Goal: Task Accomplishment & Management: Complete application form

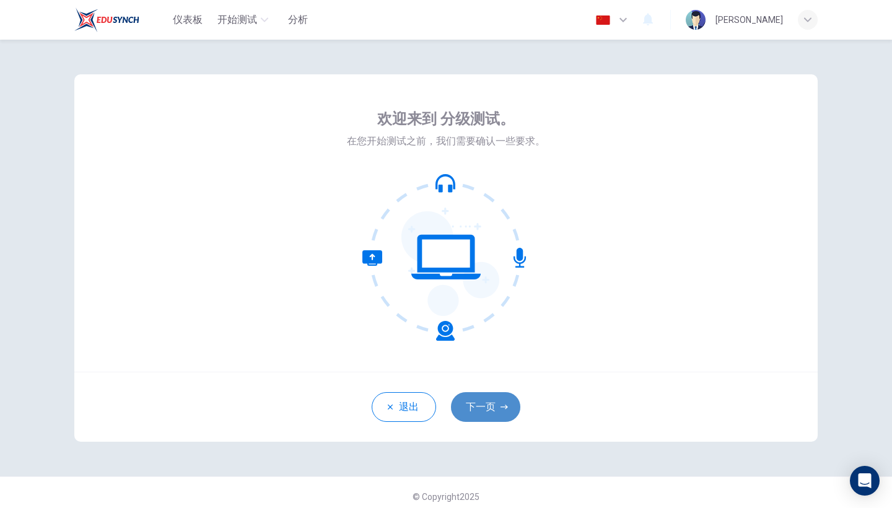
click at [479, 407] on button "下一页" at bounding box center [485, 407] width 69 height 30
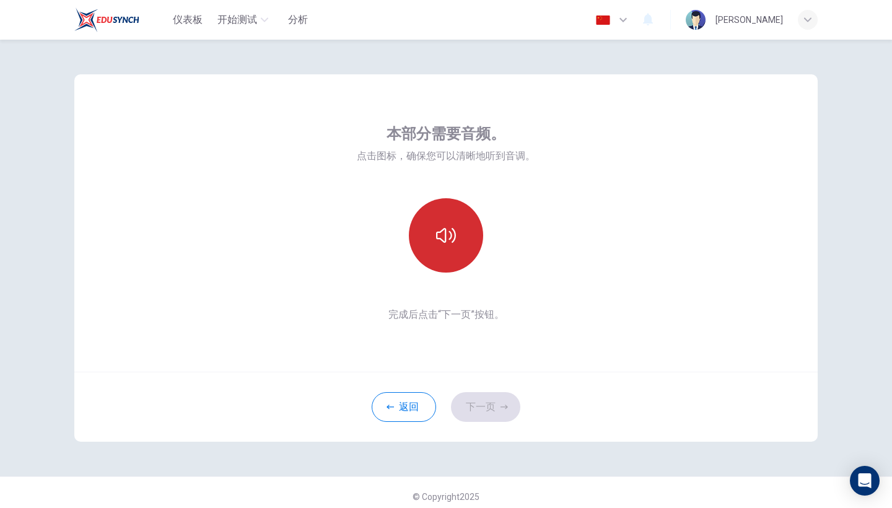
click at [460, 259] on button "button" at bounding box center [446, 235] width 74 height 74
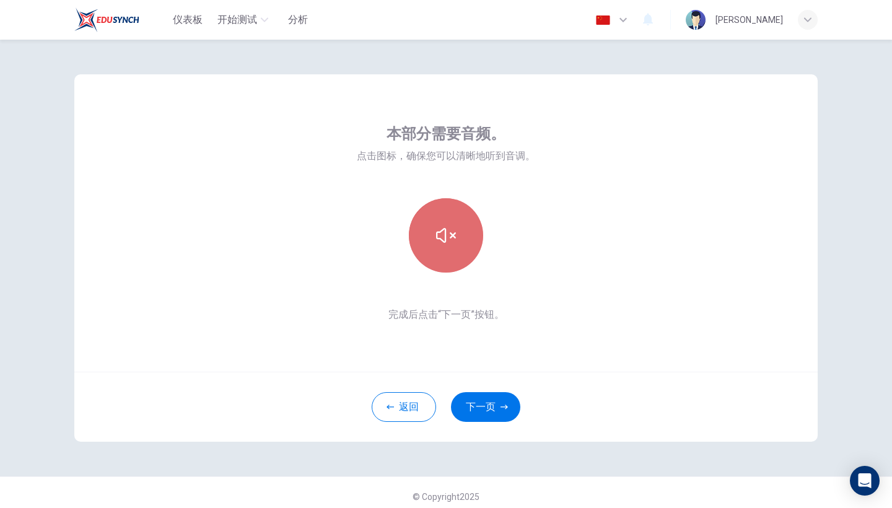
click at [460, 259] on button "button" at bounding box center [446, 235] width 74 height 74
click at [449, 238] on icon "button" at bounding box center [446, 235] width 20 height 15
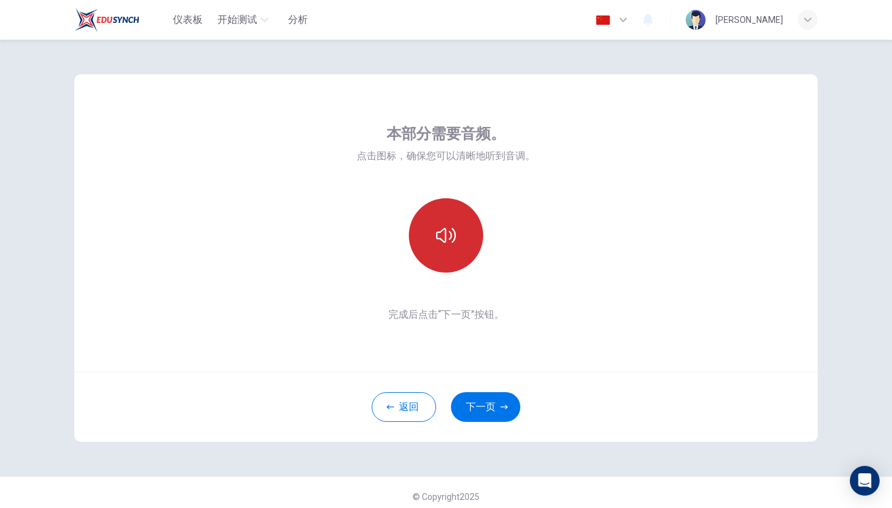
click at [448, 238] on icon "button" at bounding box center [446, 235] width 20 height 15
click at [497, 403] on button "下一页" at bounding box center [485, 407] width 69 height 30
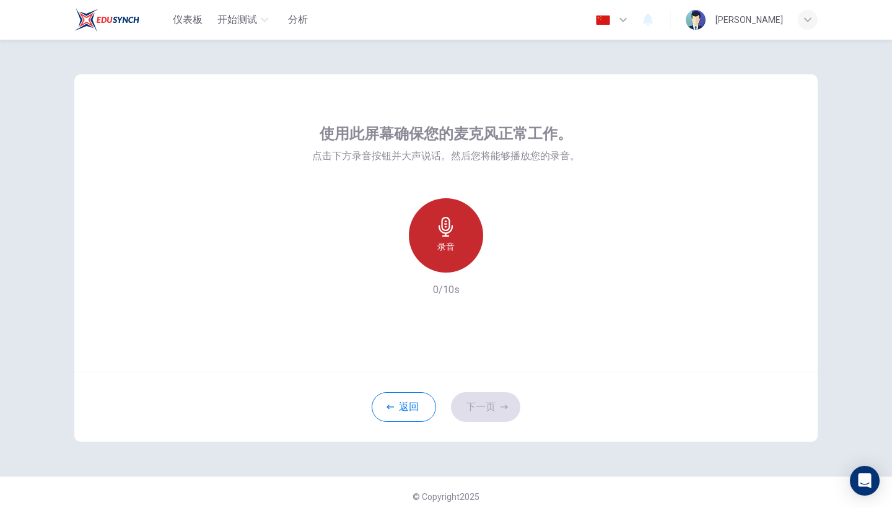
click at [461, 241] on div "录音" at bounding box center [446, 235] width 74 height 74
click at [461, 241] on div "停止" at bounding box center [446, 235] width 74 height 74
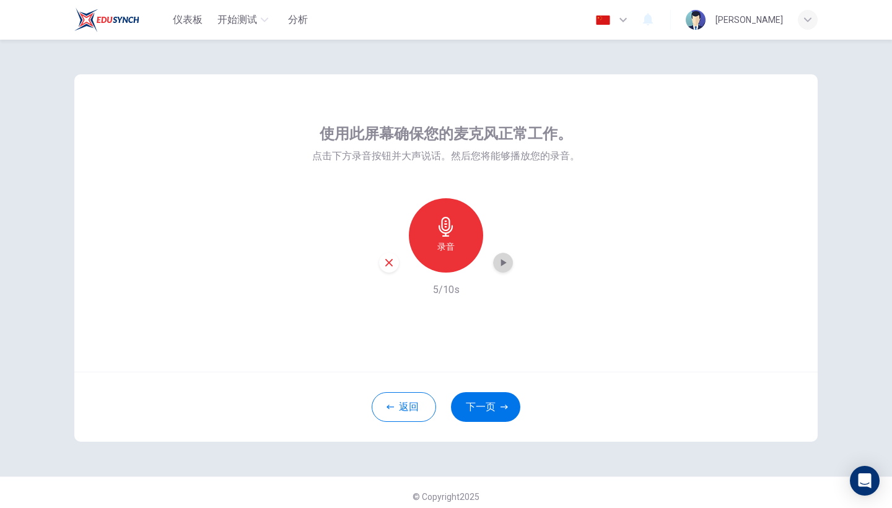
click at [494, 259] on div "button" at bounding box center [503, 263] width 20 height 20
click at [390, 263] on icon "button" at bounding box center [388, 262] width 11 height 11
click at [480, 413] on button "下一页" at bounding box center [485, 407] width 69 height 30
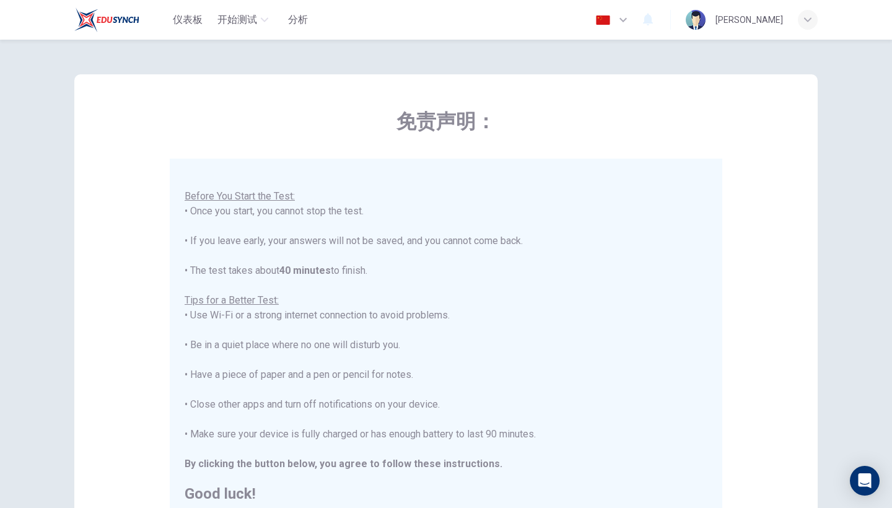
scroll to position [13, 0]
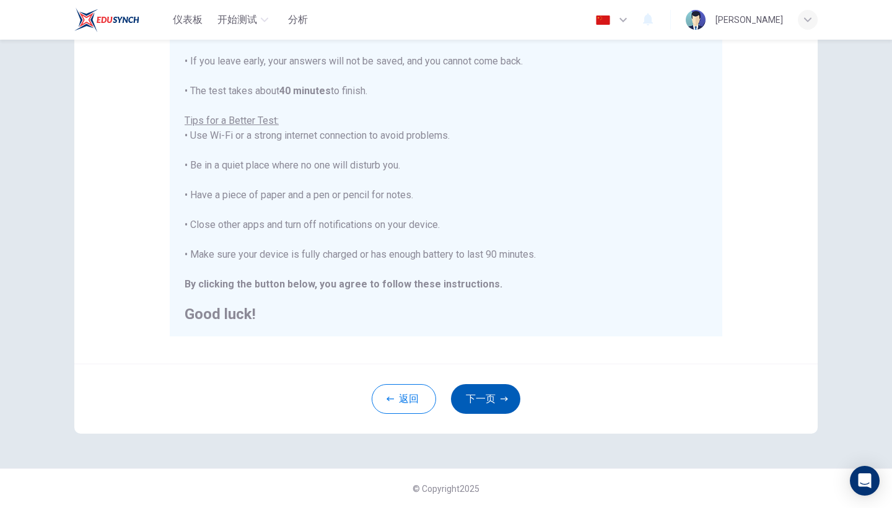
click at [471, 396] on button "下一页" at bounding box center [485, 399] width 69 height 30
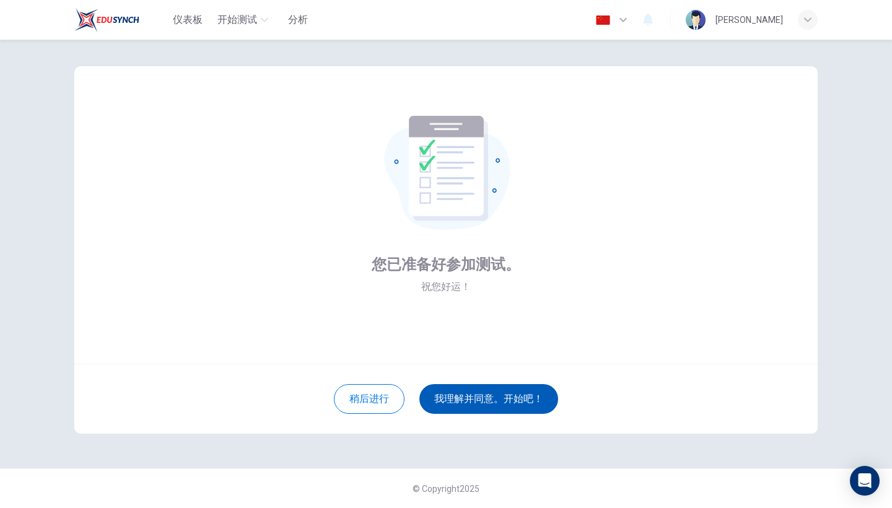
scroll to position [8, 0]
click at [471, 396] on button "我理解并同意。开始吧！" at bounding box center [488, 399] width 139 height 30
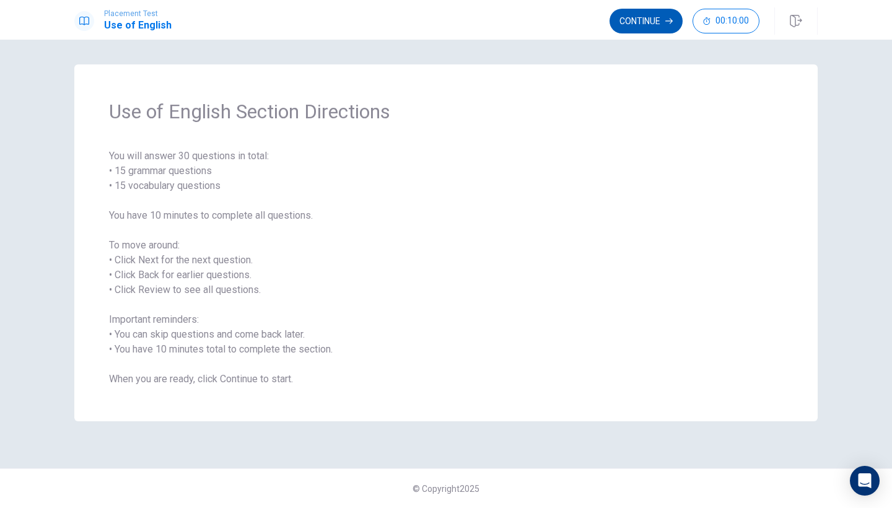
click at [635, 23] on button "Continue" at bounding box center [645, 21] width 73 height 25
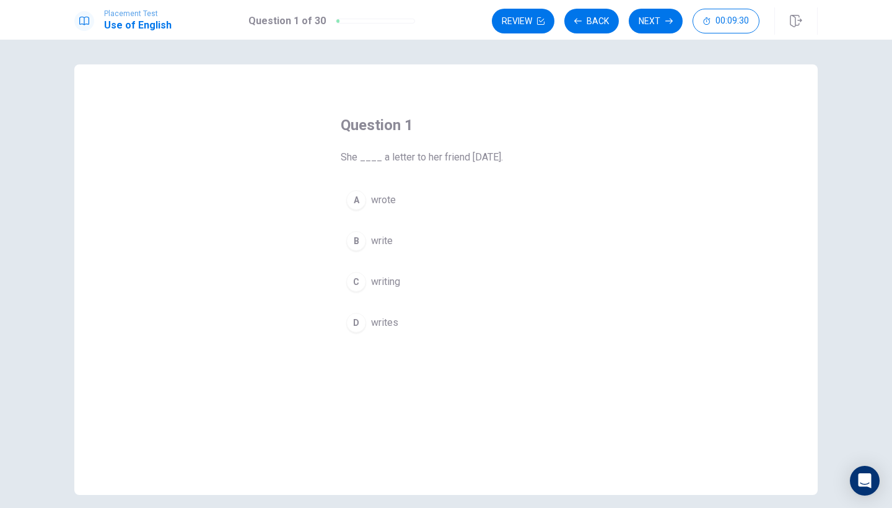
click at [360, 321] on div "D" at bounding box center [356, 323] width 20 height 20
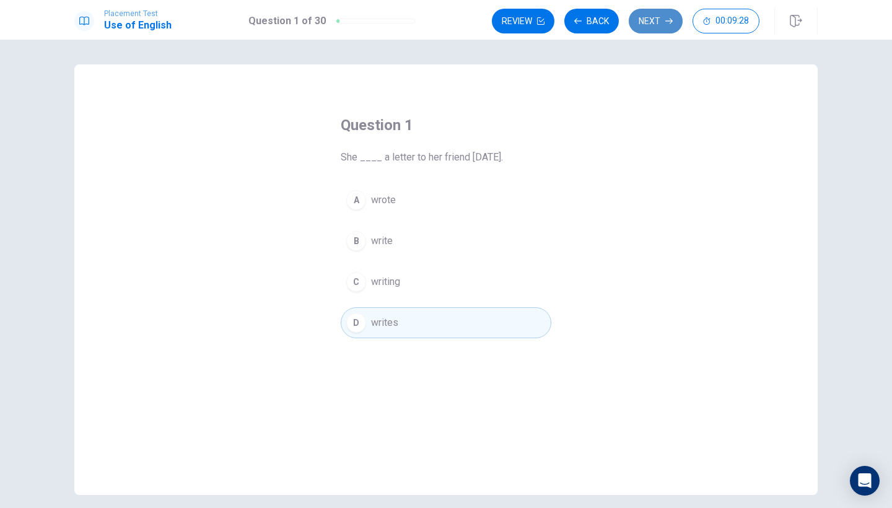
click at [659, 19] on button "Next" at bounding box center [656, 21] width 54 height 25
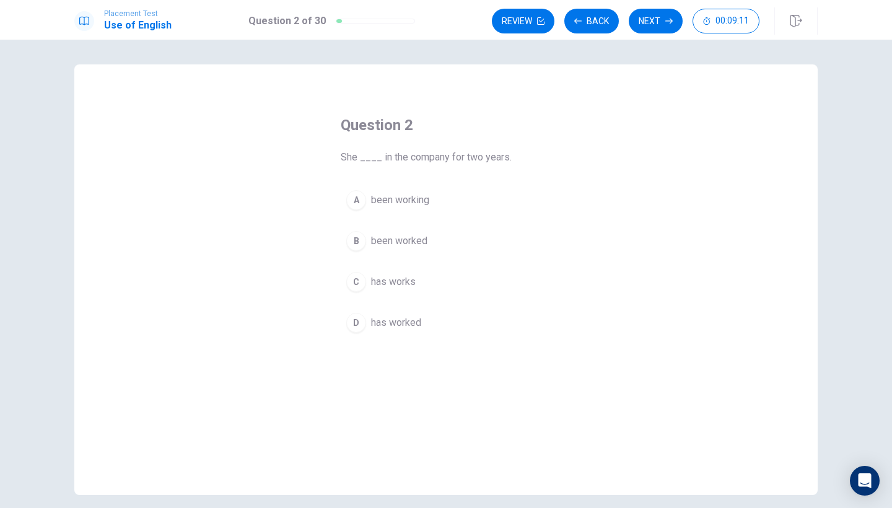
click at [355, 279] on div "C" at bounding box center [356, 282] width 20 height 20
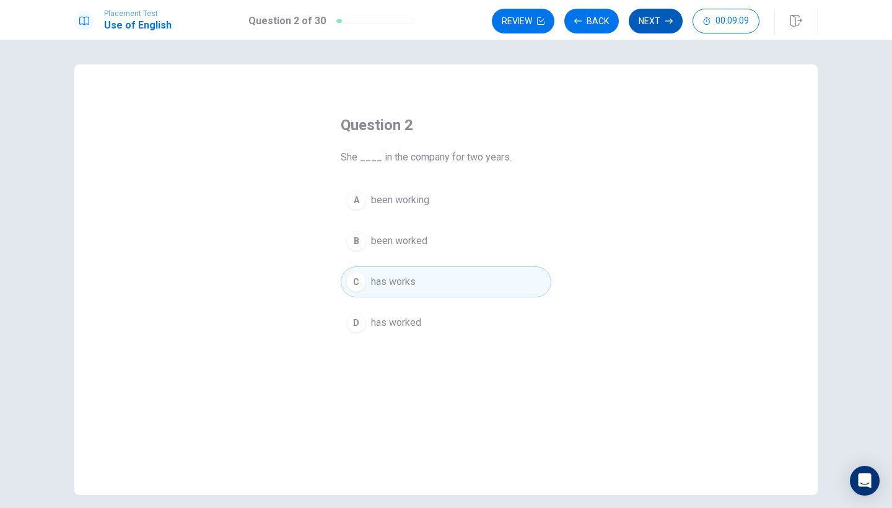
click at [653, 14] on button "Next" at bounding box center [656, 21] width 54 height 25
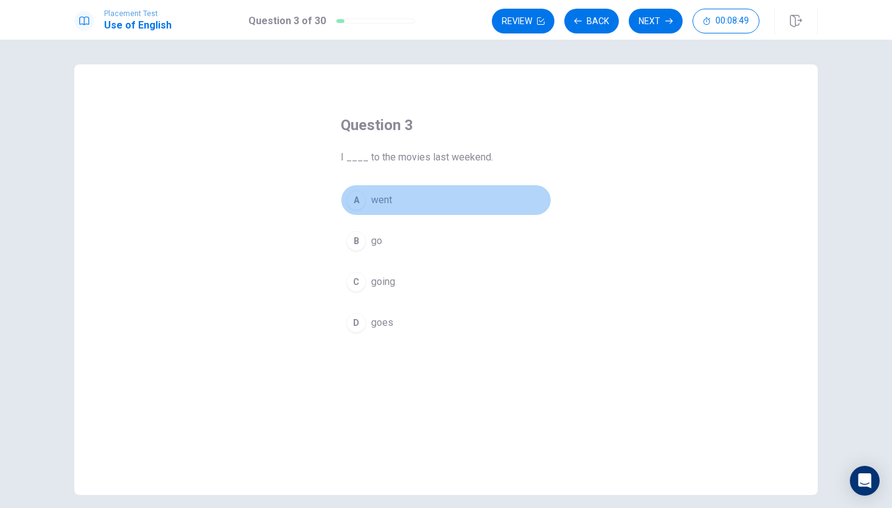
click at [355, 198] on div "A" at bounding box center [356, 200] width 20 height 20
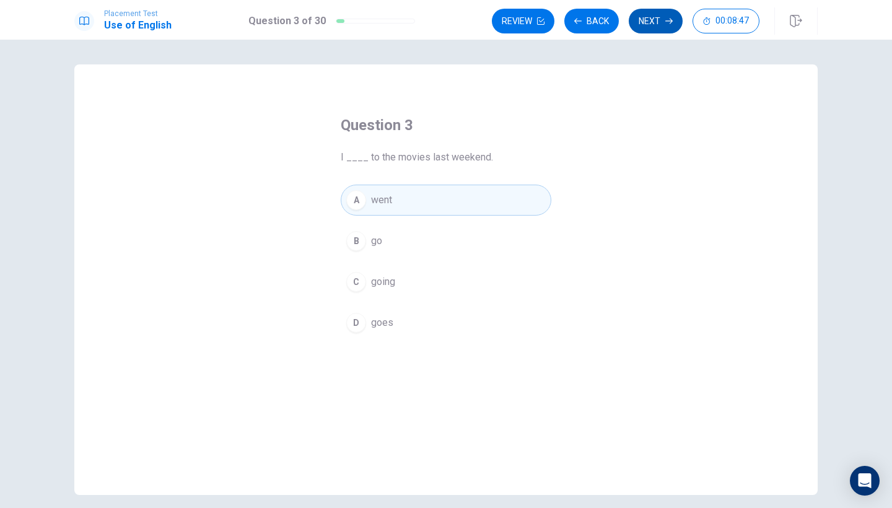
click at [658, 22] on button "Next" at bounding box center [656, 21] width 54 height 25
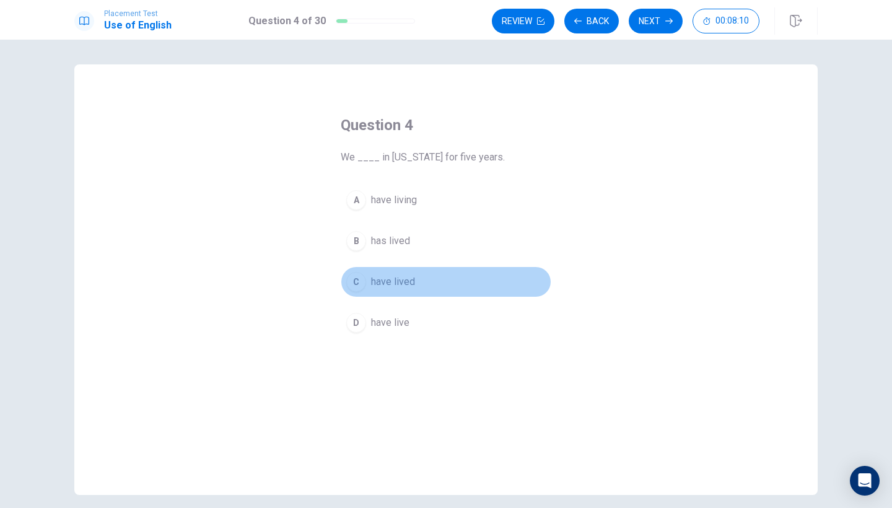
click at [357, 282] on div "C" at bounding box center [356, 282] width 20 height 20
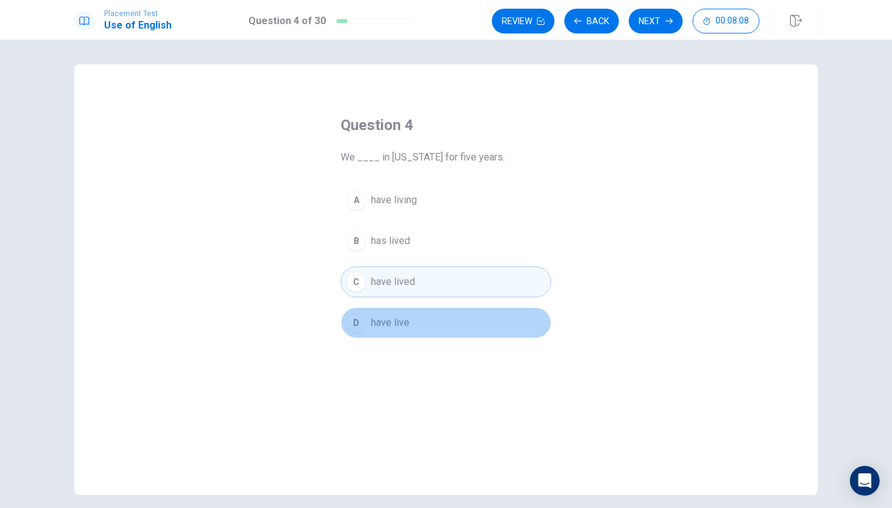
click at [351, 321] on div "D" at bounding box center [356, 323] width 20 height 20
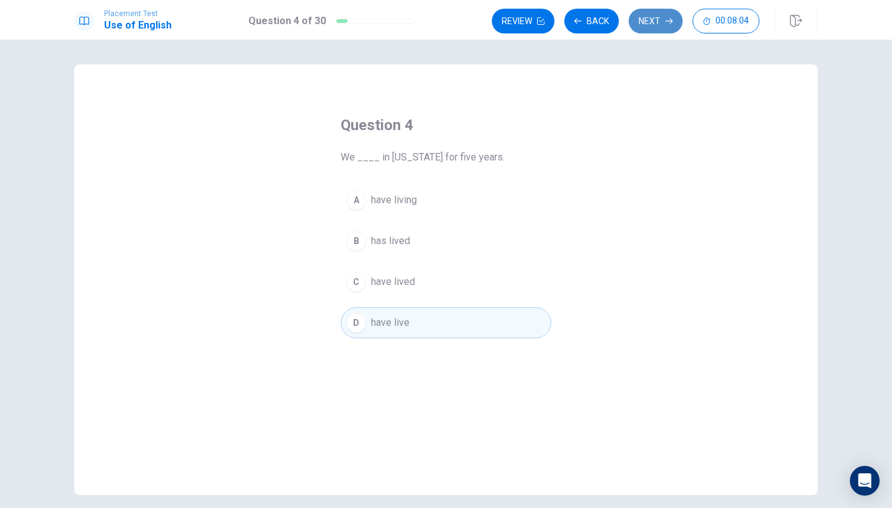
click at [663, 25] on button "Next" at bounding box center [656, 21] width 54 height 25
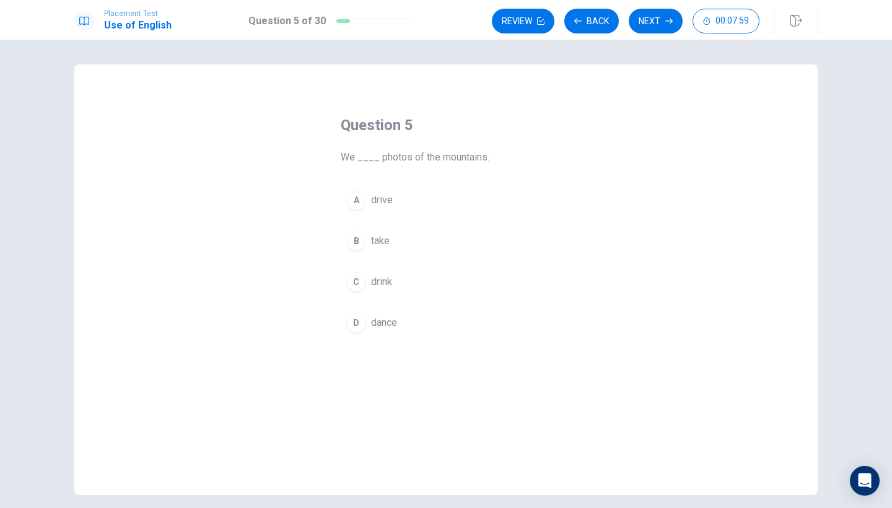
click at [356, 245] on div "B" at bounding box center [356, 241] width 20 height 20
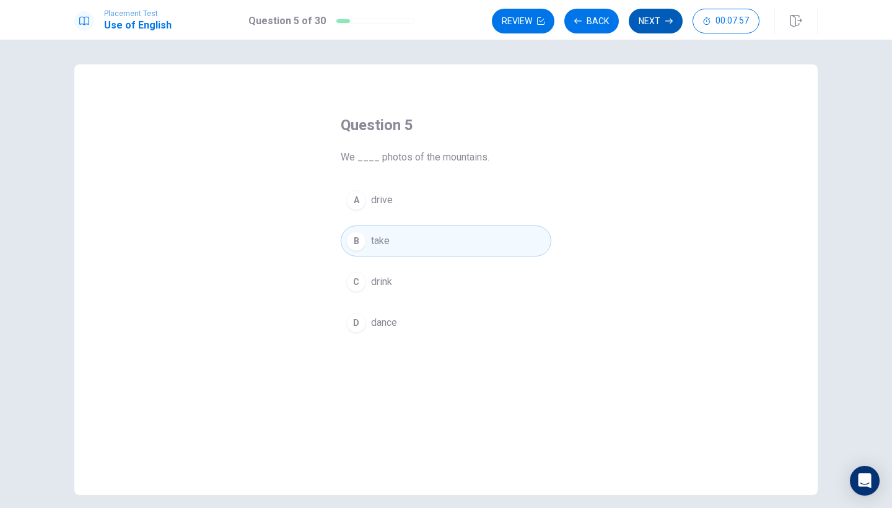
click at [658, 21] on button "Next" at bounding box center [656, 21] width 54 height 25
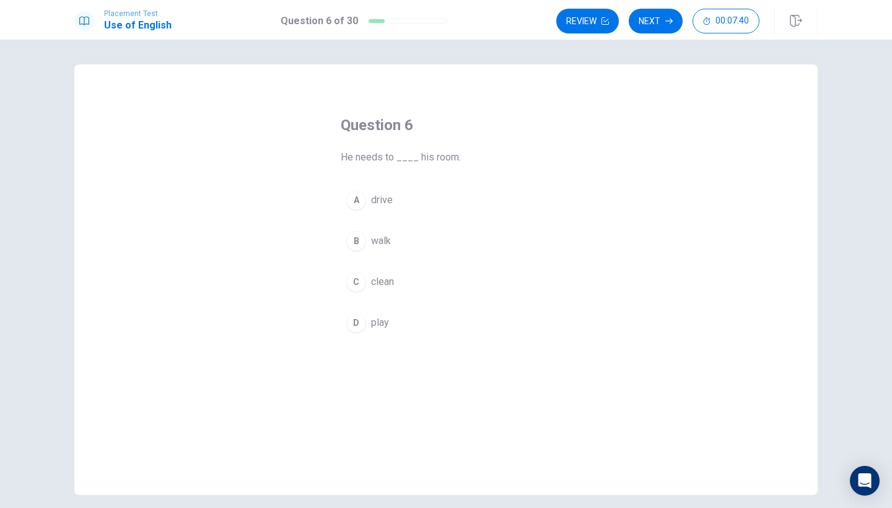
click at [355, 277] on div "C" at bounding box center [356, 282] width 20 height 20
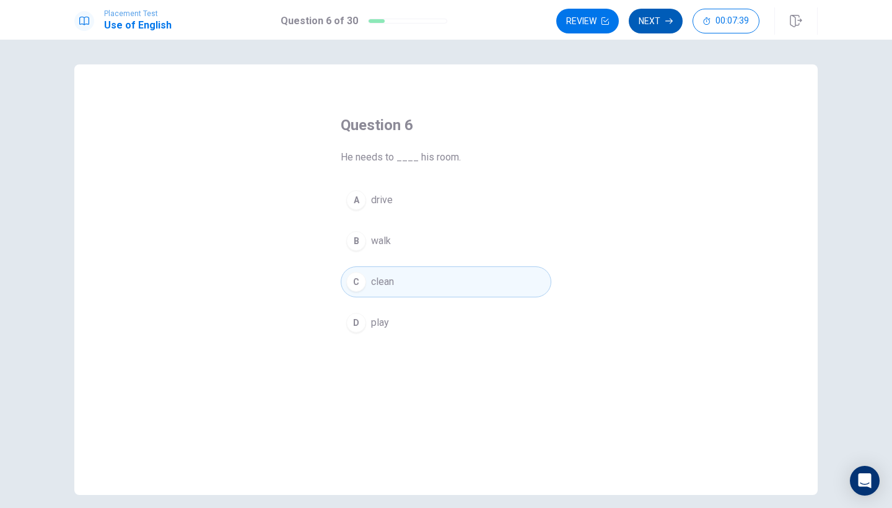
click at [652, 10] on button "Next" at bounding box center [656, 21] width 54 height 25
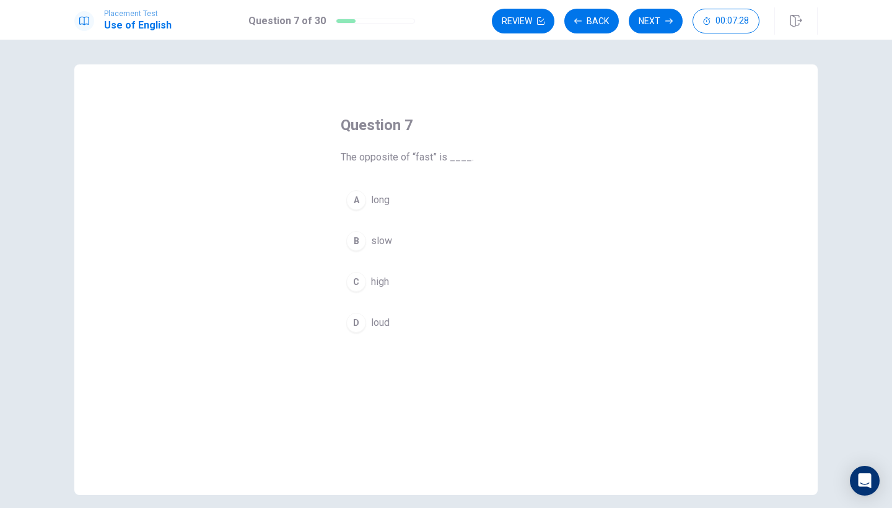
click at [357, 240] on div "B" at bounding box center [356, 241] width 20 height 20
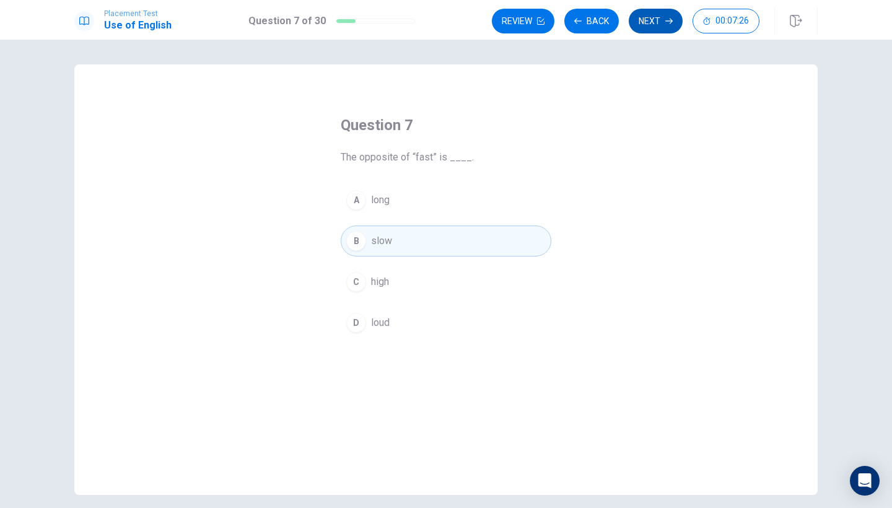
click at [650, 20] on button "Next" at bounding box center [656, 21] width 54 height 25
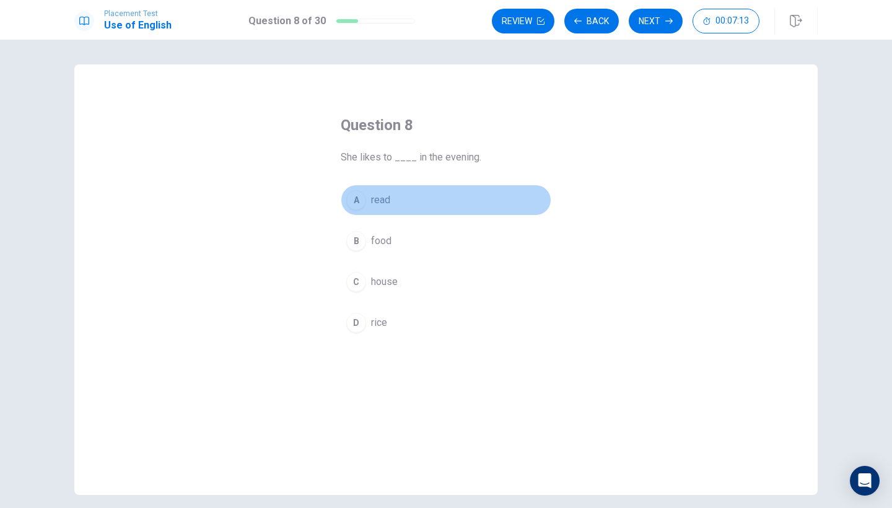
click at [357, 199] on div "A" at bounding box center [356, 200] width 20 height 20
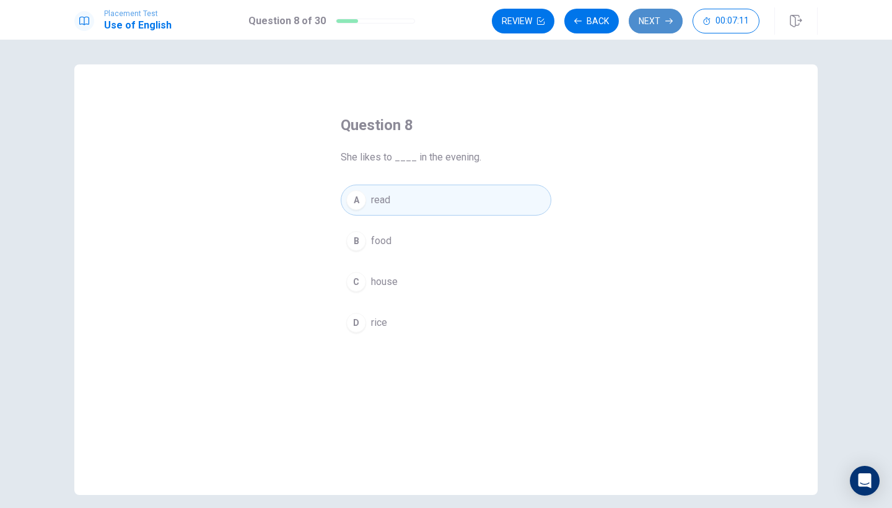
click at [663, 25] on button "Next" at bounding box center [656, 21] width 54 height 25
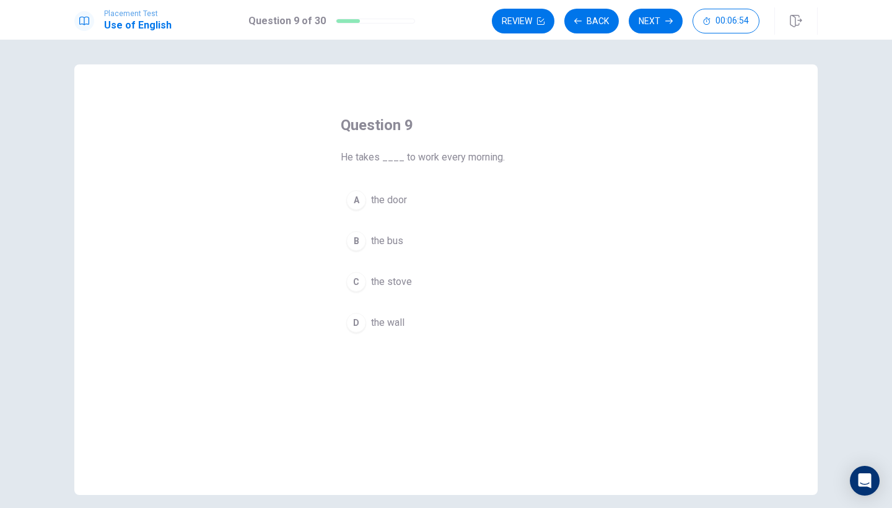
click at [359, 235] on div "B" at bounding box center [356, 241] width 20 height 20
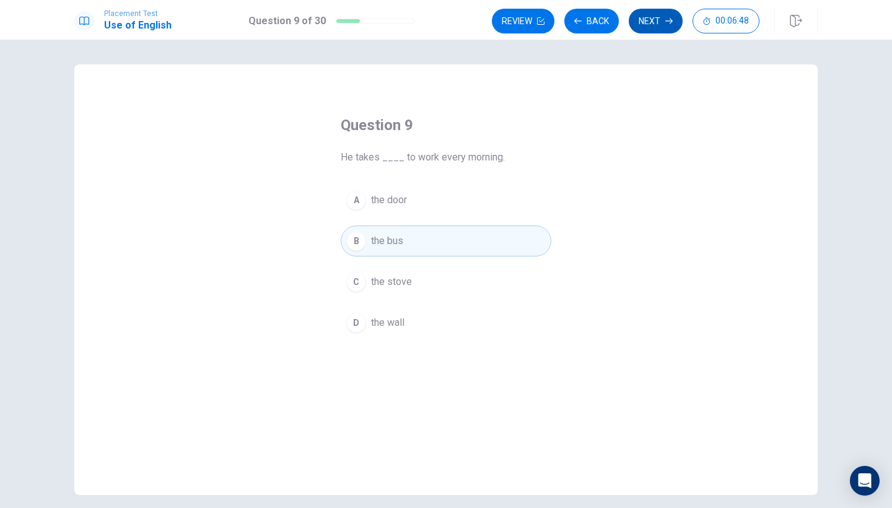
click at [661, 22] on button "Next" at bounding box center [656, 21] width 54 height 25
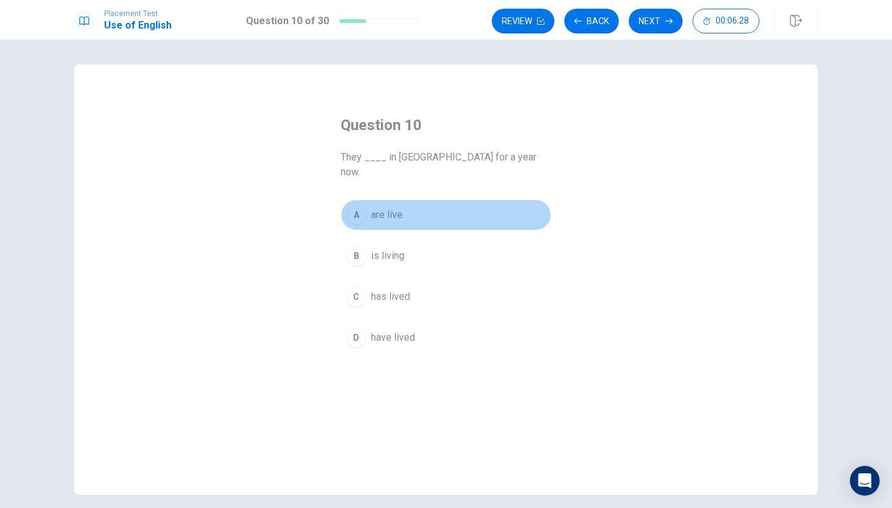
click at [359, 205] on div "A" at bounding box center [356, 215] width 20 height 20
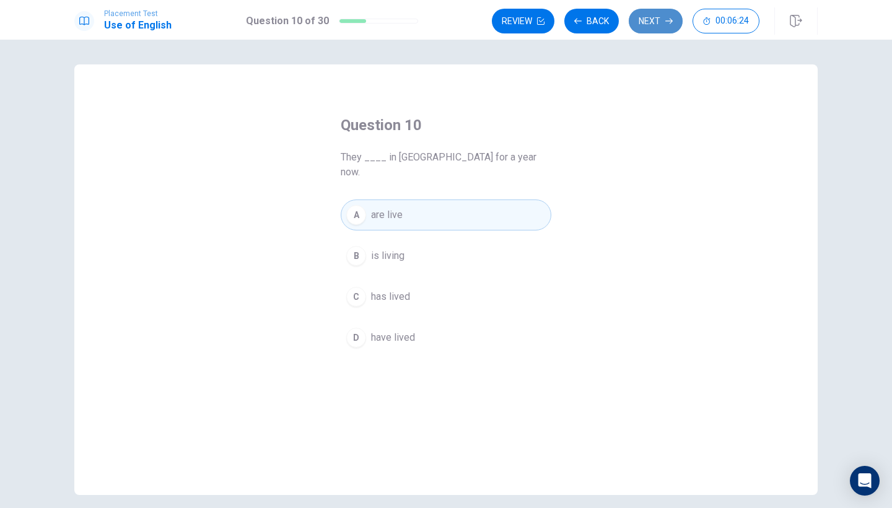
click at [666, 22] on icon "button" at bounding box center [668, 20] width 7 height 7
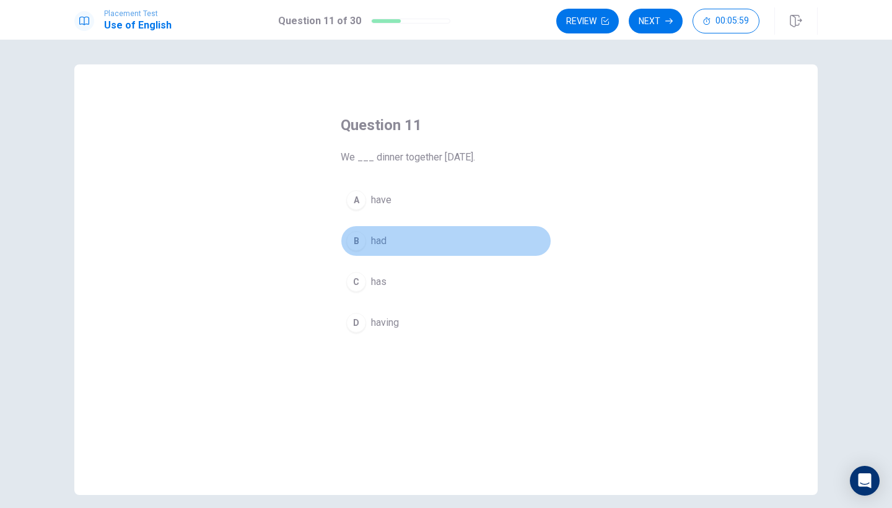
click at [354, 242] on div "B" at bounding box center [356, 241] width 20 height 20
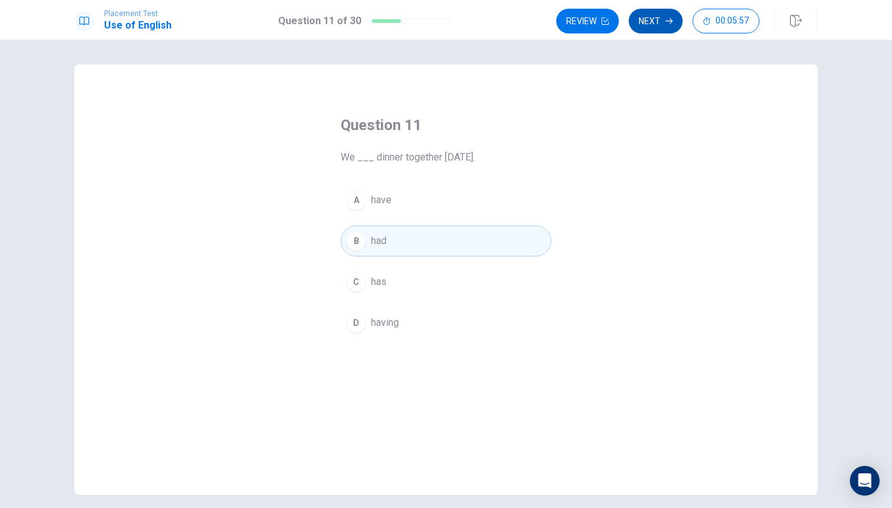
click at [663, 15] on button "Next" at bounding box center [656, 21] width 54 height 25
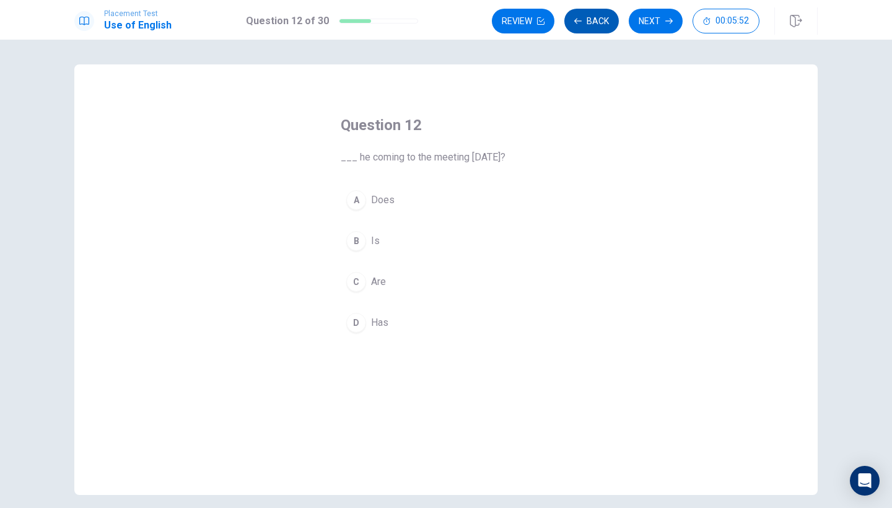
click at [587, 11] on button "Back" at bounding box center [591, 21] width 55 height 25
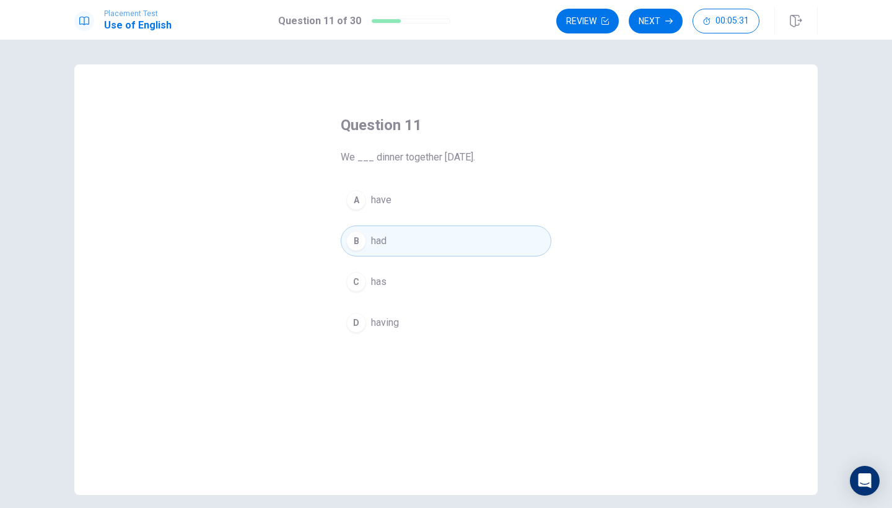
click at [355, 209] on div "A" at bounding box center [356, 200] width 20 height 20
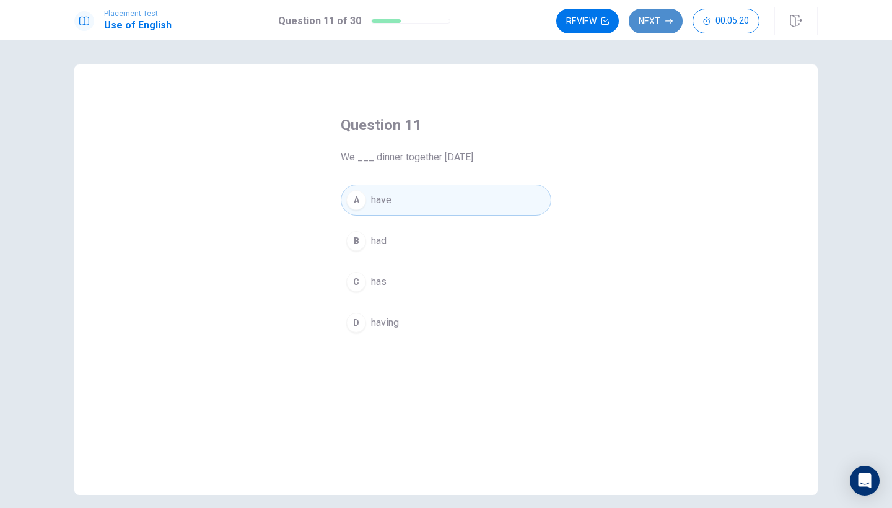
click at [663, 27] on button "Next" at bounding box center [656, 21] width 54 height 25
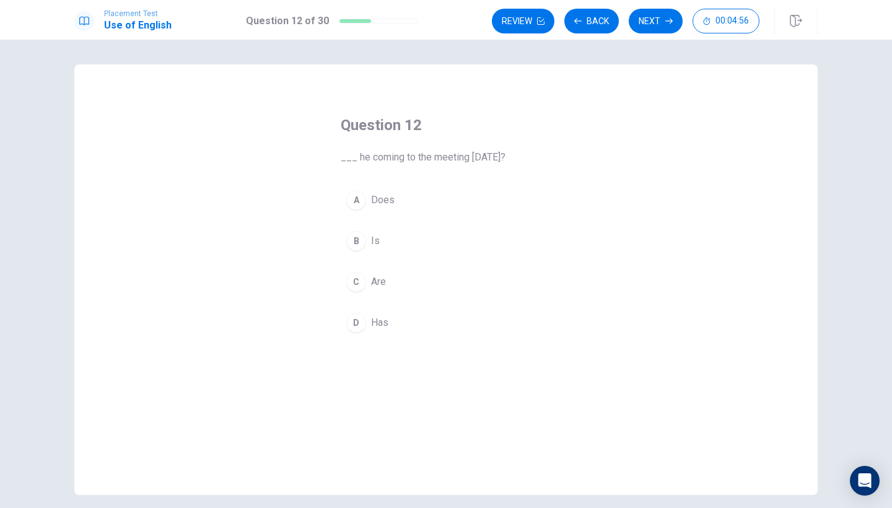
click at [356, 200] on div "A" at bounding box center [356, 200] width 20 height 20
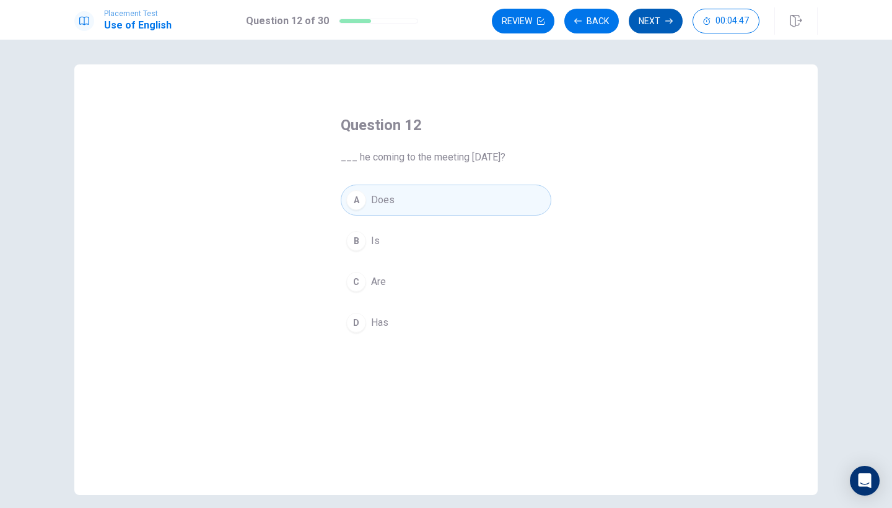
click at [663, 19] on button "Next" at bounding box center [656, 21] width 54 height 25
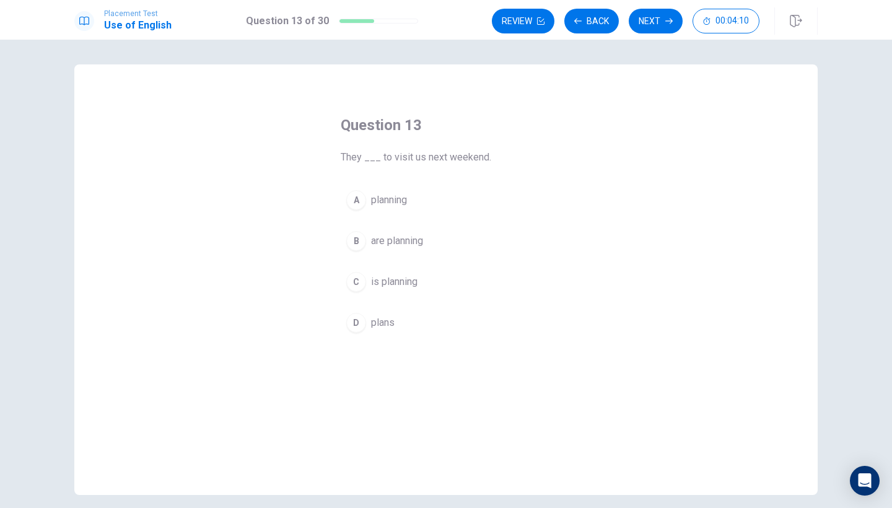
click at [359, 248] on div "B" at bounding box center [356, 241] width 20 height 20
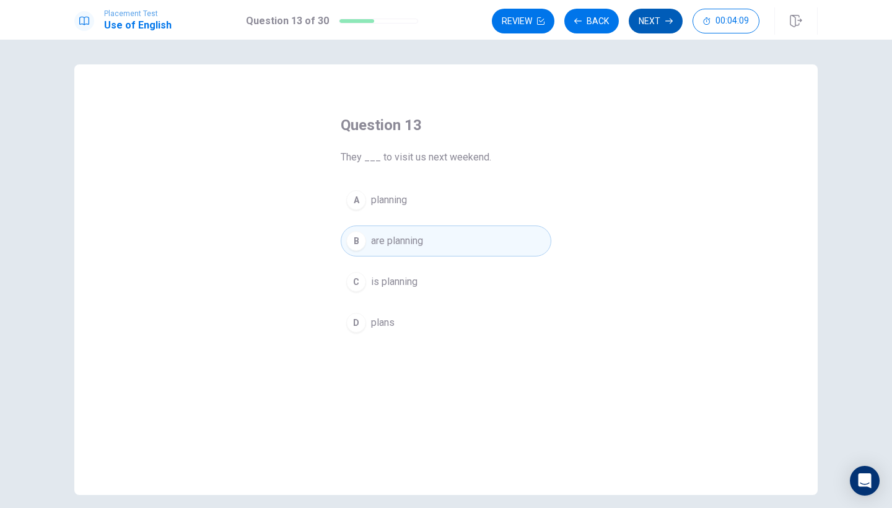
click at [665, 16] on button "Next" at bounding box center [656, 21] width 54 height 25
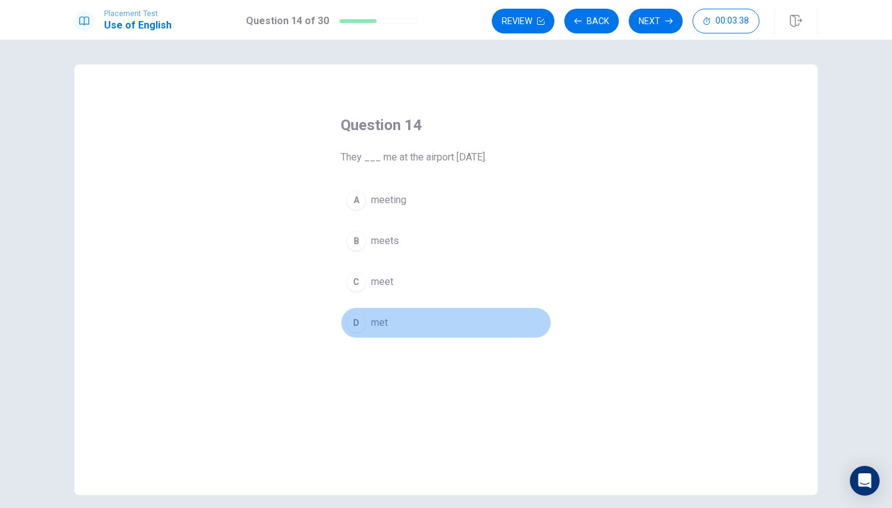
click at [351, 328] on div "D" at bounding box center [356, 323] width 20 height 20
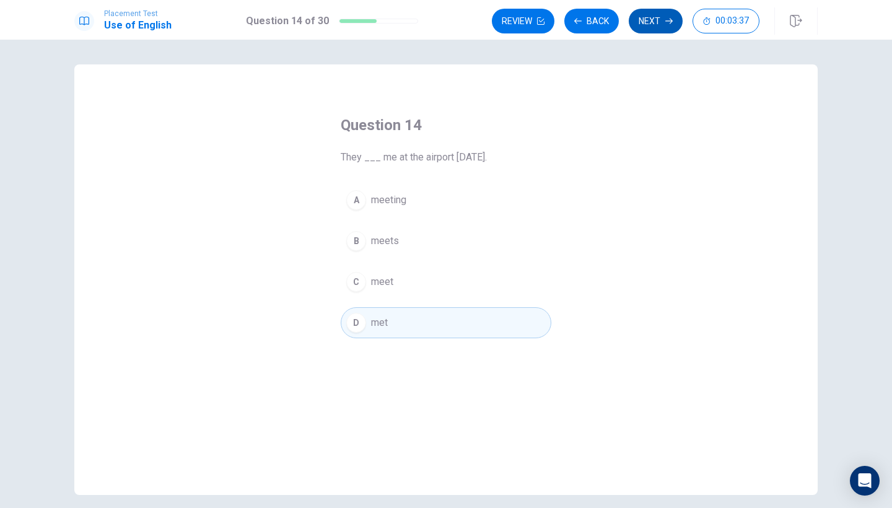
click at [663, 23] on button "Next" at bounding box center [656, 21] width 54 height 25
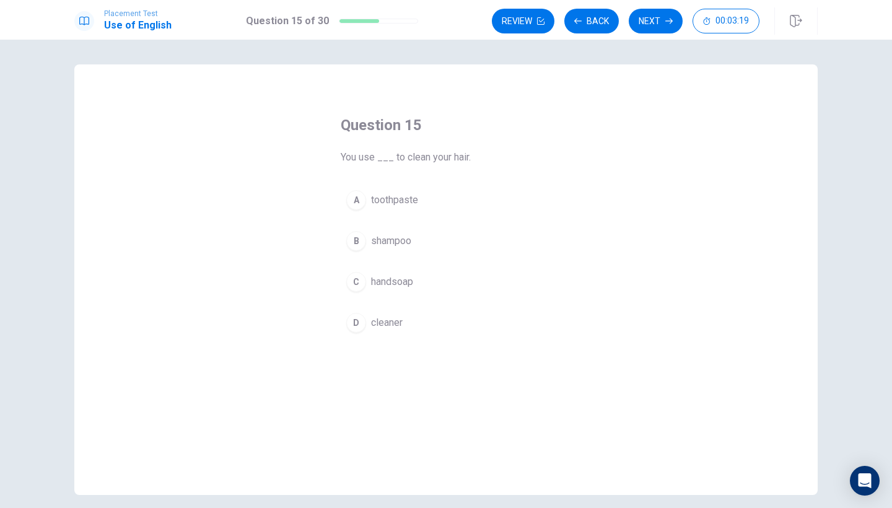
click at [357, 287] on div "C" at bounding box center [356, 282] width 20 height 20
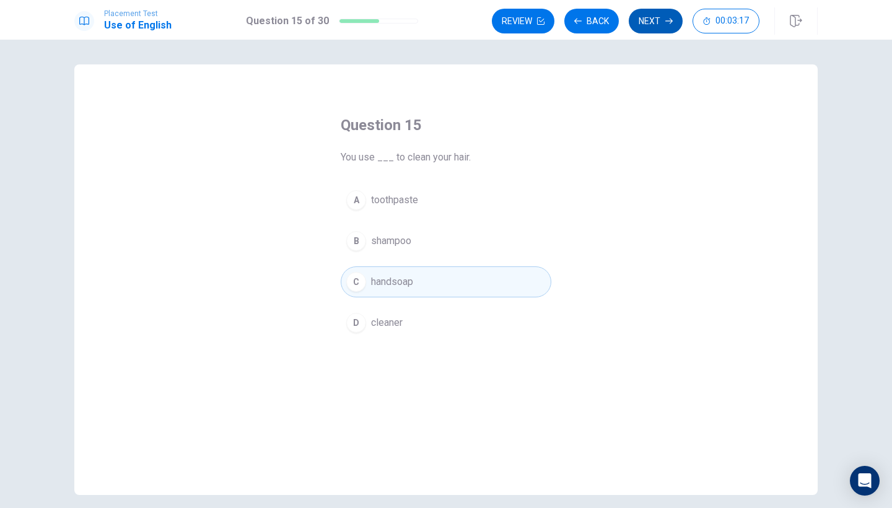
click at [661, 22] on button "Next" at bounding box center [656, 21] width 54 height 25
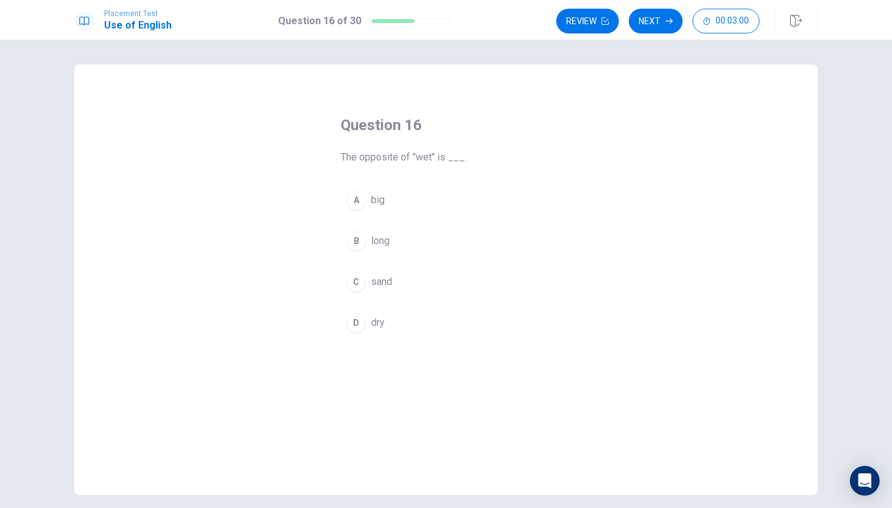
click at [351, 323] on div "D" at bounding box center [356, 323] width 20 height 20
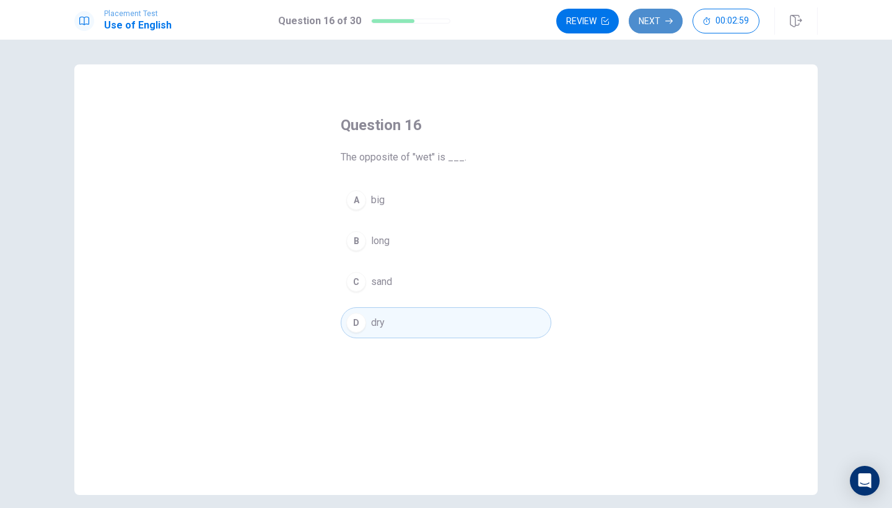
click at [662, 13] on button "Next" at bounding box center [656, 21] width 54 height 25
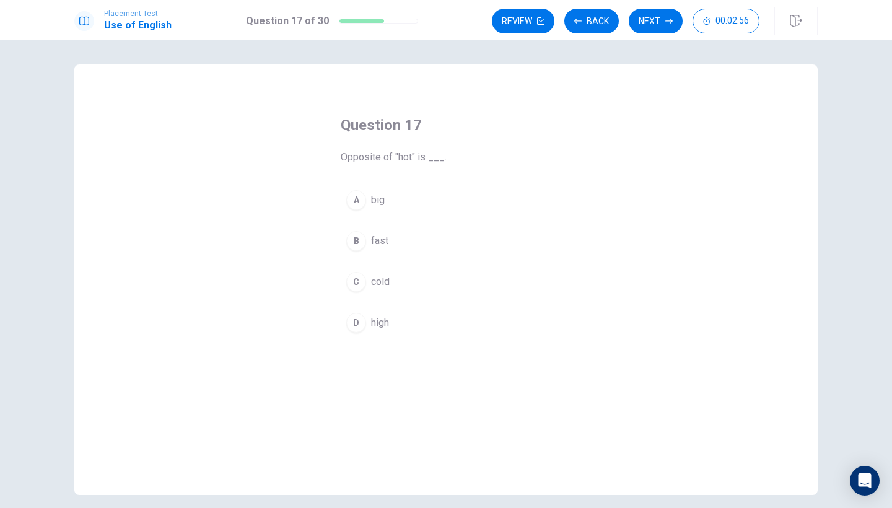
click at [353, 284] on div "C" at bounding box center [356, 282] width 20 height 20
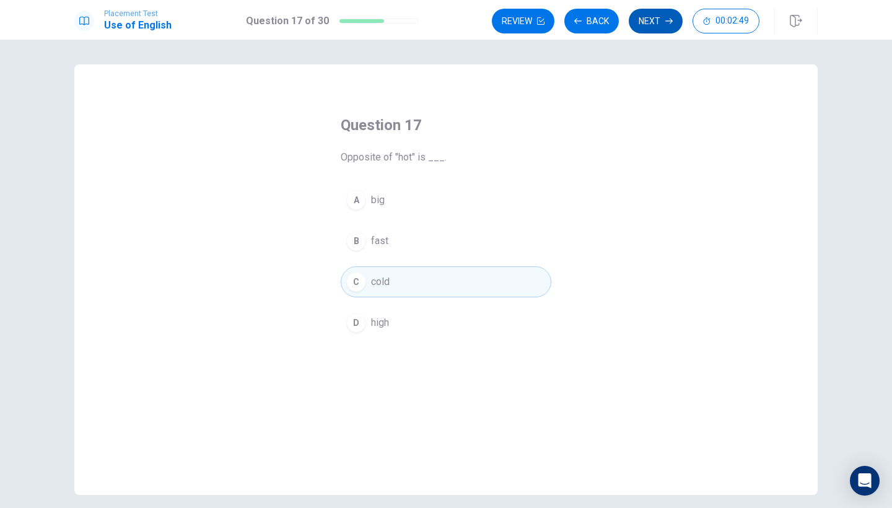
click at [656, 25] on button "Next" at bounding box center [656, 21] width 54 height 25
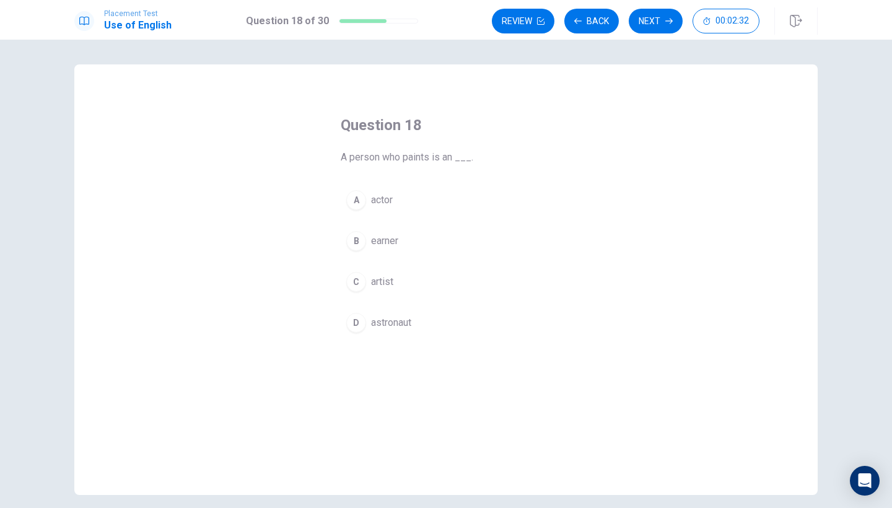
click at [362, 279] on div "C" at bounding box center [356, 282] width 20 height 20
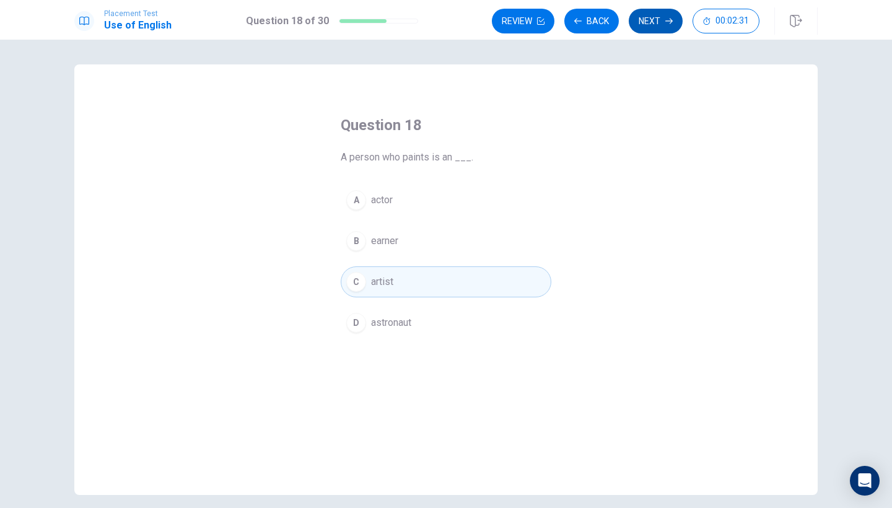
click at [666, 28] on button "Next" at bounding box center [656, 21] width 54 height 25
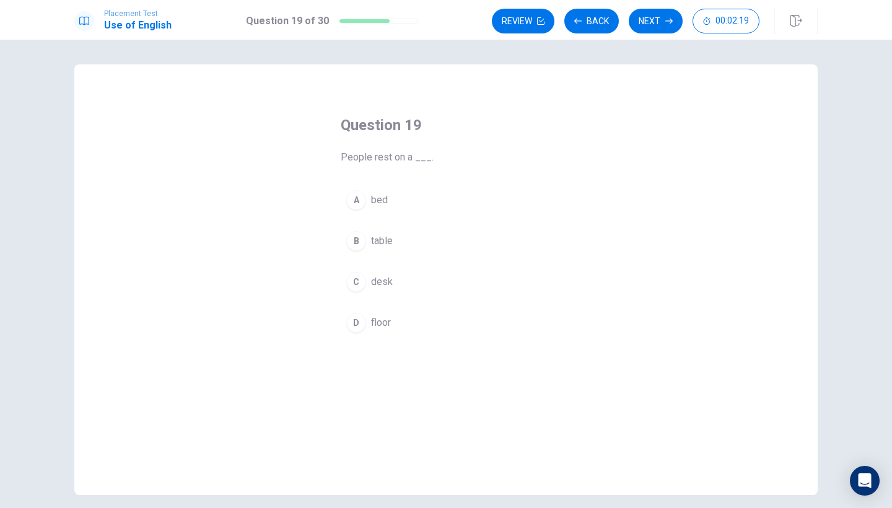
click at [362, 196] on div "A" at bounding box center [356, 200] width 20 height 20
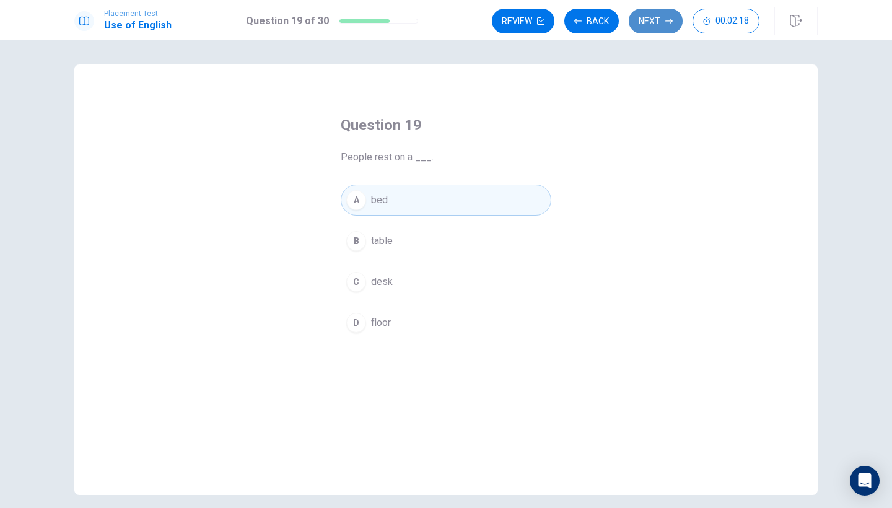
click at [665, 20] on icon "button" at bounding box center [668, 20] width 7 height 7
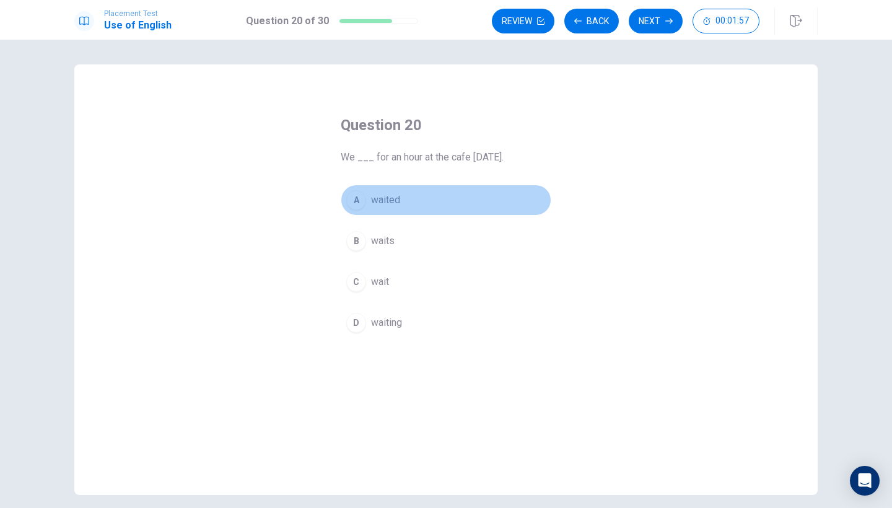
click at [355, 201] on div "A" at bounding box center [356, 200] width 20 height 20
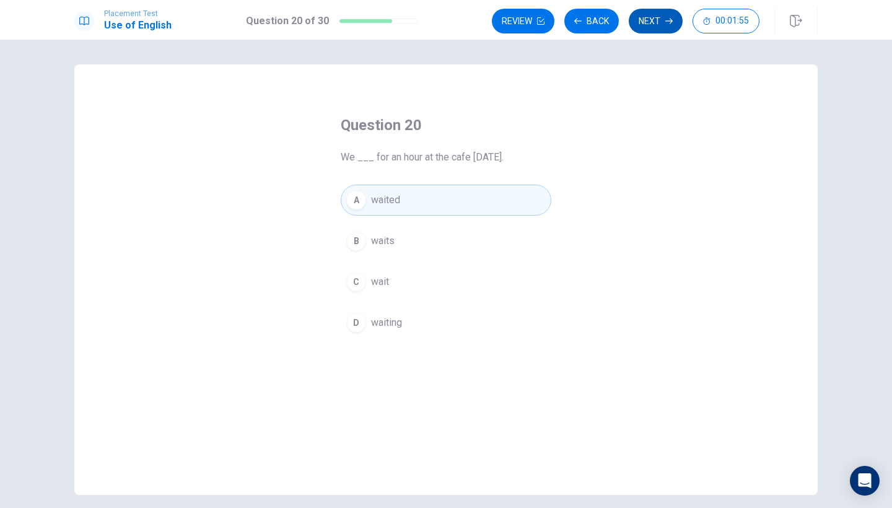
click at [655, 20] on button "Next" at bounding box center [656, 21] width 54 height 25
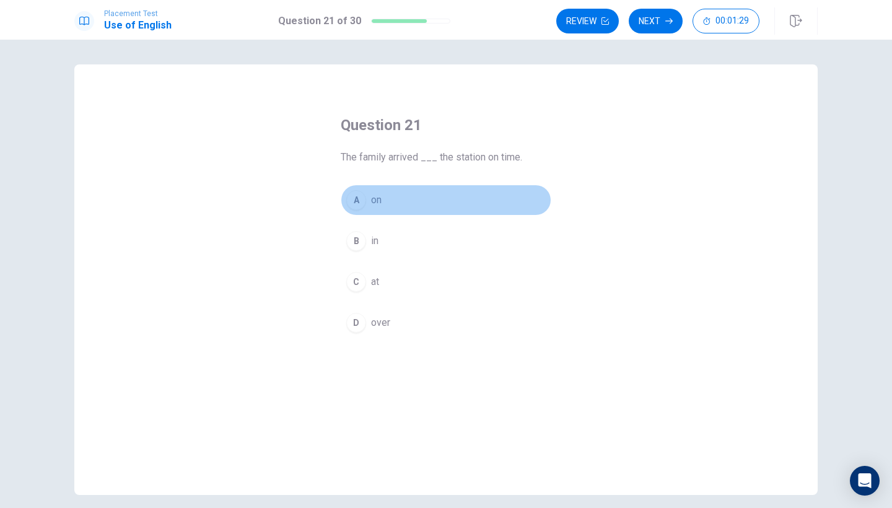
click at [354, 194] on div "A" at bounding box center [356, 200] width 20 height 20
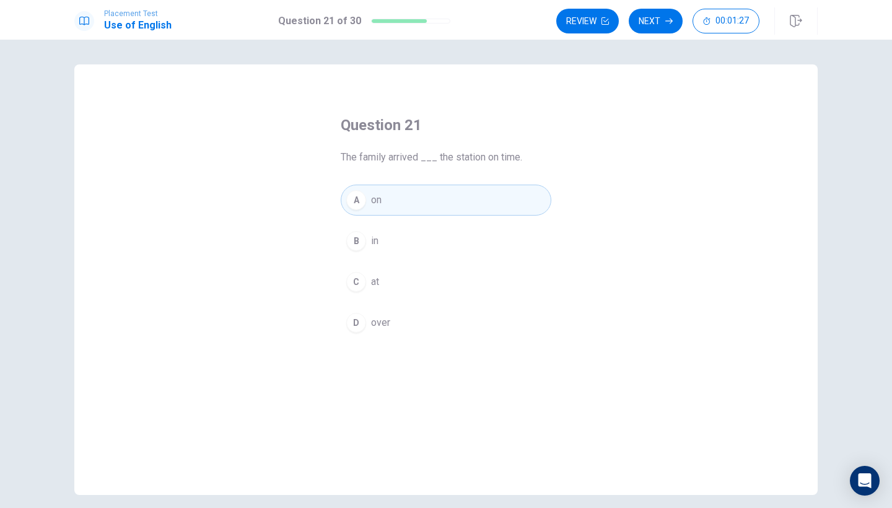
click at [364, 273] on button "C at" at bounding box center [446, 281] width 211 height 31
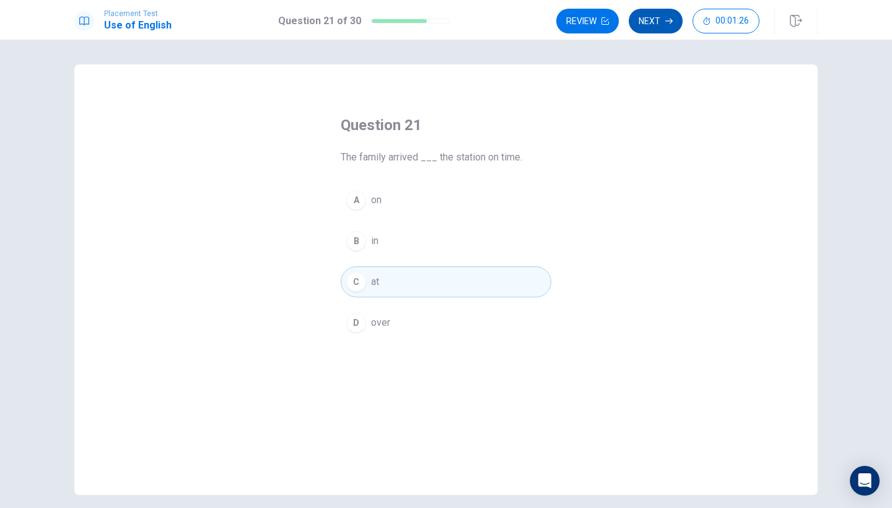
click at [668, 18] on icon "button" at bounding box center [668, 20] width 7 height 7
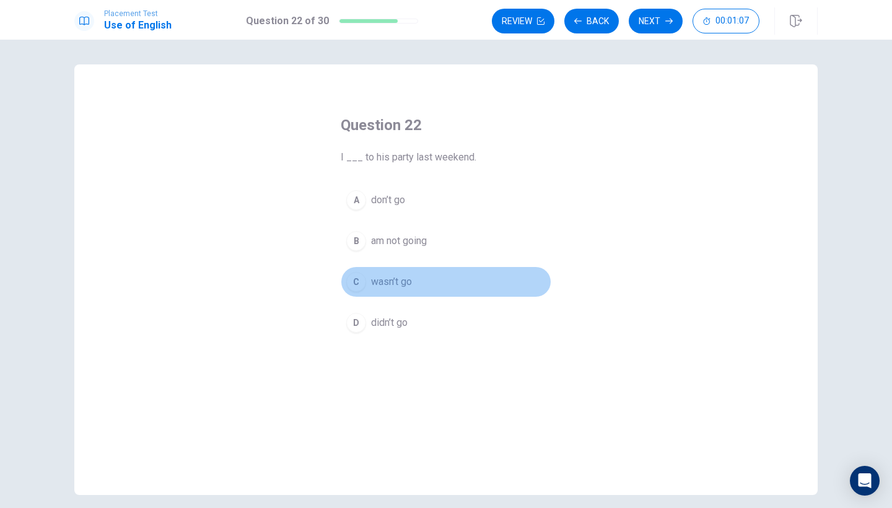
click at [354, 274] on div "C" at bounding box center [356, 282] width 20 height 20
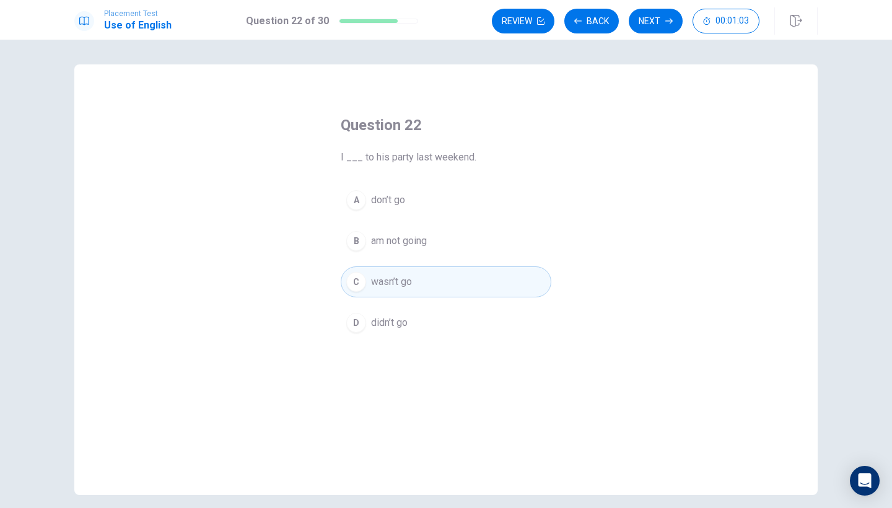
click at [356, 321] on div "D" at bounding box center [356, 323] width 20 height 20
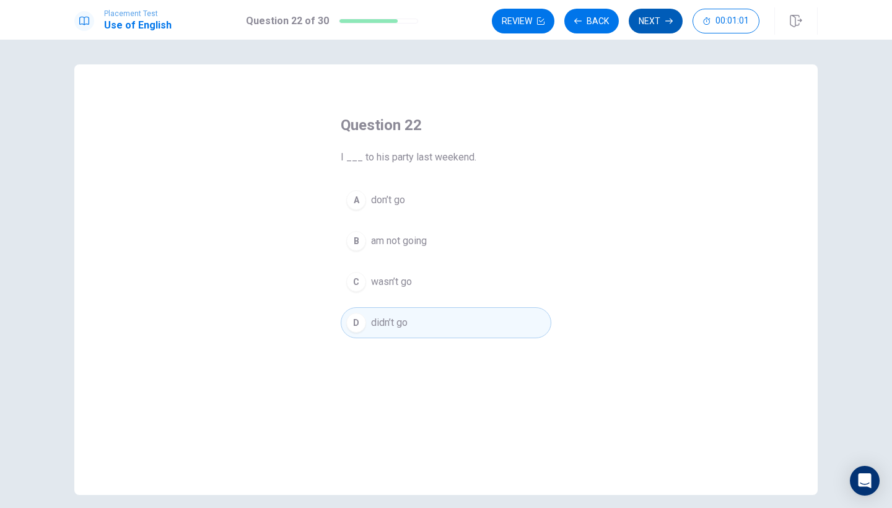
click at [659, 28] on button "Next" at bounding box center [656, 21] width 54 height 25
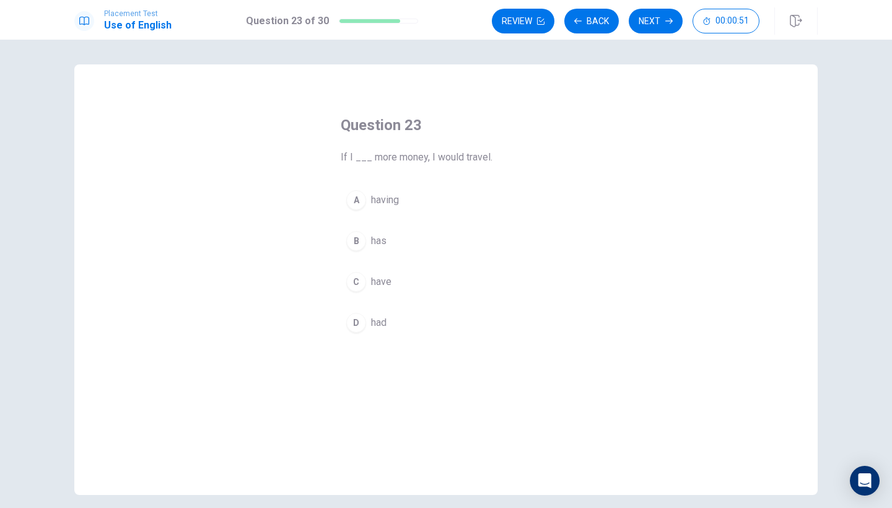
click at [354, 274] on div "C" at bounding box center [356, 282] width 20 height 20
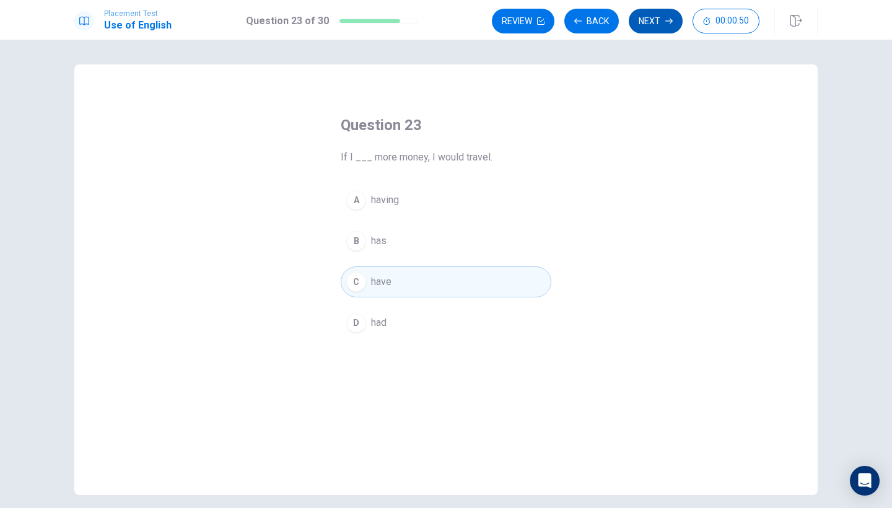
click at [650, 13] on button "Next" at bounding box center [656, 21] width 54 height 25
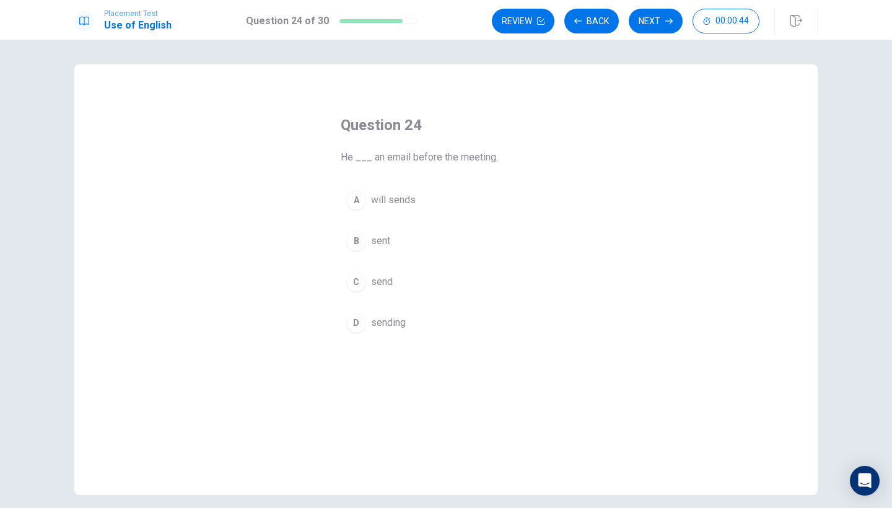
click at [357, 240] on div "B" at bounding box center [356, 241] width 20 height 20
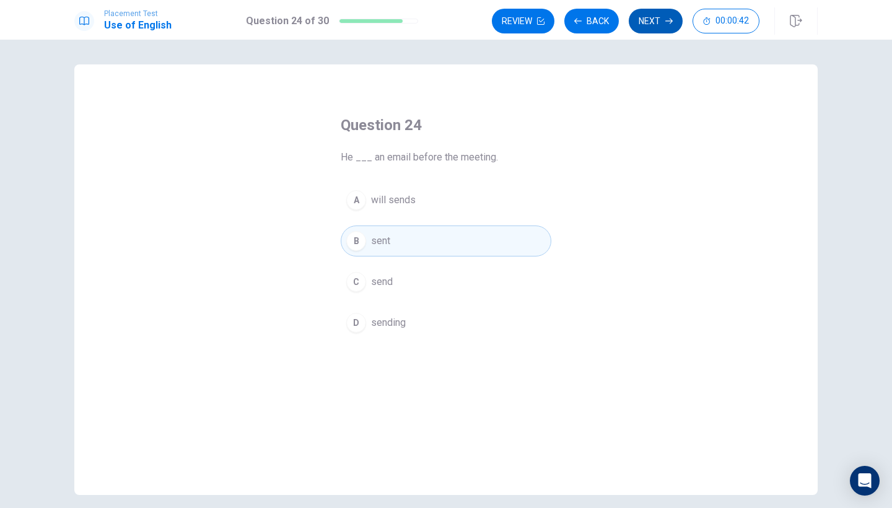
click at [673, 24] on button "Next" at bounding box center [656, 21] width 54 height 25
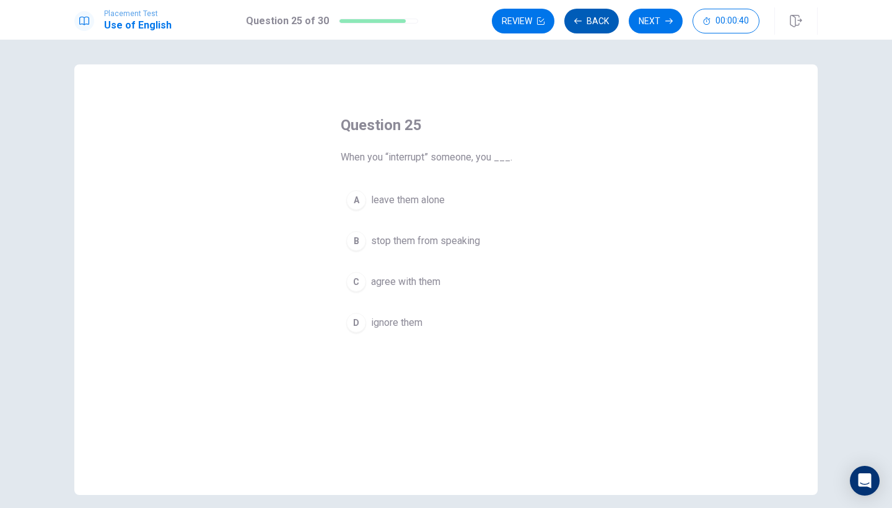
click at [605, 9] on button "Back" at bounding box center [591, 21] width 55 height 25
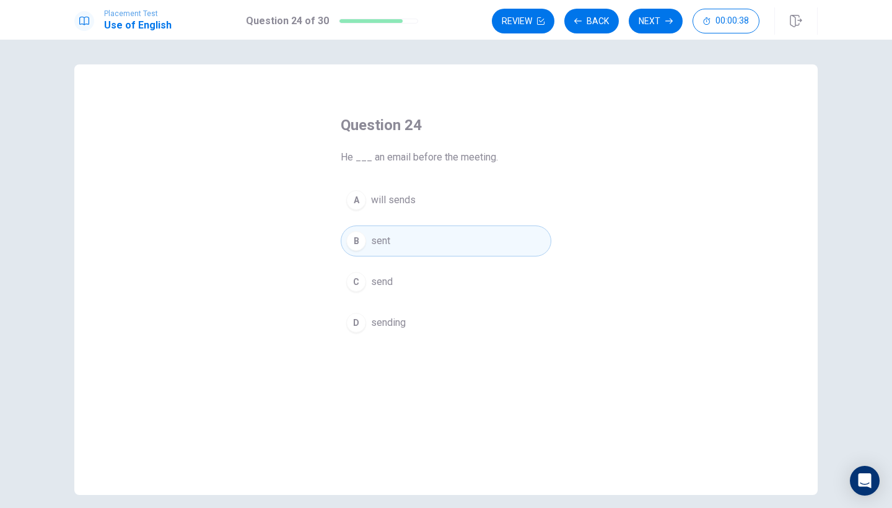
click at [371, 277] on span "send" at bounding box center [382, 281] width 22 height 15
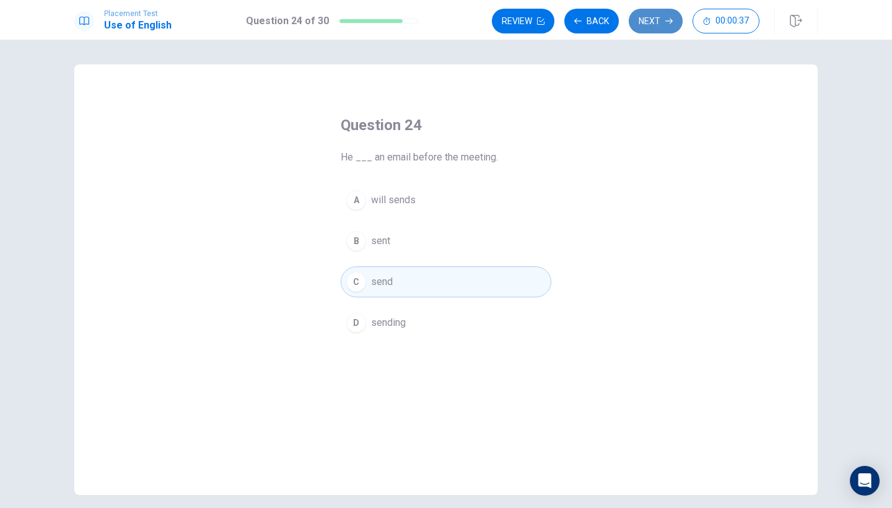
click at [666, 10] on button "Next" at bounding box center [656, 21] width 54 height 25
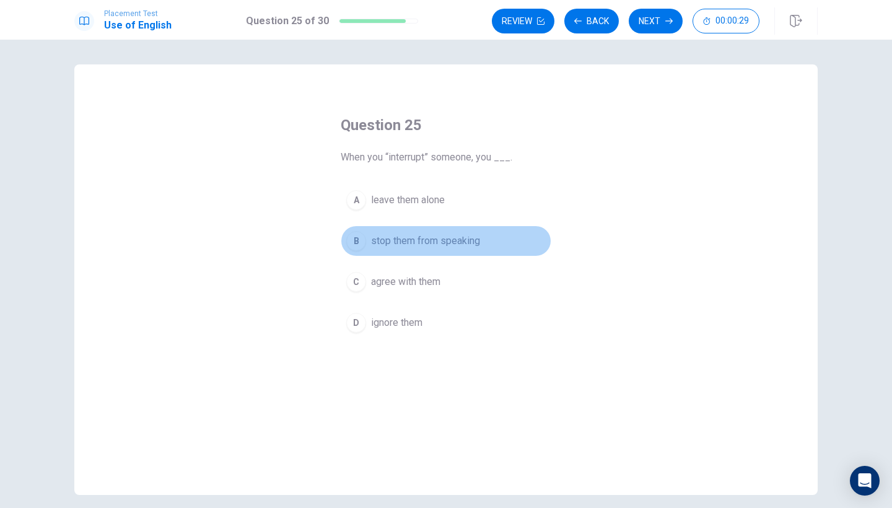
click at [357, 240] on div "B" at bounding box center [356, 241] width 20 height 20
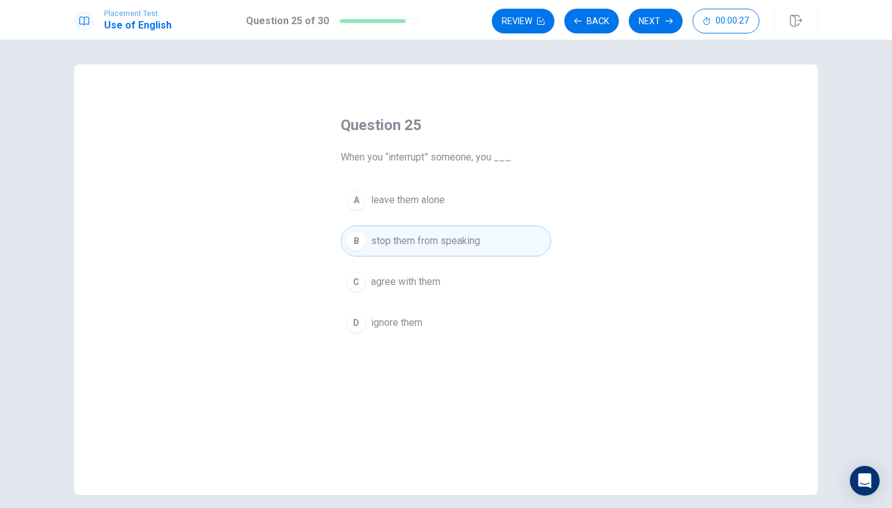
click at [671, 8] on div "Review Back Next 00:00:27" at bounding box center [655, 20] width 326 height 27
click at [670, 13] on button "Next" at bounding box center [656, 21] width 54 height 25
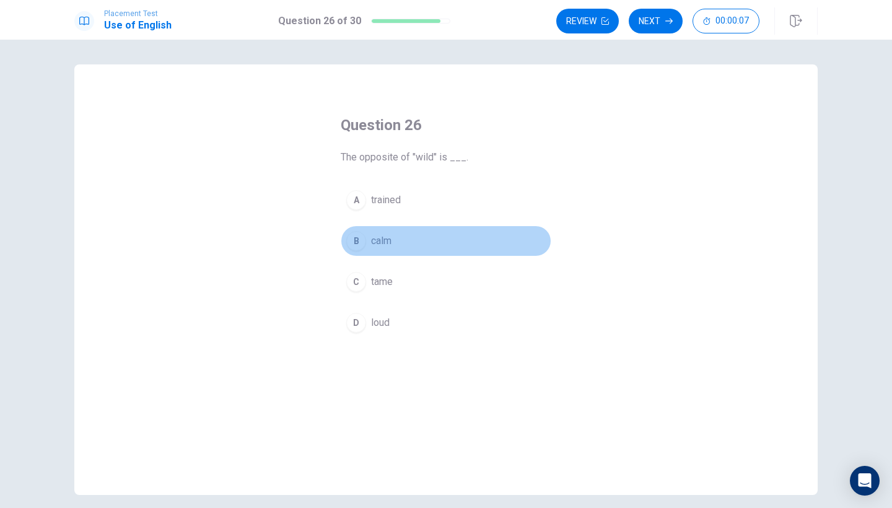
click at [357, 243] on div "B" at bounding box center [356, 241] width 20 height 20
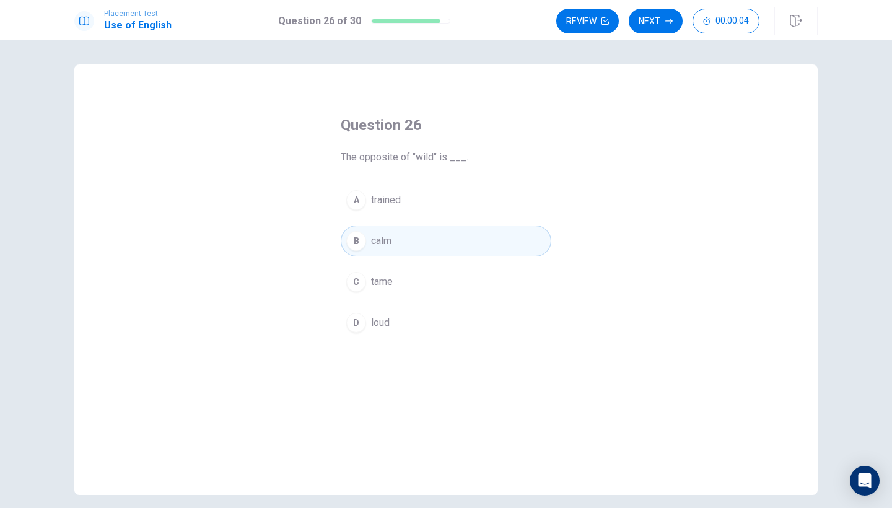
click at [355, 280] on div "C" at bounding box center [356, 282] width 20 height 20
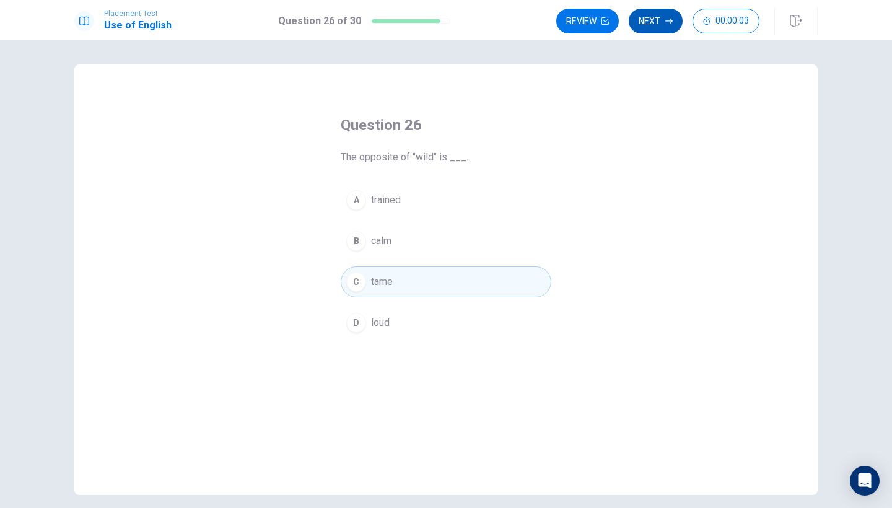
click at [670, 22] on icon "button" at bounding box center [668, 20] width 7 height 7
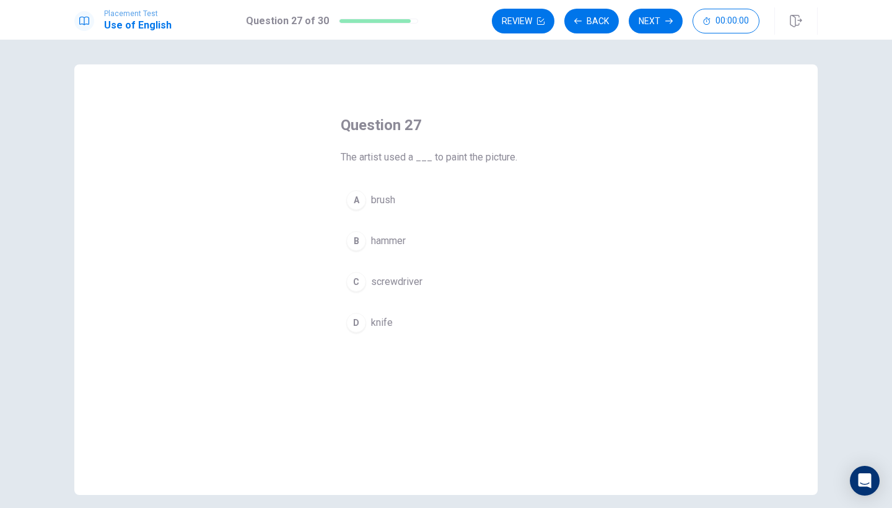
click at [352, 233] on div "B" at bounding box center [356, 241] width 20 height 20
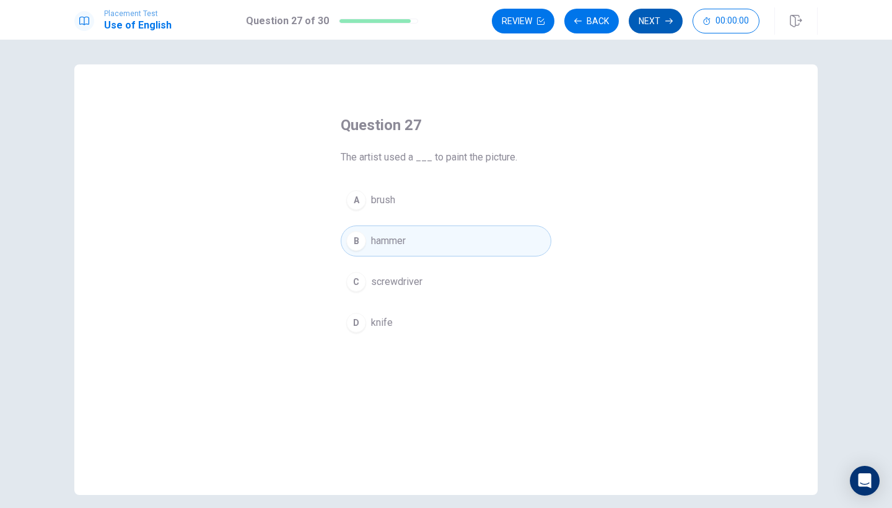
click at [648, 15] on button "Next" at bounding box center [656, 21] width 54 height 25
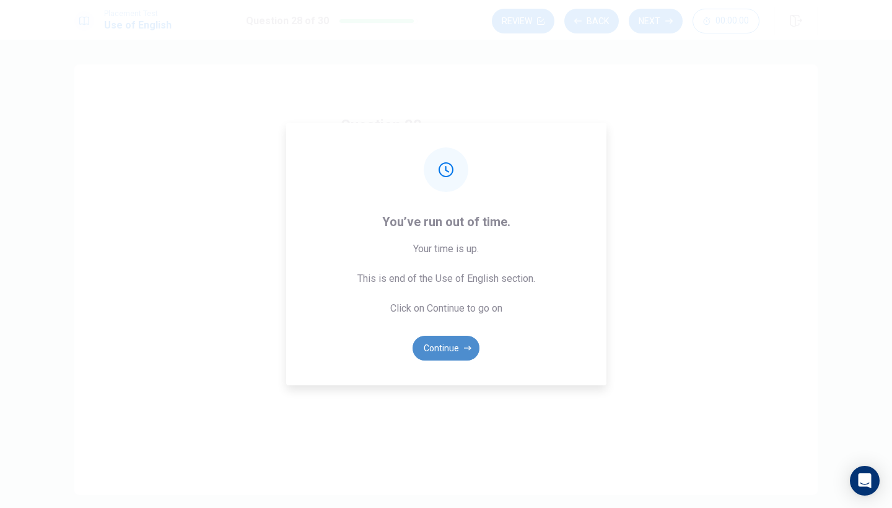
click at [465, 348] on icon "button" at bounding box center [467, 348] width 7 height 4
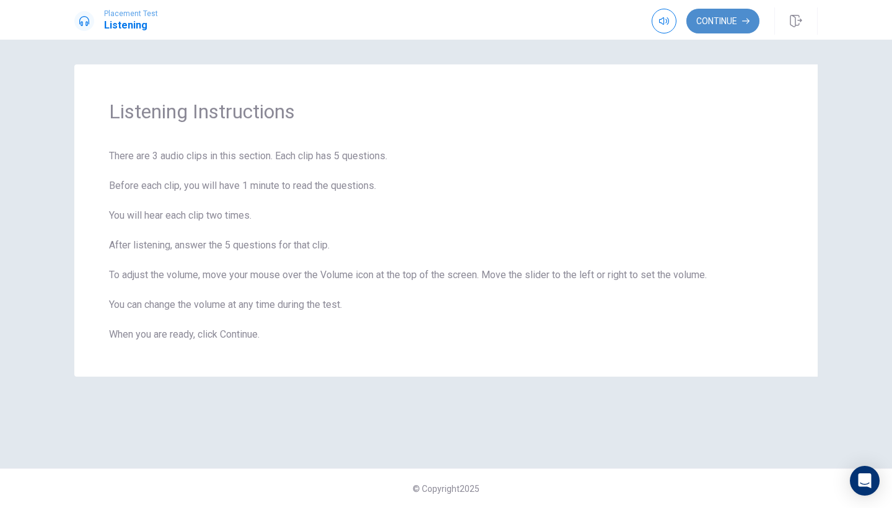
click at [724, 26] on button "Continue" at bounding box center [722, 21] width 73 height 25
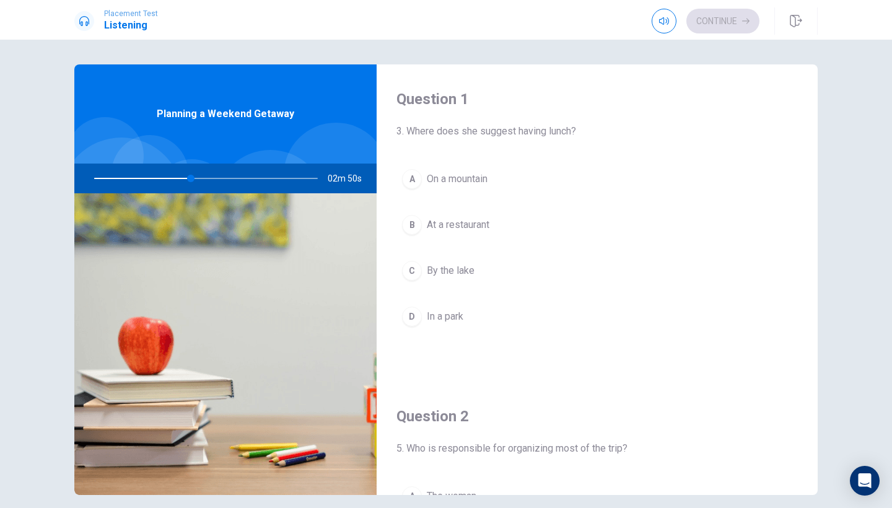
click at [409, 179] on div "A" at bounding box center [412, 179] width 20 height 20
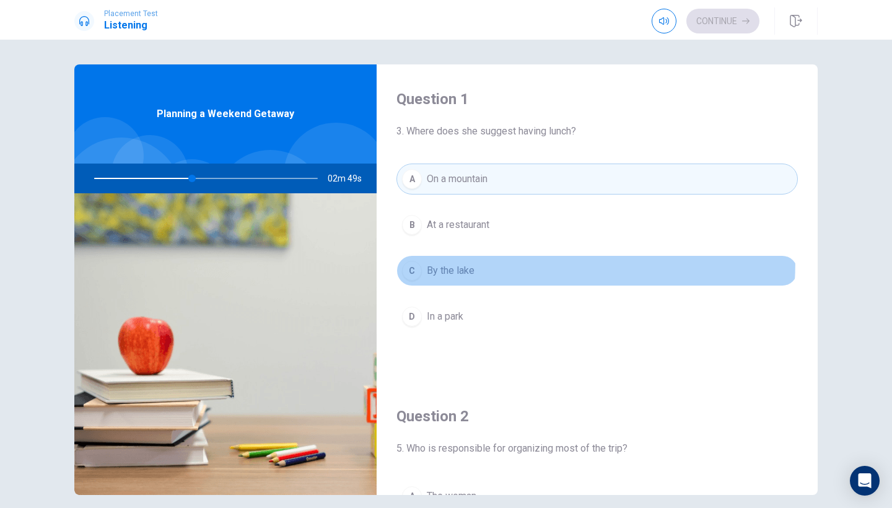
click at [416, 260] on button "C By the lake" at bounding box center [596, 270] width 401 height 31
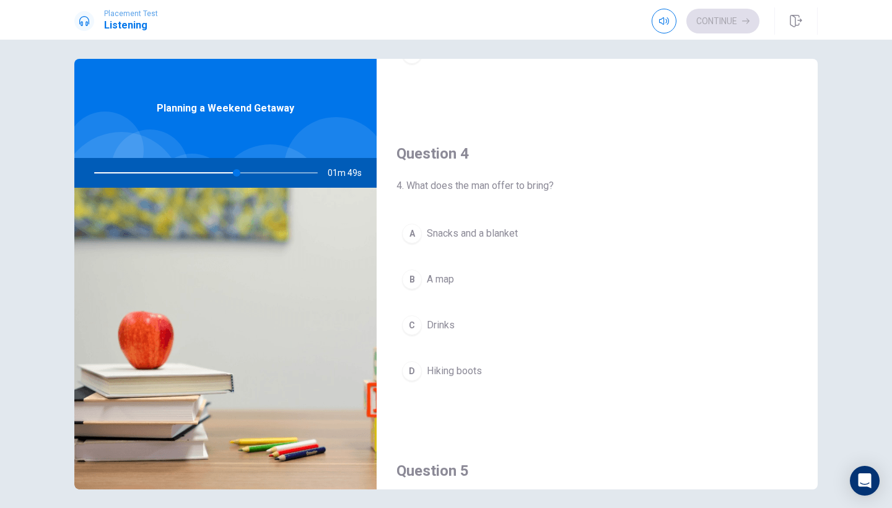
scroll to position [896, 0]
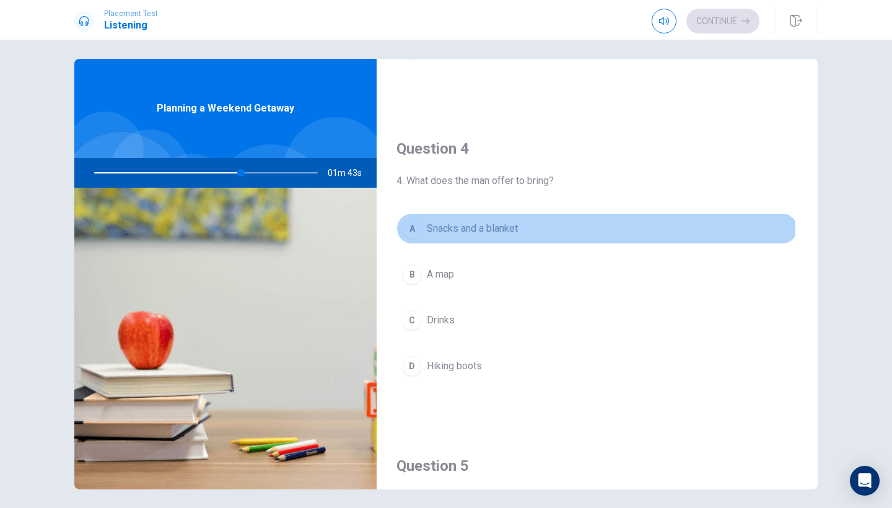
click at [413, 227] on div "A" at bounding box center [412, 229] width 20 height 20
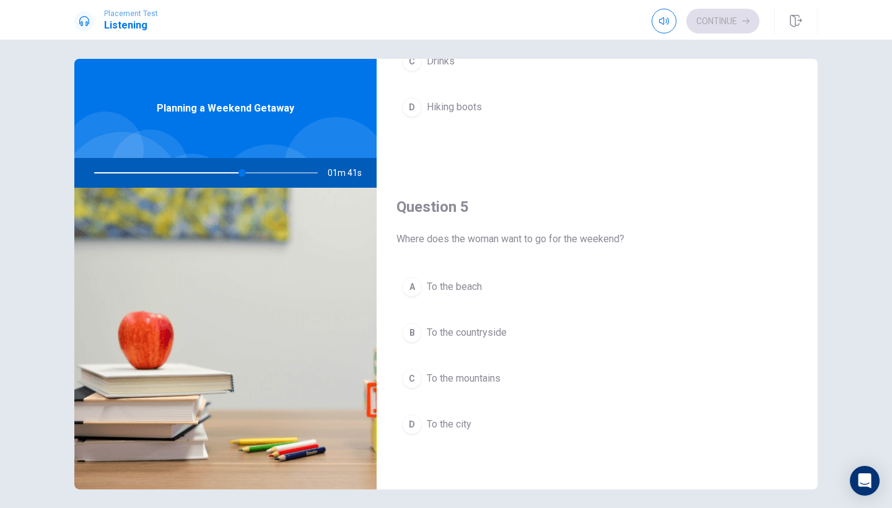
scroll to position [1155, 0]
click at [482, 377] on span "To the mountains" at bounding box center [464, 378] width 74 height 15
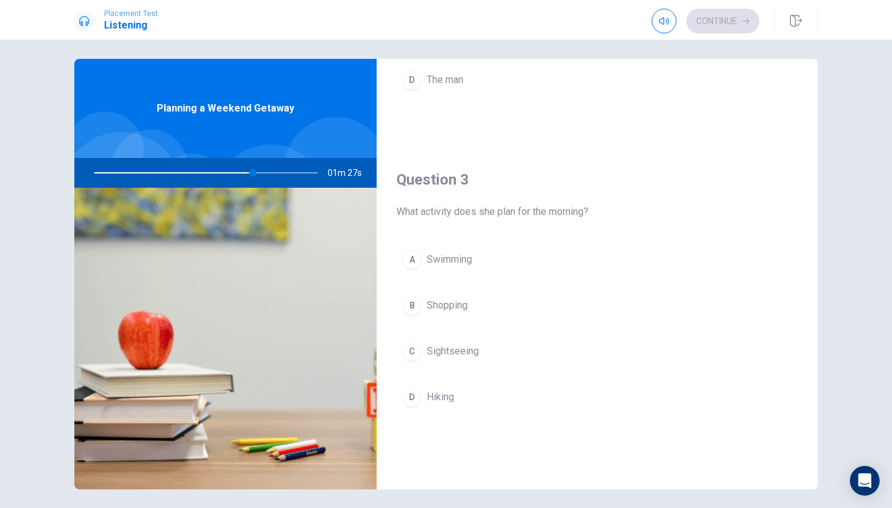
scroll to position [547, 0]
click at [485, 395] on button "D Hiking" at bounding box center [596, 397] width 401 height 31
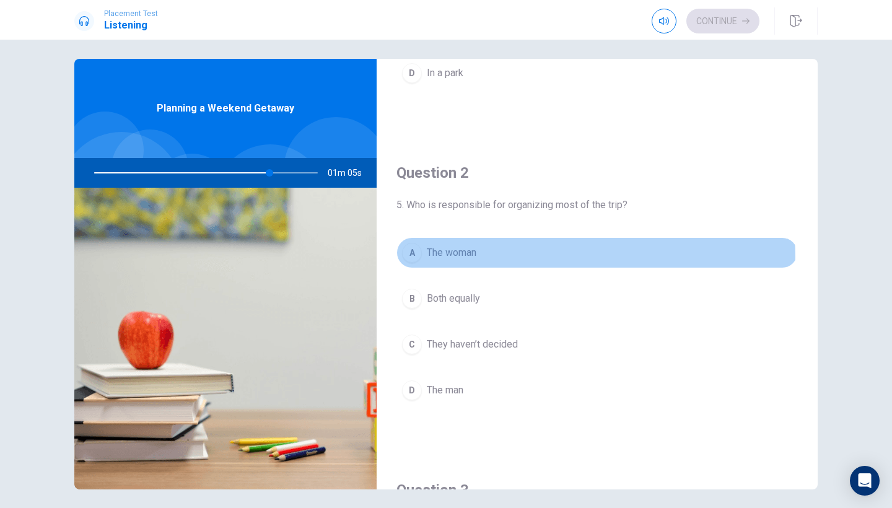
click at [524, 256] on button "A The woman" at bounding box center [596, 252] width 401 height 31
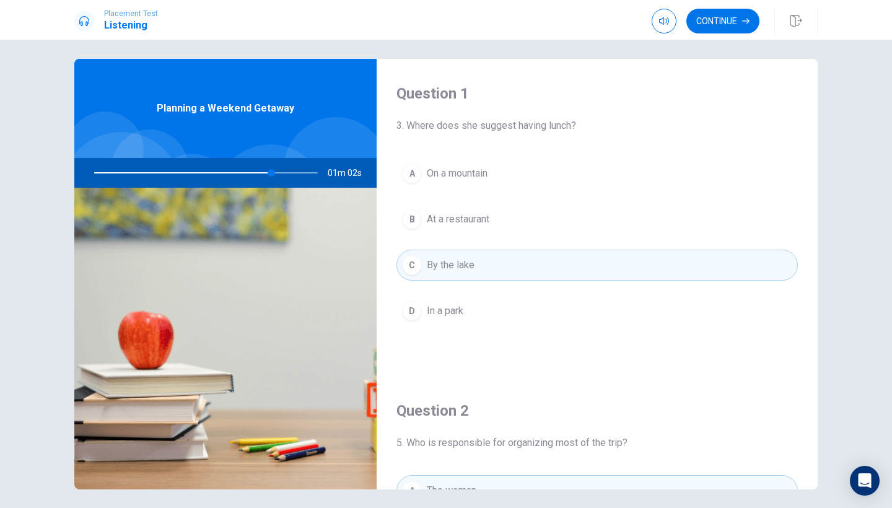
scroll to position [0, 0]
click at [734, 24] on button "Continue" at bounding box center [722, 21] width 73 height 25
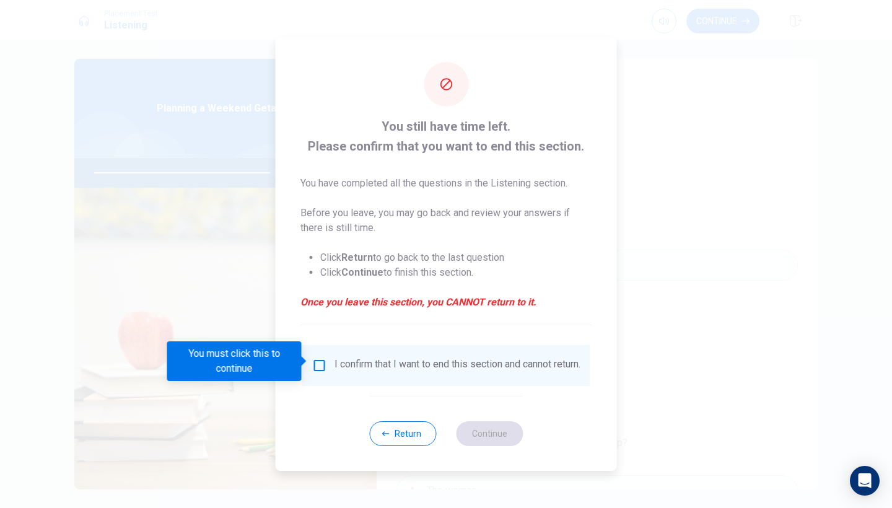
click at [725, 244] on div at bounding box center [446, 254] width 892 height 508
click at [392, 433] on button "Return" at bounding box center [402, 433] width 67 height 25
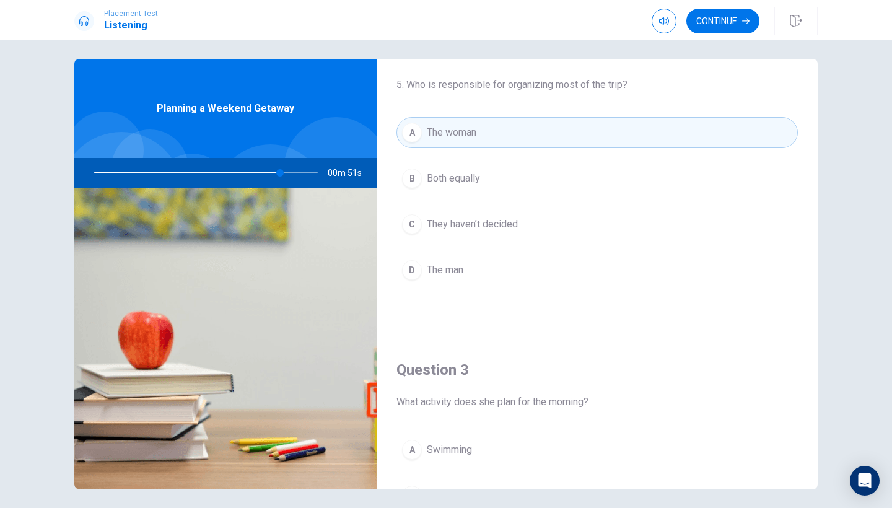
scroll to position [320, 0]
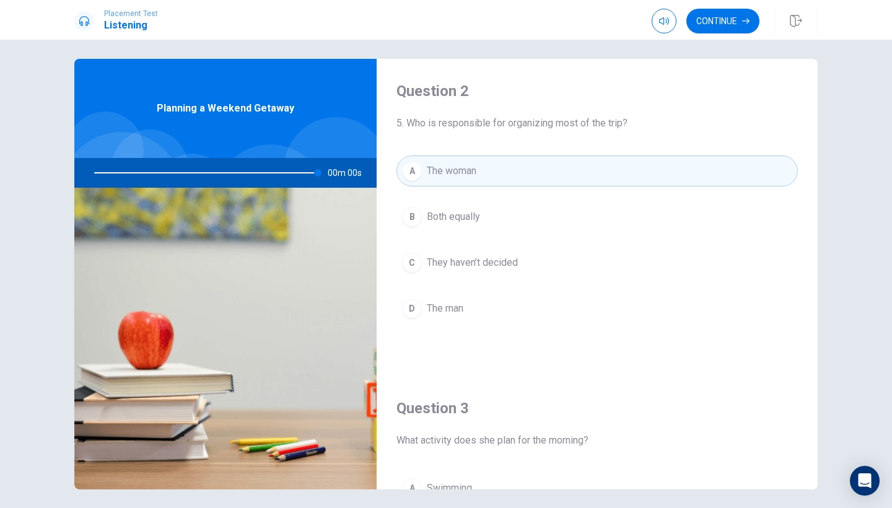
type input "0"
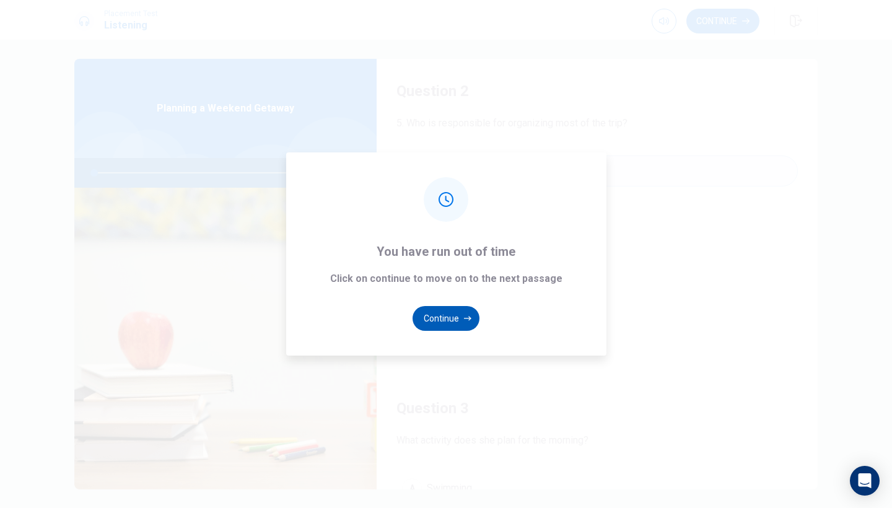
click at [465, 321] on icon "button" at bounding box center [467, 318] width 7 height 7
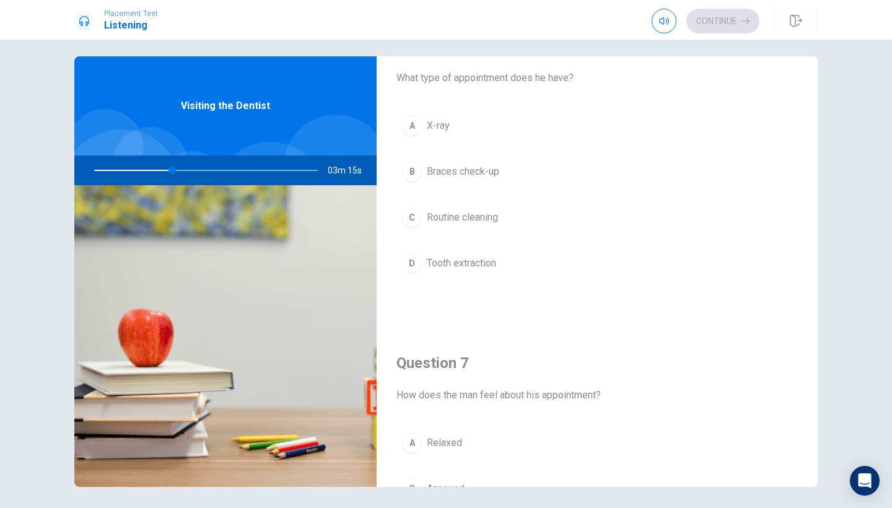
scroll to position [43, 0]
click at [410, 219] on div "C" at bounding box center [412, 220] width 20 height 20
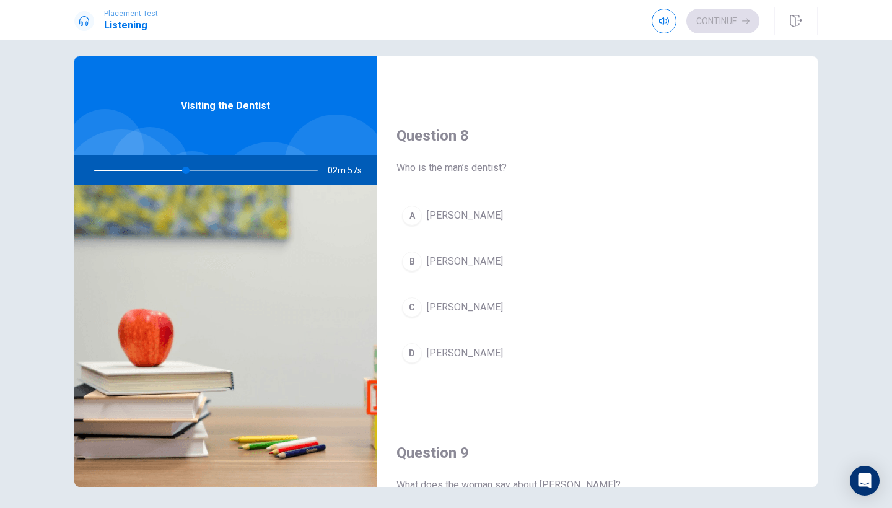
scroll to position [590, 0]
click at [473, 351] on button "D [PERSON_NAME]" at bounding box center [596, 353] width 401 height 31
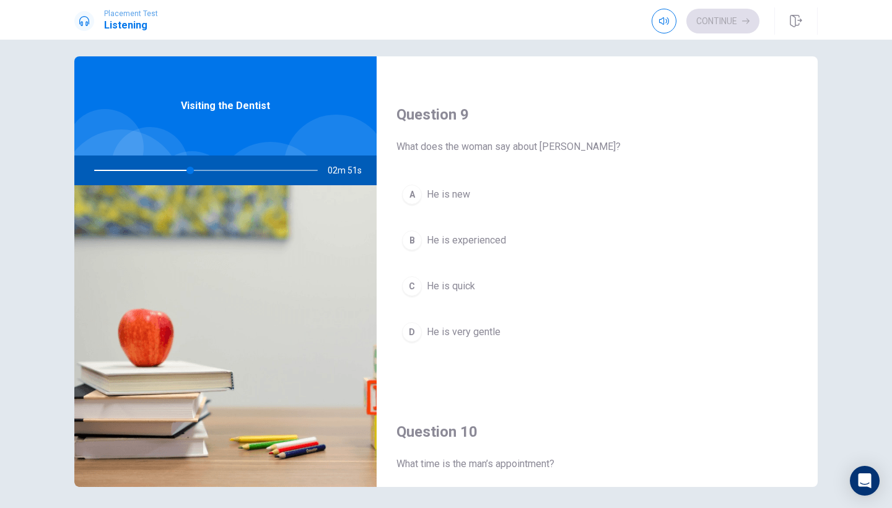
scroll to position [928, 0]
click at [448, 329] on span "He is very gentle" at bounding box center [464, 331] width 74 height 15
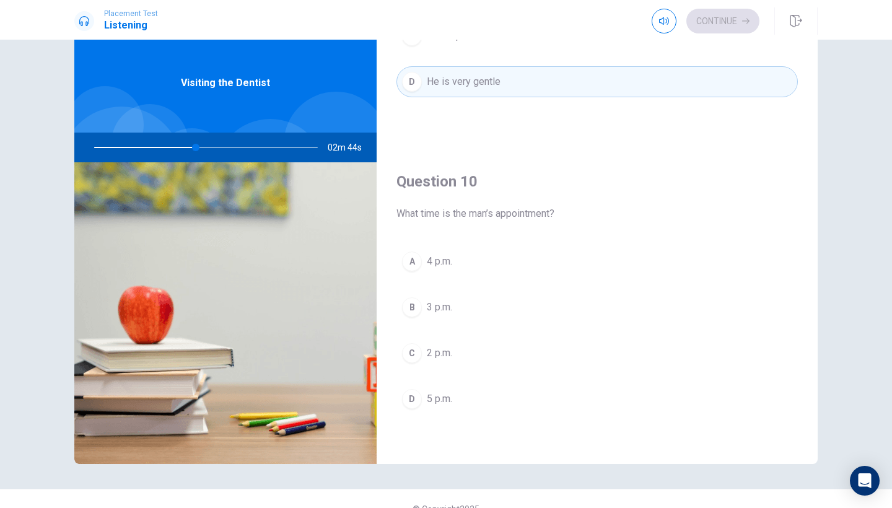
scroll to position [33, 0]
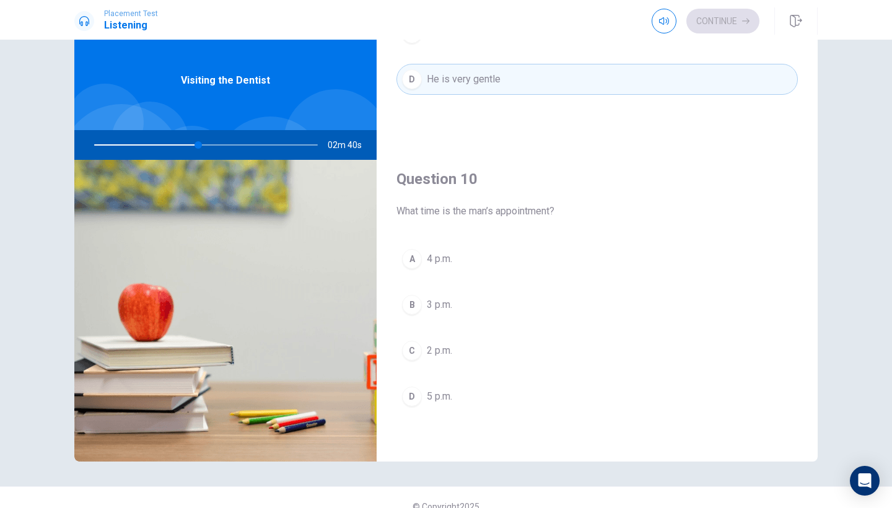
click at [456, 261] on button "A 4 p.m." at bounding box center [596, 258] width 401 height 31
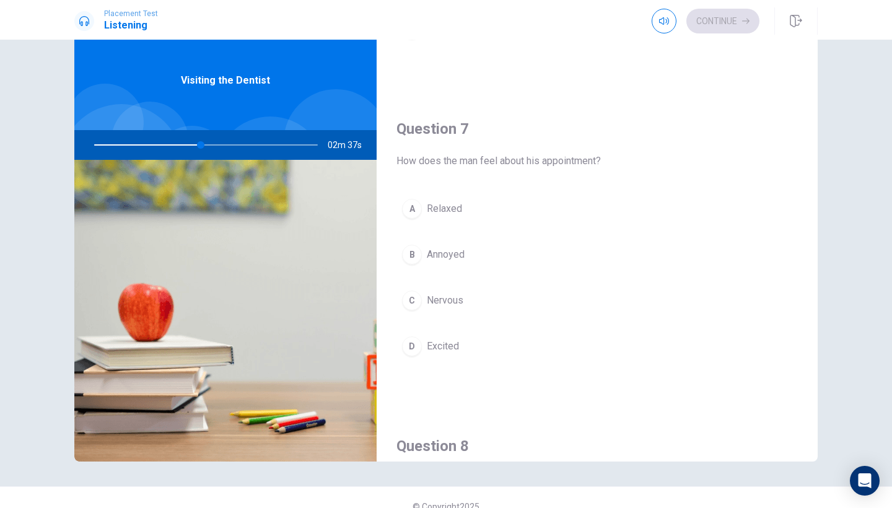
scroll to position [243, 0]
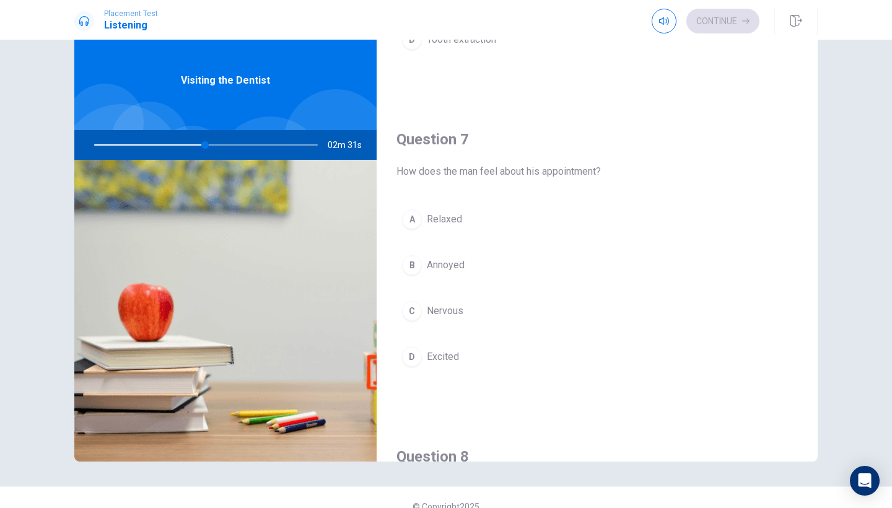
click at [492, 312] on button "C Nervous" at bounding box center [596, 310] width 401 height 31
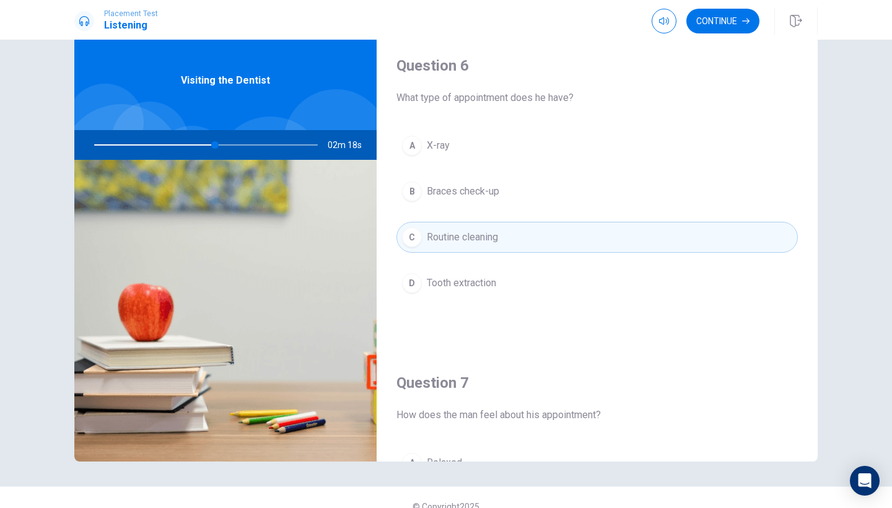
scroll to position [0, 0]
click at [727, 19] on button "Continue" at bounding box center [722, 21] width 73 height 25
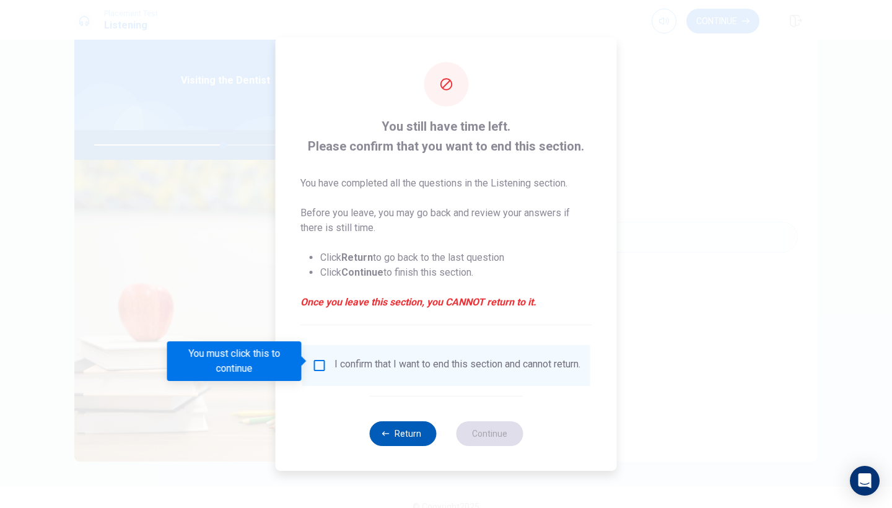
click at [409, 436] on button "Return" at bounding box center [402, 433] width 67 height 25
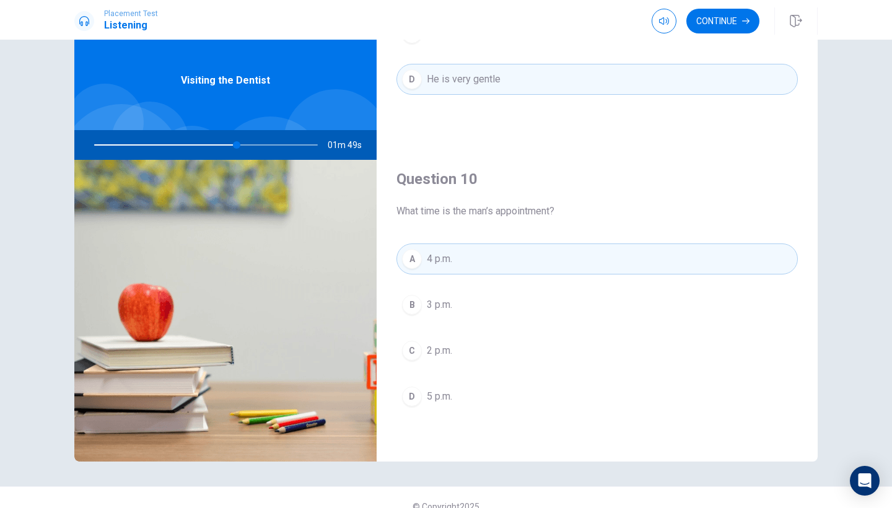
scroll to position [1155, 0]
type input "0"
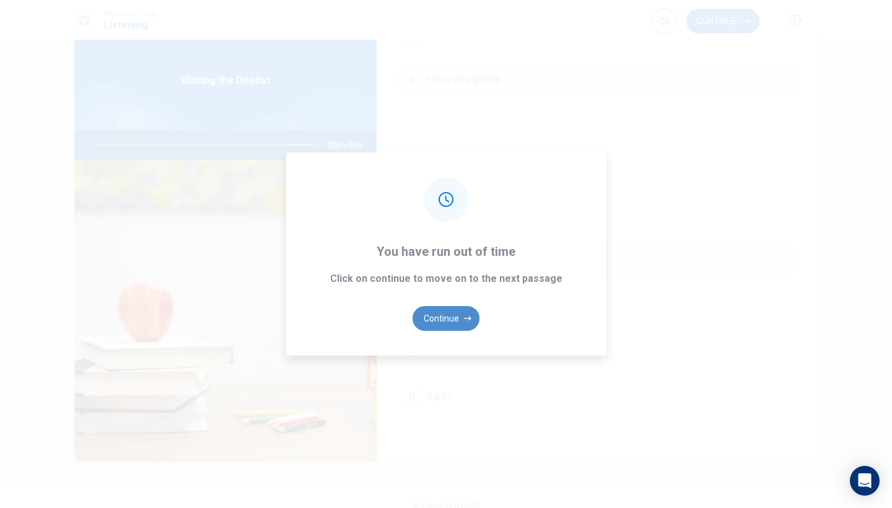
click at [461, 314] on button "Continue" at bounding box center [445, 318] width 67 height 25
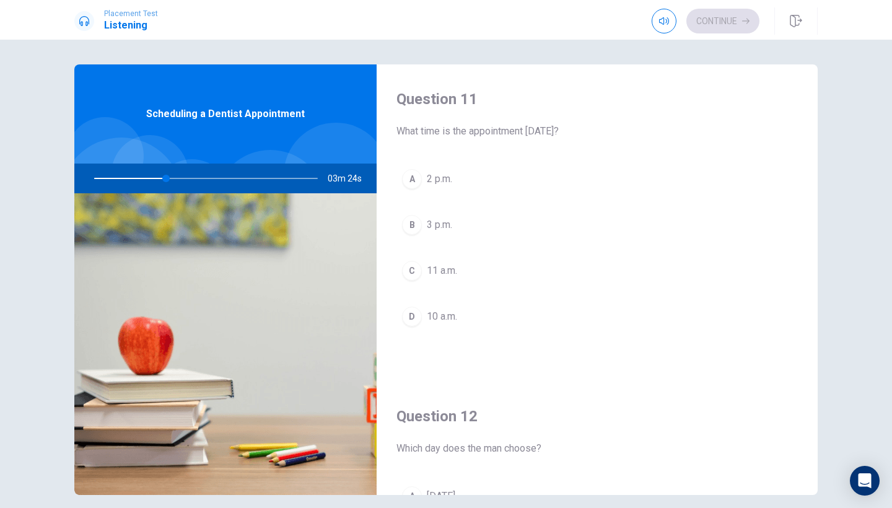
scroll to position [0, 0]
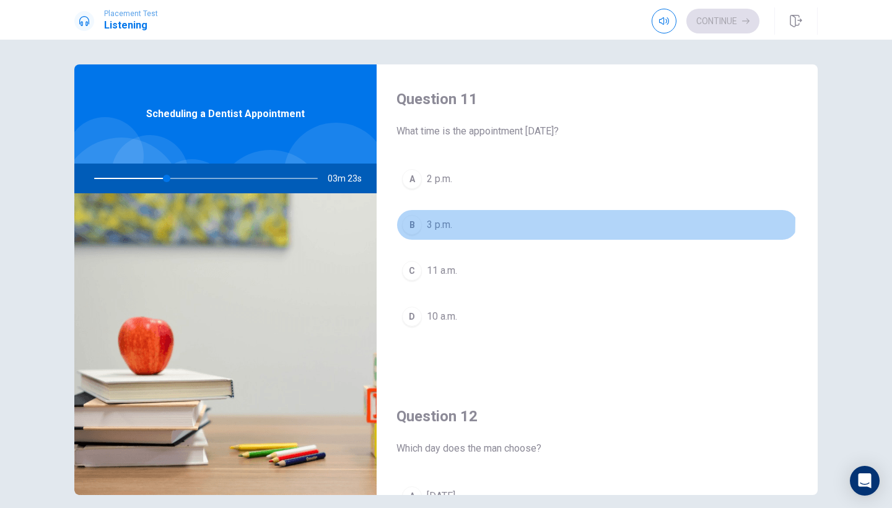
click at [416, 219] on div "B" at bounding box center [412, 225] width 20 height 20
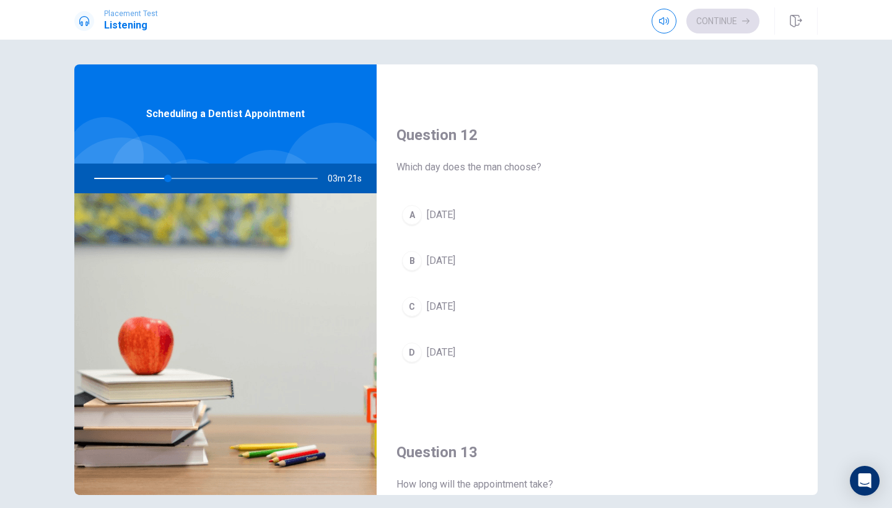
scroll to position [282, 0]
click at [409, 221] on div "A" at bounding box center [412, 214] width 20 height 20
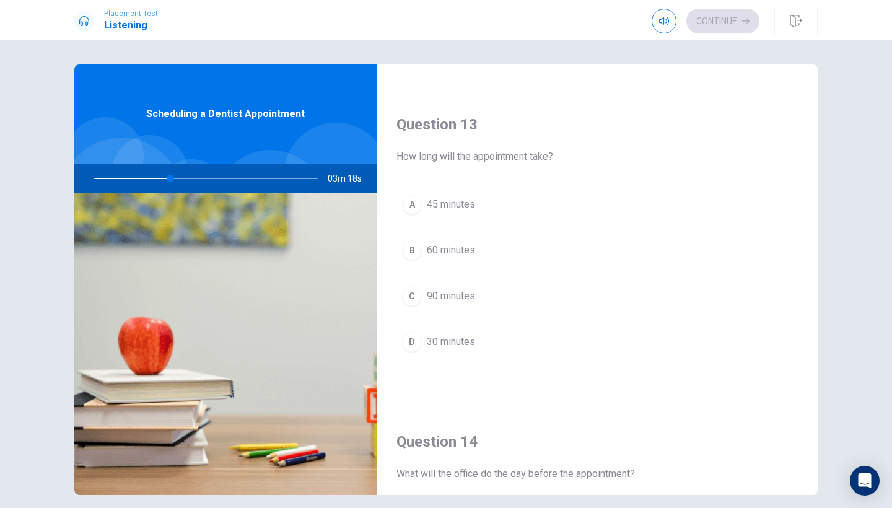
scroll to position [611, 0]
click at [406, 199] on div "A" at bounding box center [412, 202] width 20 height 20
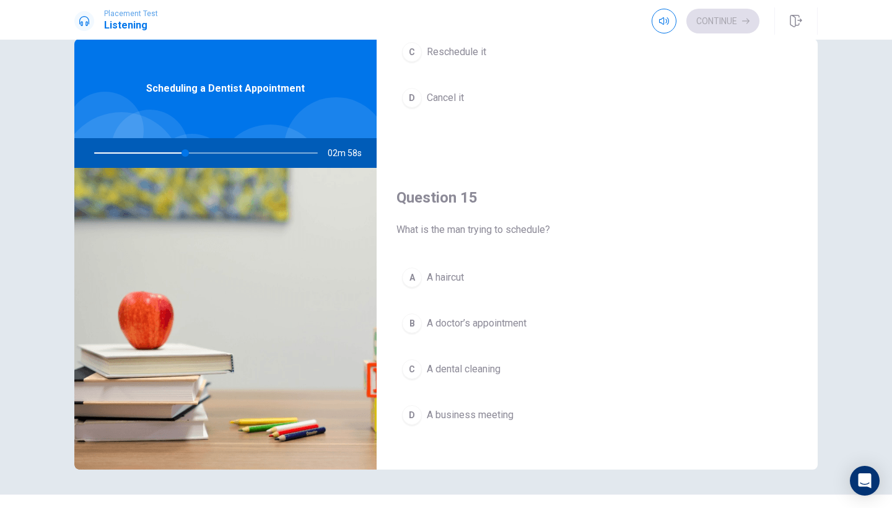
scroll to position [1151, 0]
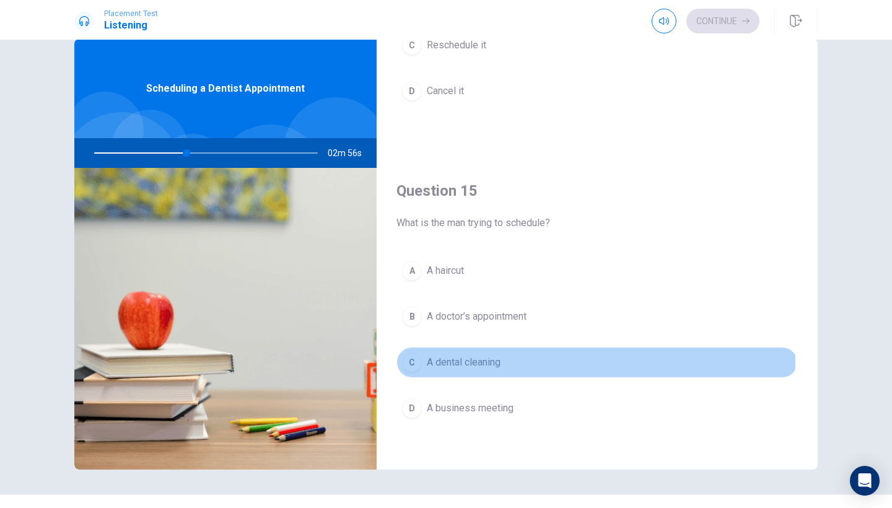
click at [409, 360] on div "C" at bounding box center [412, 362] width 20 height 20
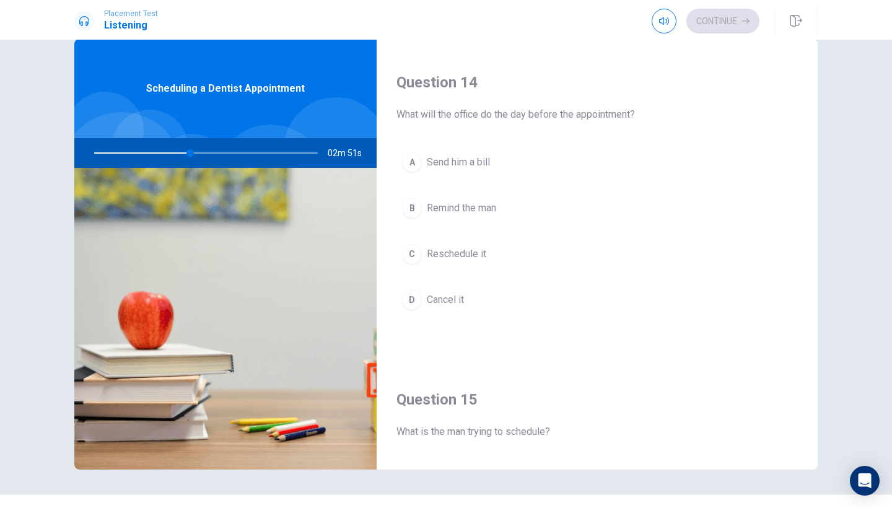
scroll to position [946, 0]
click at [412, 202] on div "B" at bounding box center [412, 204] width 20 height 20
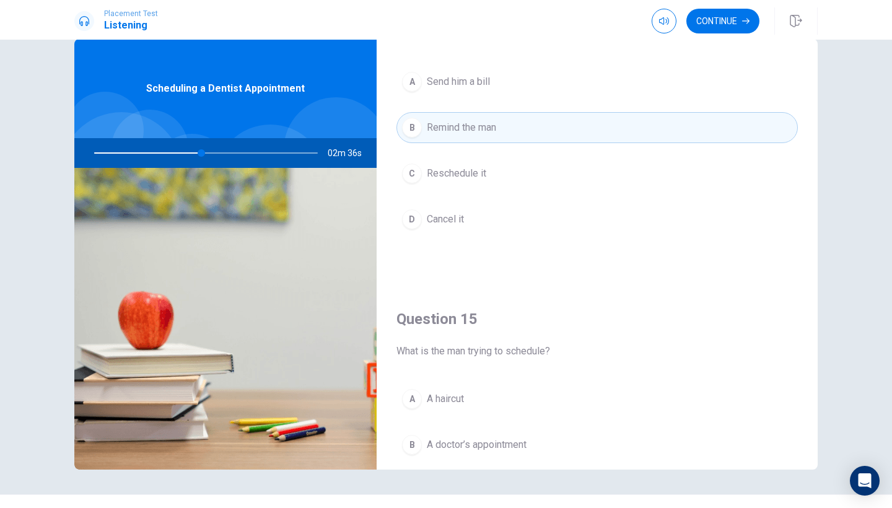
scroll to position [1022, 0]
click at [741, 23] on button "Continue" at bounding box center [722, 21] width 73 height 25
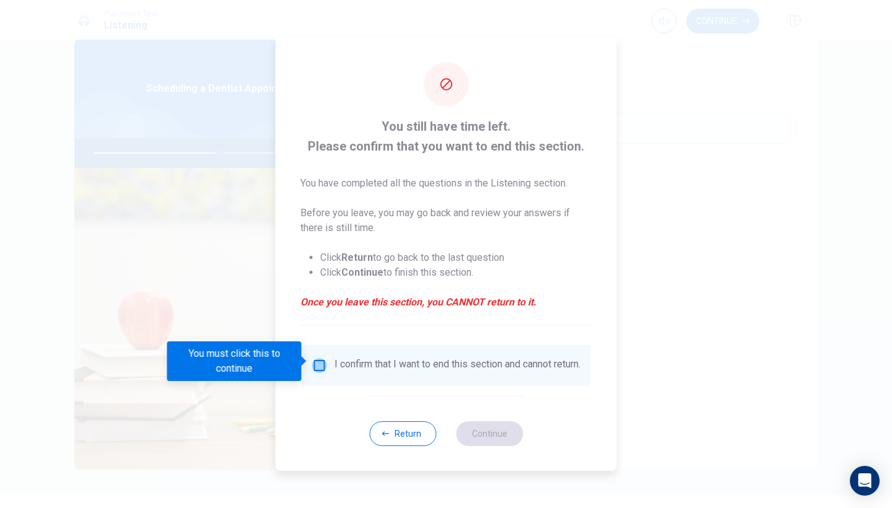
click at [316, 362] on input "You must click this to continue" at bounding box center [319, 365] width 15 height 15
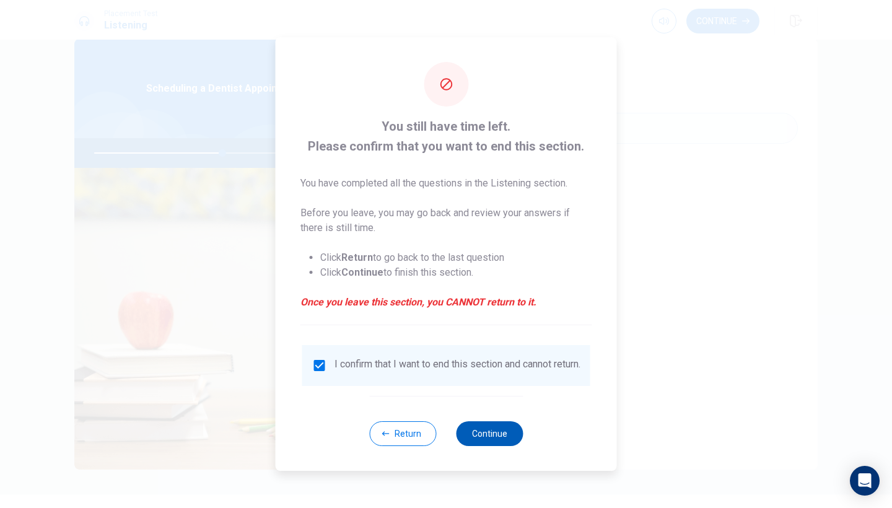
click at [495, 438] on button "Continue" at bounding box center [489, 433] width 67 height 25
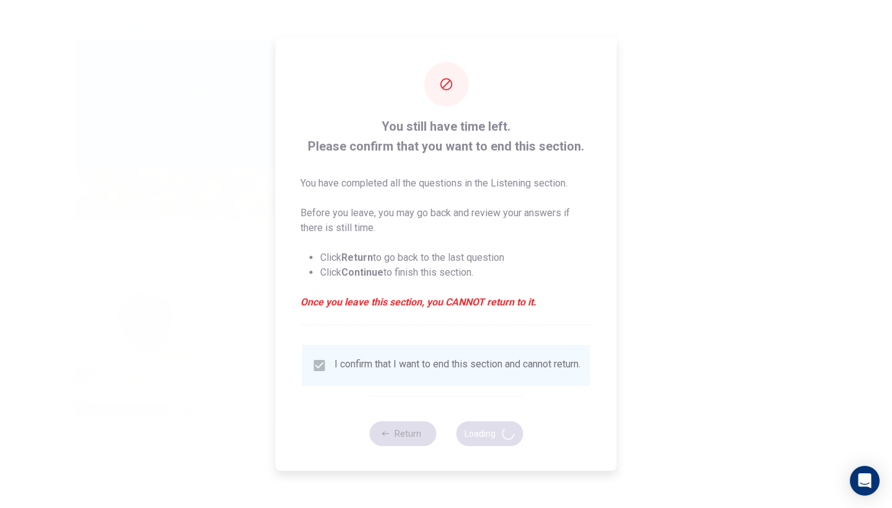
type input "59"
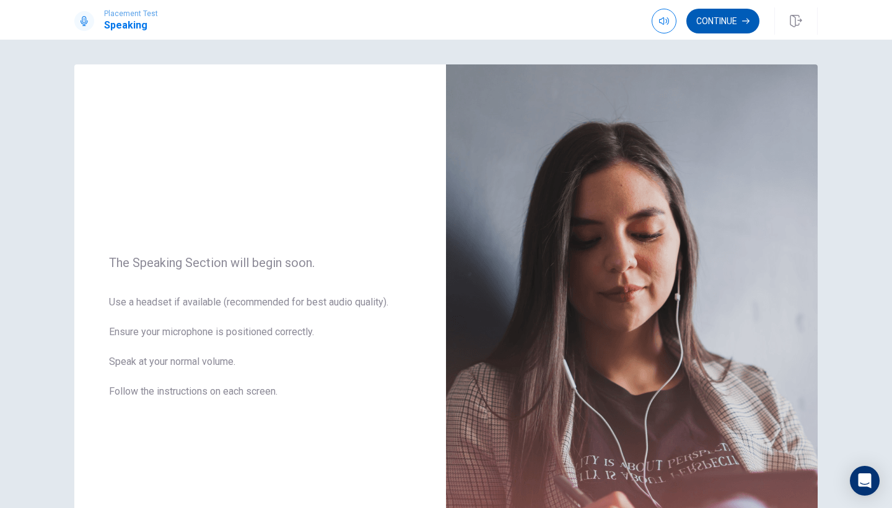
click at [741, 22] on button "Continue" at bounding box center [722, 21] width 73 height 25
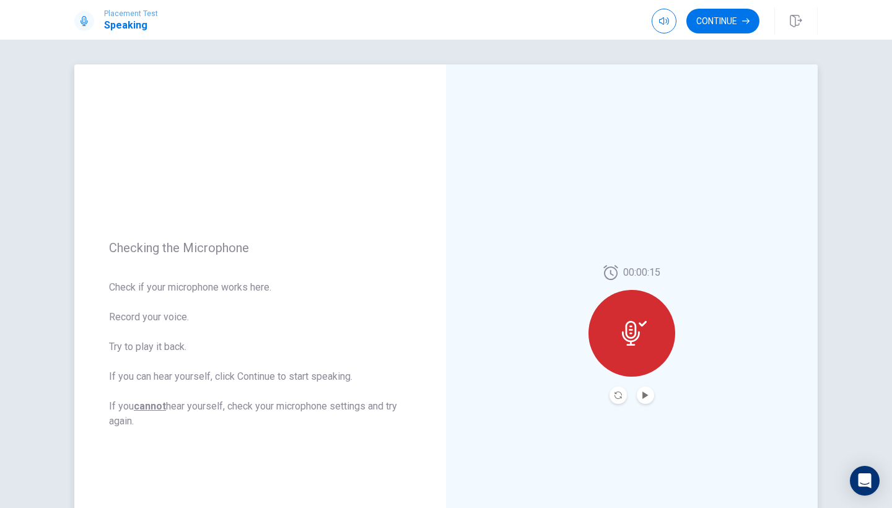
click at [626, 339] on icon at bounding box center [634, 333] width 25 height 25
click at [618, 398] on icon "Record Again" at bounding box center [617, 394] width 7 height 7
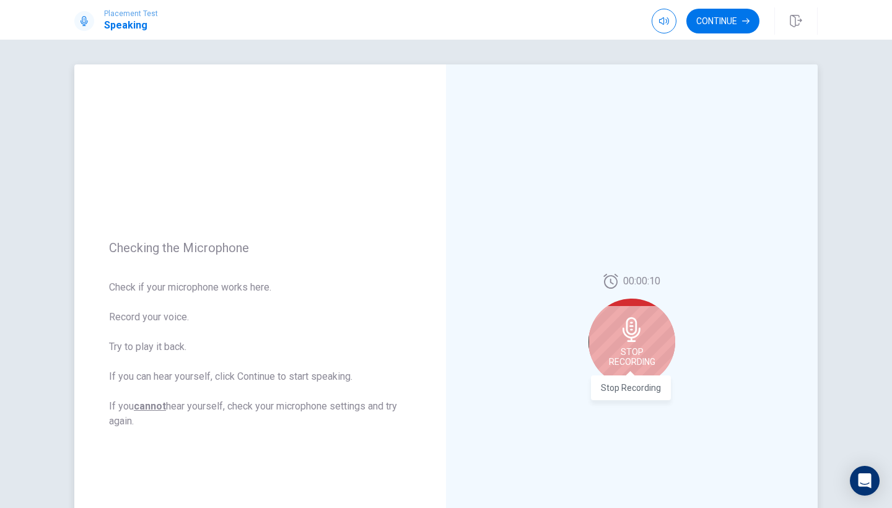
click at [617, 349] on span "Stop Recording" at bounding box center [632, 357] width 46 height 20
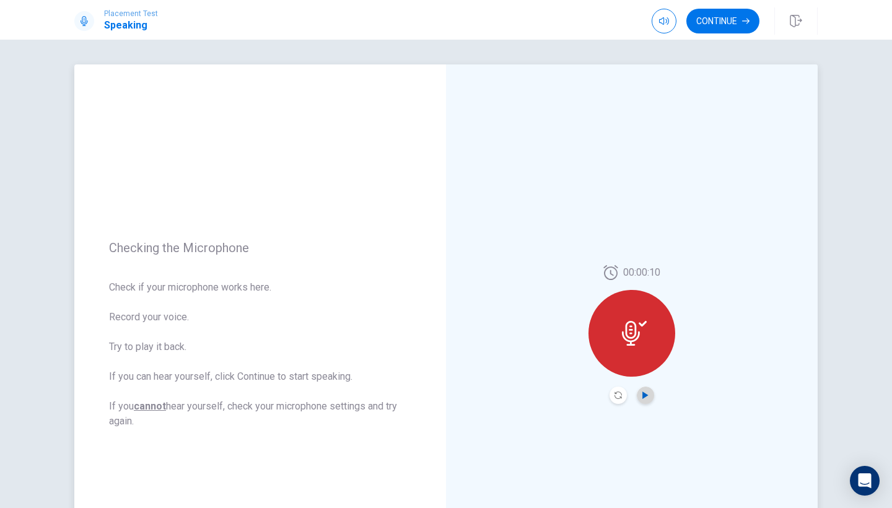
click at [647, 398] on icon "Play Audio" at bounding box center [645, 394] width 7 height 7
click at [742, 21] on icon "button" at bounding box center [745, 20] width 7 height 7
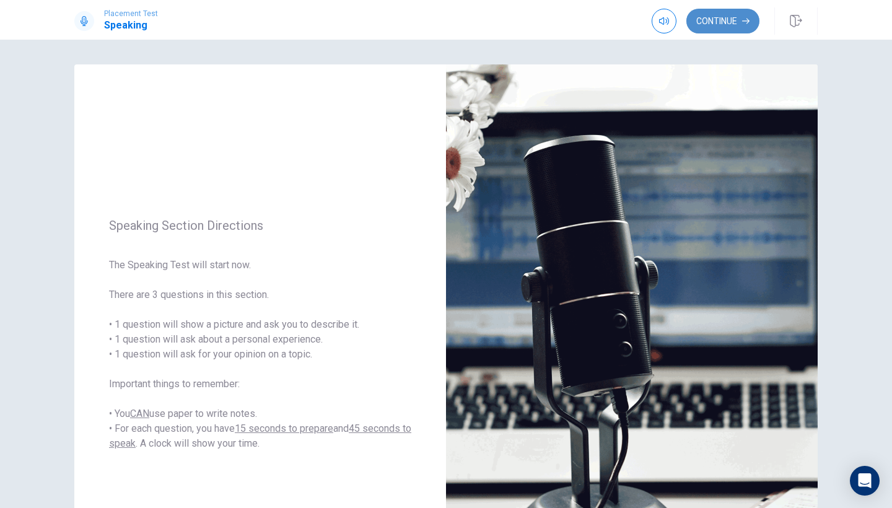
click at [726, 19] on button "Continue" at bounding box center [722, 21] width 73 height 25
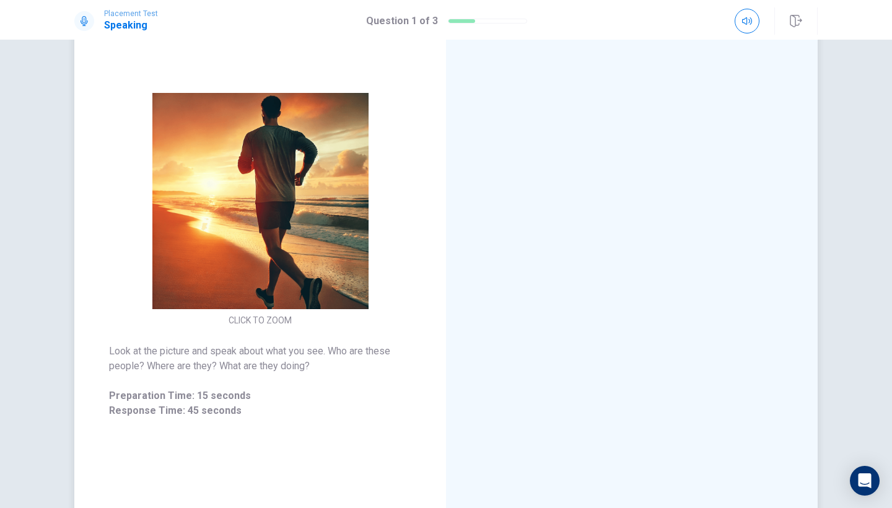
scroll to position [89, 0]
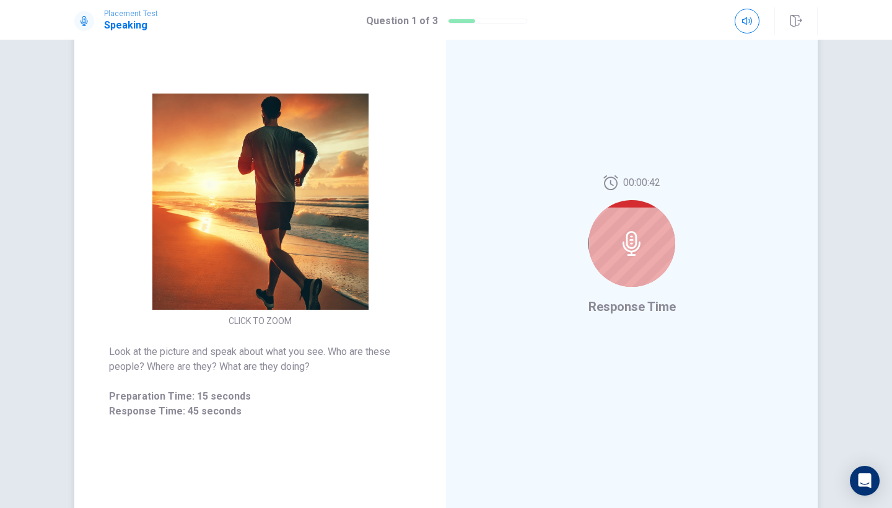
click at [627, 264] on div at bounding box center [631, 243] width 87 height 87
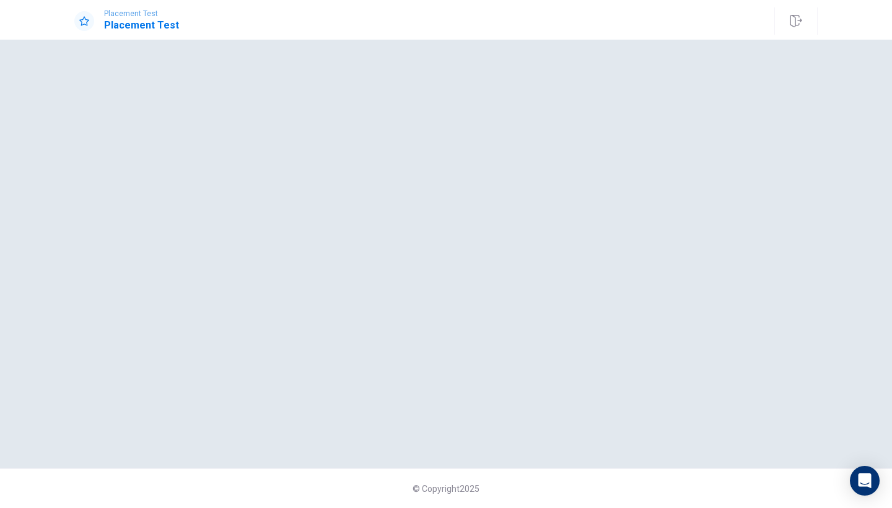
scroll to position [0, 0]
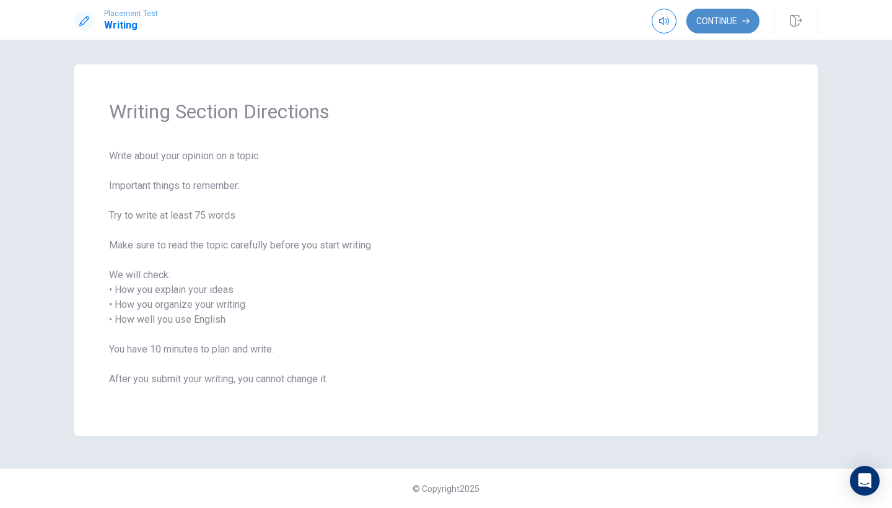
click at [728, 18] on button "Continue" at bounding box center [722, 21] width 73 height 25
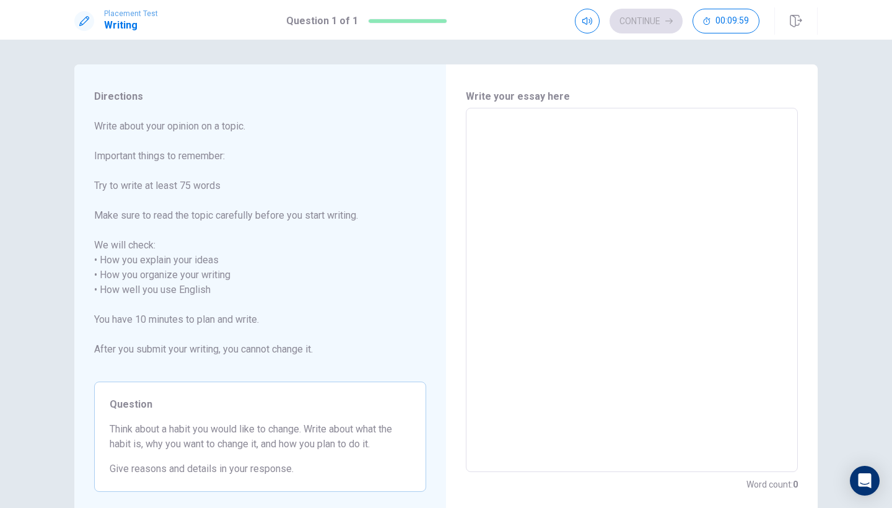
click at [508, 140] on textarea at bounding box center [631, 290] width 315 height 344
type textarea "I"
type textarea "x"
type textarea "I"
type textarea "x"
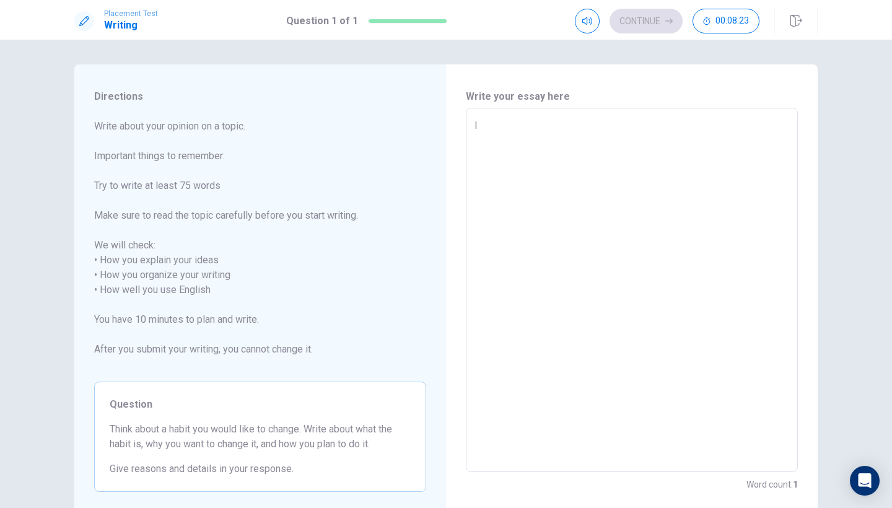
type textarea "I l"
type textarea "x"
type textarea "I li"
type textarea "x"
type textarea "I lia"
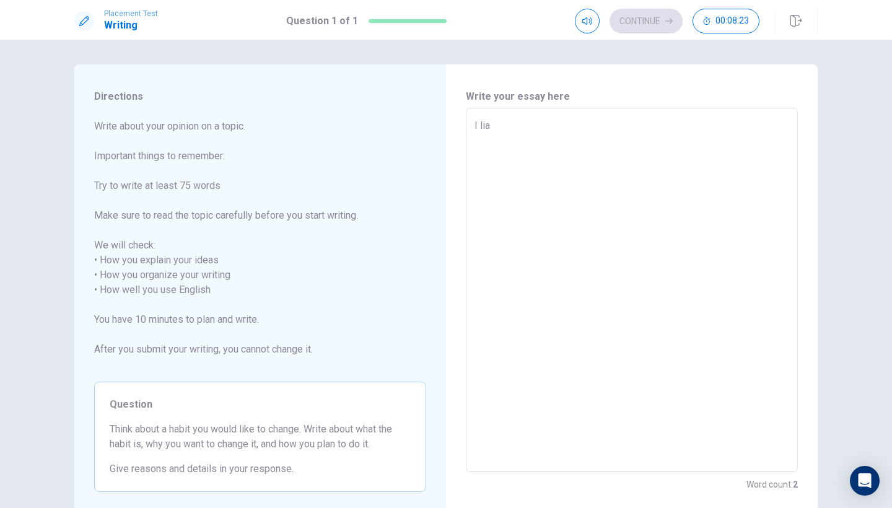
type textarea "x"
type textarea "I li"
type textarea "x"
type textarea "I lik"
type textarea "x"
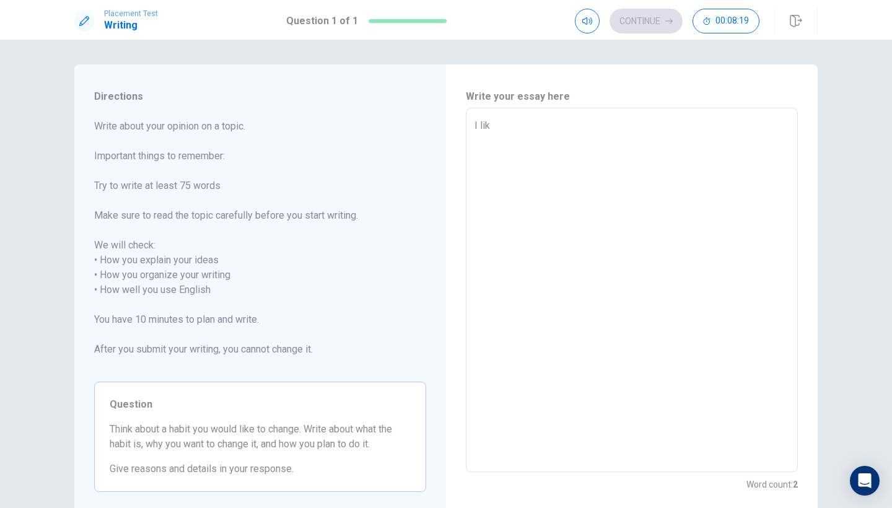
type textarea "I like"
type textarea "x"
type textarea "I like"
type textarea "x"
type textarea "I like t"
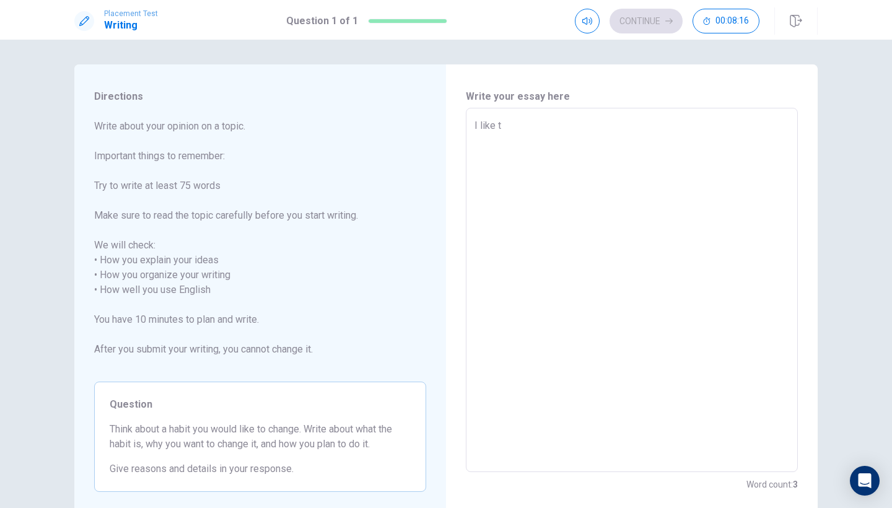
type textarea "x"
type textarea "I like to"
type textarea "x"
type textarea "I like to"
type textarea "x"
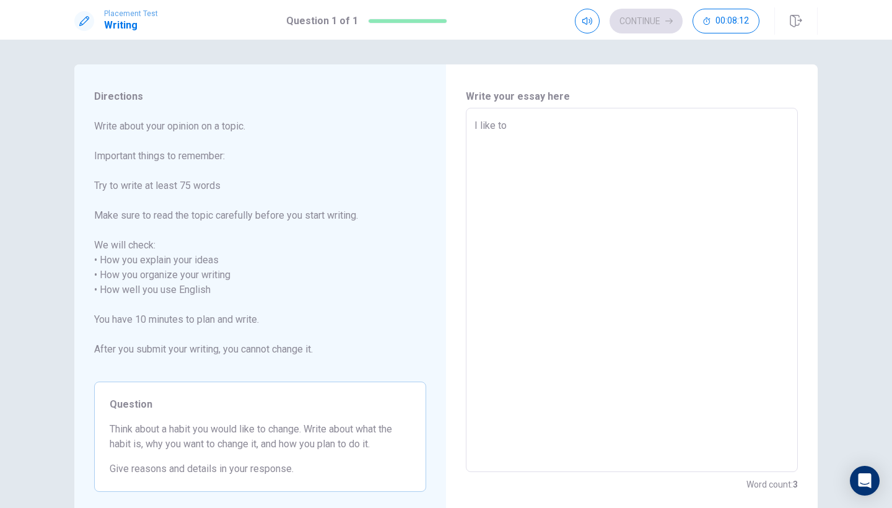
type textarea "I like to c"
type textarea "x"
type textarea "I like to ch"
type textarea "x"
type textarea "I like to cha"
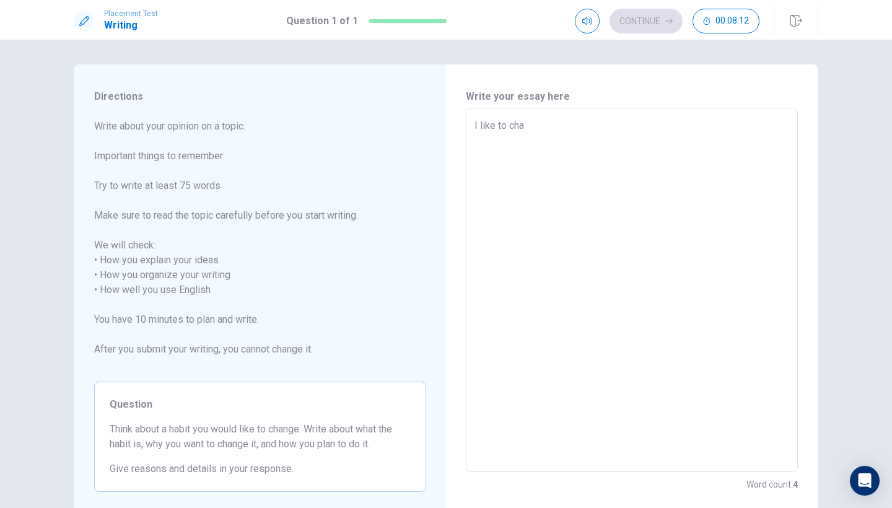
type textarea "x"
type textarea "I like to [PERSON_NAME]"
type textarea "x"
type textarea "I like to [PERSON_NAME]"
type textarea "x"
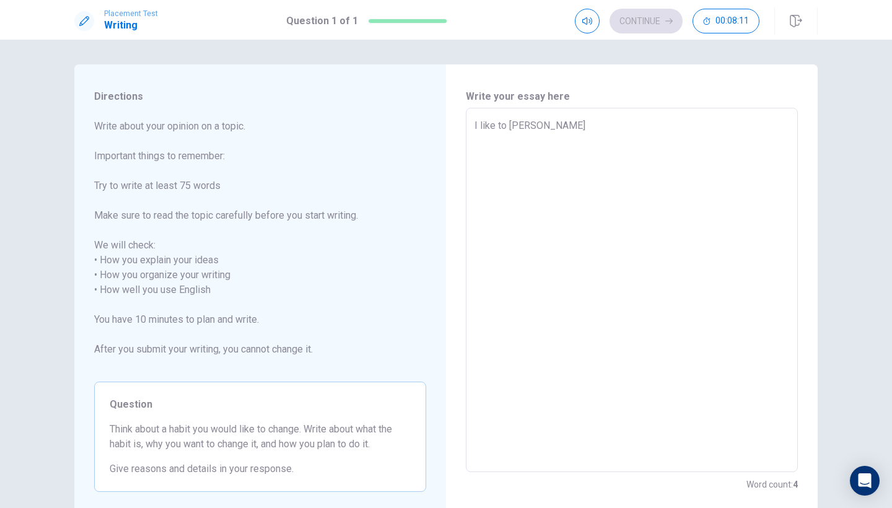
type textarea "I like to change"
type textarea "x"
type textarea "I like to change"
type textarea "x"
type textarea "I like to change i"
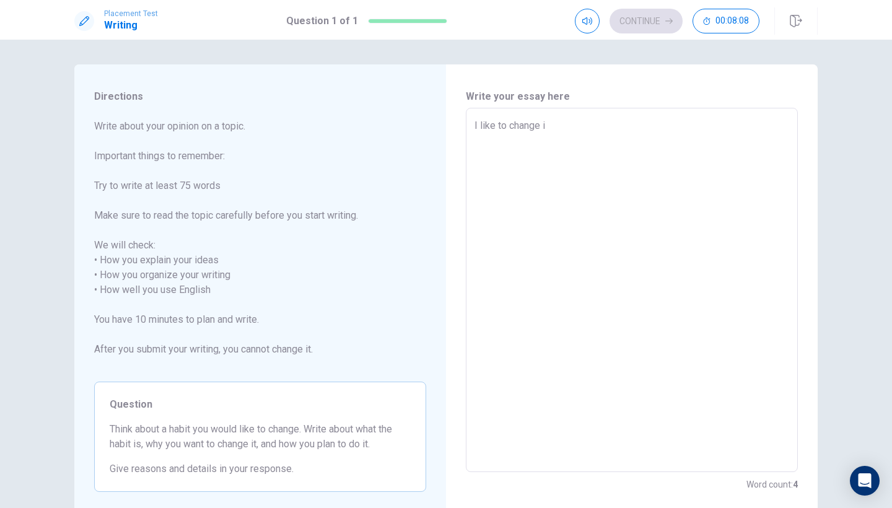
type textarea "x"
type textarea "I like to change is"
type textarea "x"
type textarea "I like to change is"
type textarea "x"
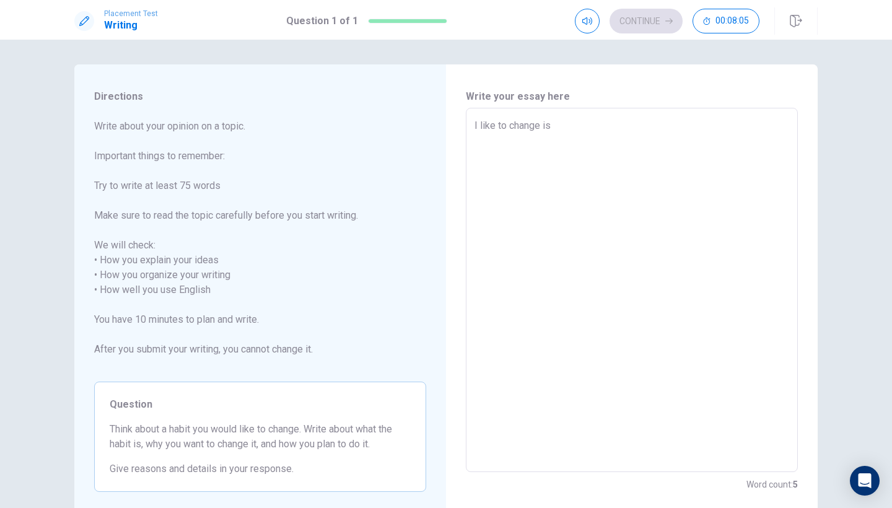
type textarea "I like to change is"
type textarea "x"
type textarea "I like to change i"
type textarea "x"
type textarea "I like to change"
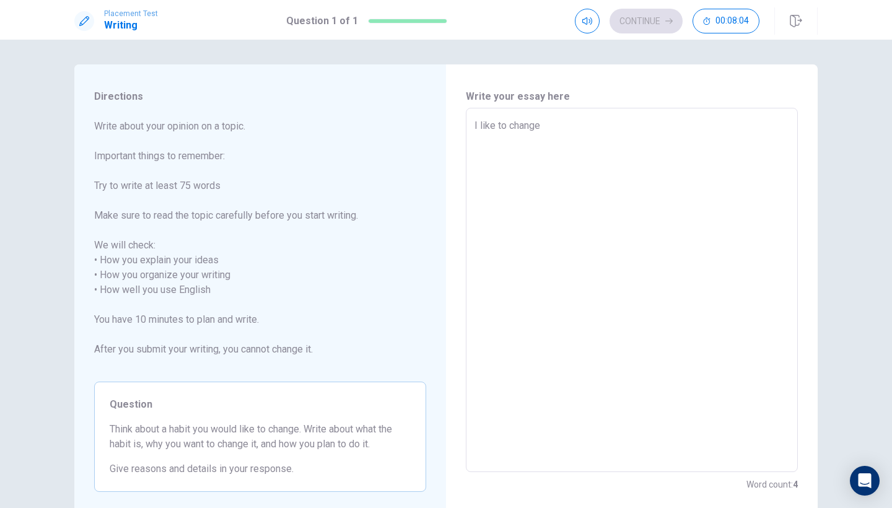
type textarea "x"
type textarea "I like to change"
type textarea "x"
type textarea "I like to change"
type textarea "x"
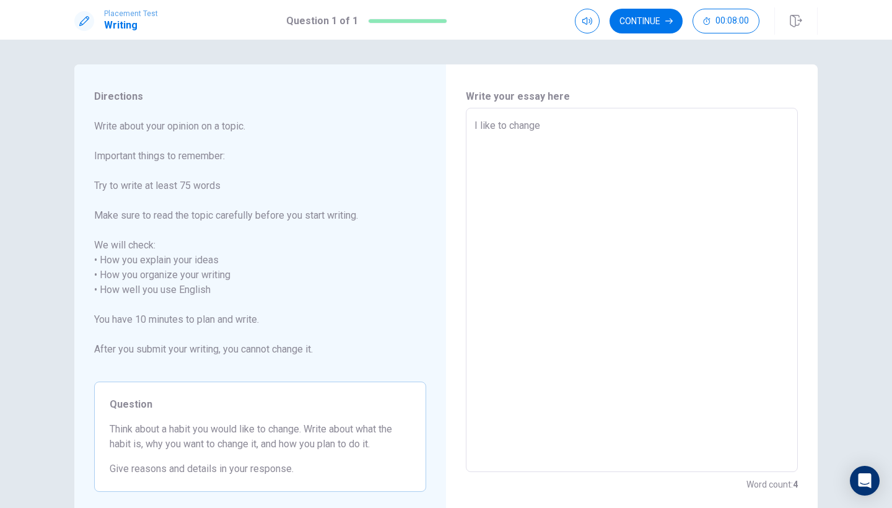
type textarea "I like to change t"
type textarea "x"
type textarea "I like to change th"
type textarea "x"
type textarea "I like to change the"
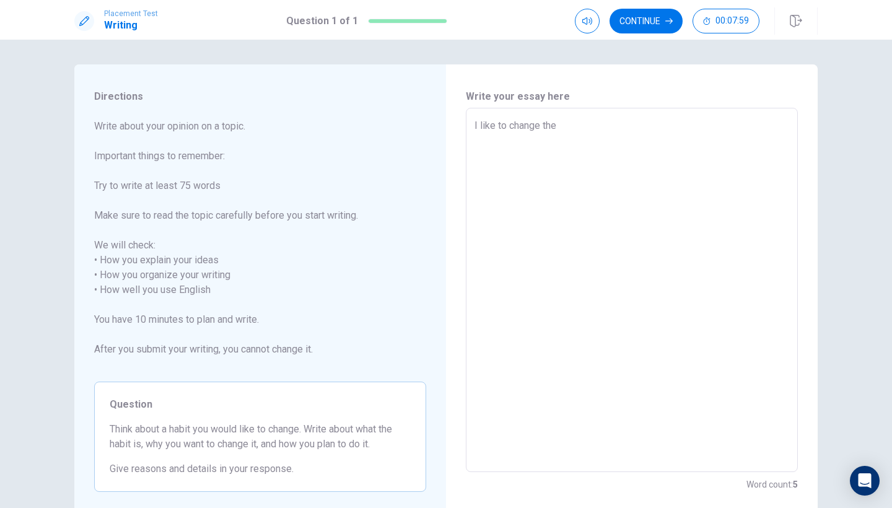
type textarea "x"
type textarea "I like to change the"
type textarea "x"
type textarea "I like to change the h"
type textarea "x"
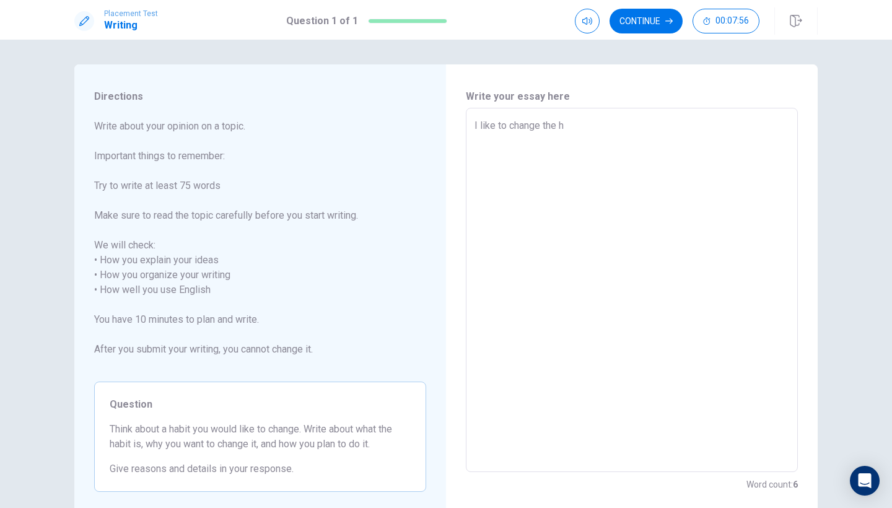
type textarea "I like to change the ha"
type textarea "x"
type textarea "I like to change the han"
type textarea "x"
type textarea "I like to change the ha"
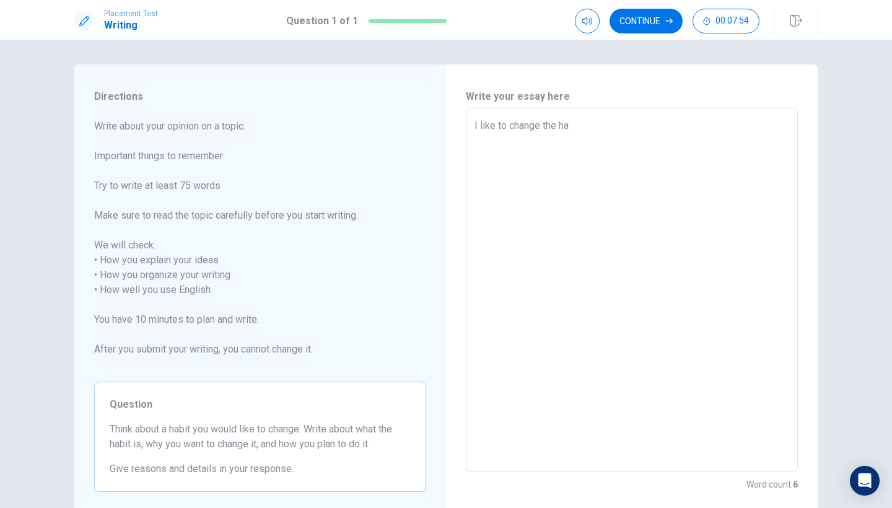
type textarea "x"
type textarea "I like to change the hab"
type textarea "x"
type textarea "I like to change the habi"
type textarea "x"
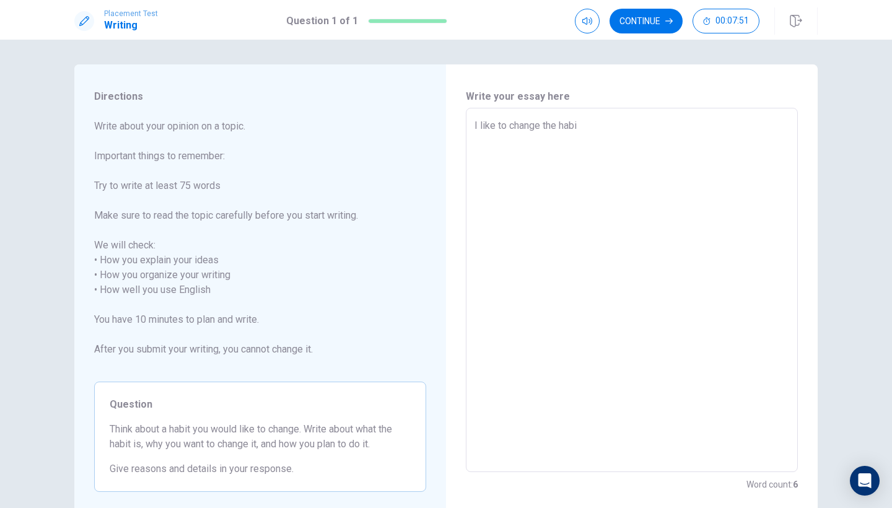
type textarea "I like to change the habit"
type textarea "x"
type textarea "I like to change the habit"
type textarea "x"
type textarea "I like to change the habit i"
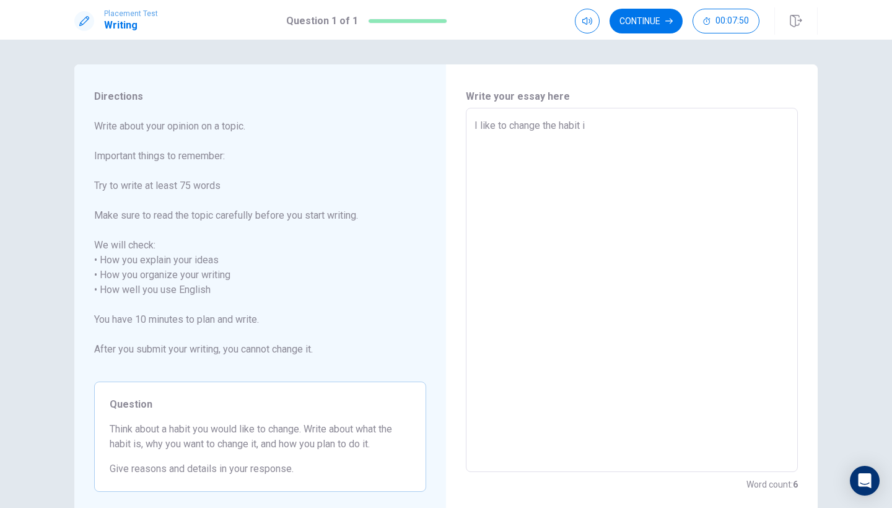
type textarea "x"
type textarea "I like to change the habit is"
type textarea "x"
type textarea "I like to change the habit is"
type textarea "x"
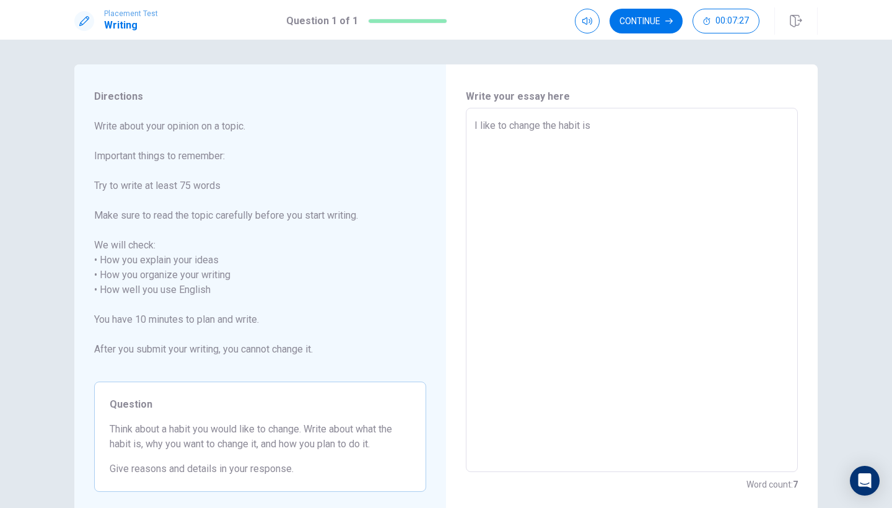
type textarea "I like to change the habit is"
type textarea "x"
type textarea "I like to change the habit is"
type textarea "x"
type textarea "I like to change the habit is ,"
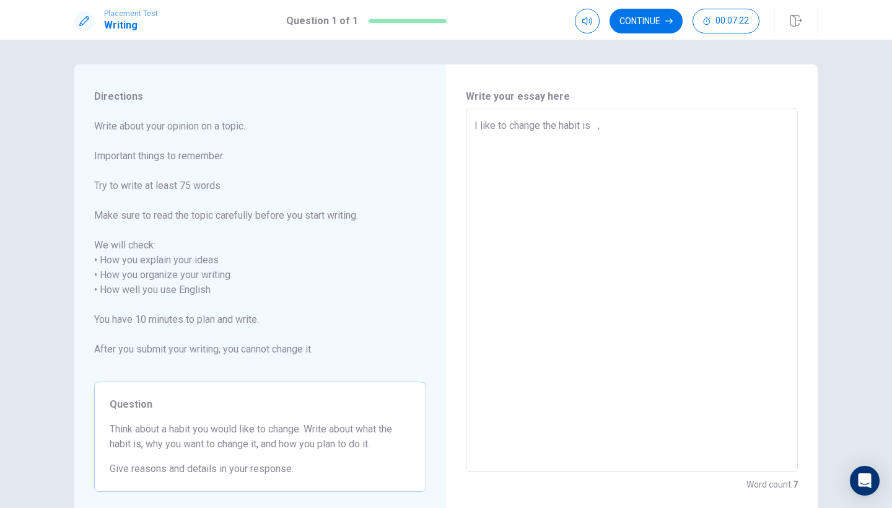
type textarea "x"
type textarea "I like to change the habit is ,h"
type textarea "x"
type textarea "I like to change the habit is ,ha"
type textarea "x"
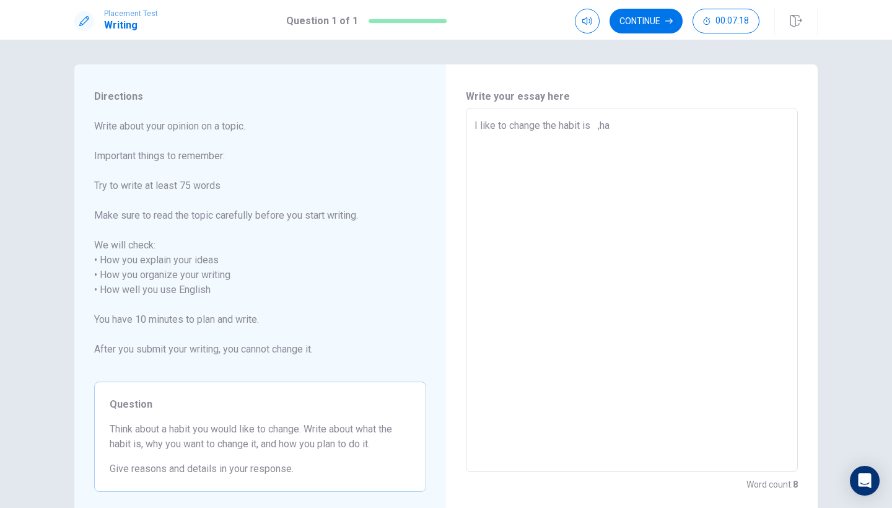
type textarea "I like to change the habit is ,hab"
type textarea "x"
type textarea "I like to change the habit is ,habi"
type textarea "x"
type textarea "I like to change the habit is ,habit"
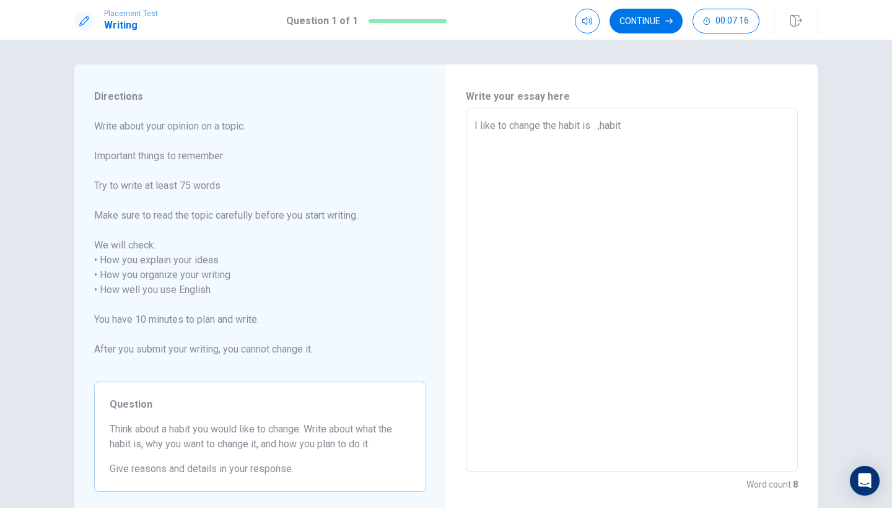
type textarea "x"
type textarea "I like to change the habit is ,habit"
type textarea "x"
type textarea "I like to change the habit is ,habit i"
type textarea "x"
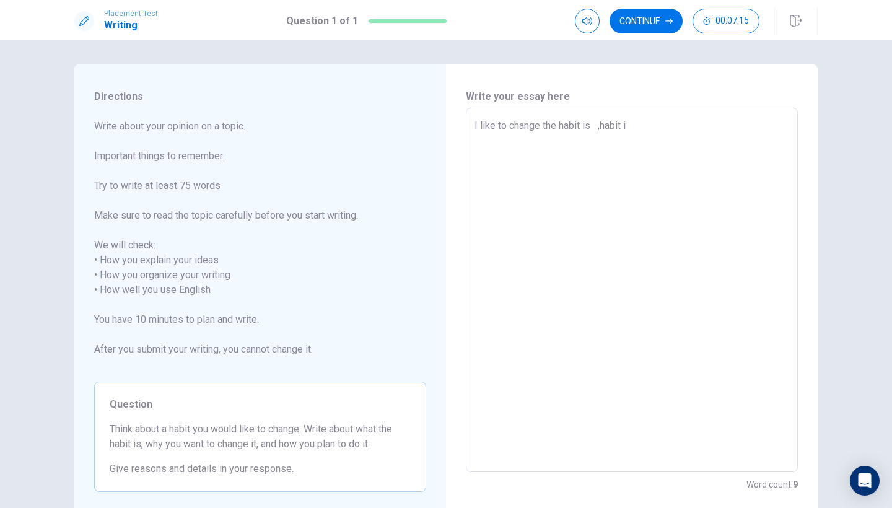
type textarea "I like to change the habit is ,habit is"
type textarea "x"
type textarea "I like to change the habit is ,habit is"
click at [646, 140] on textarea "I like to change the habit is ,habit is" at bounding box center [631, 290] width 315 height 344
type textarea "x"
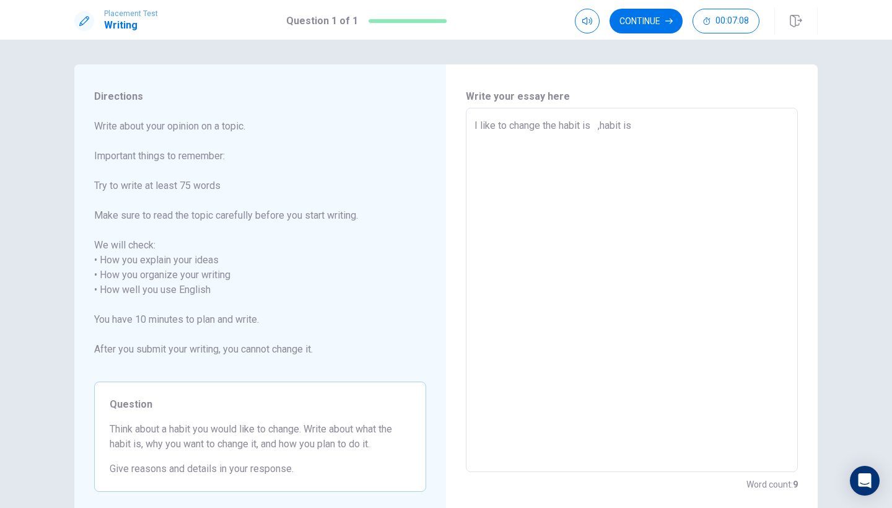
type textarea "I like to change the habit is ,habit is"
click at [590, 126] on textarea "I like to change the habit is ,habit is" at bounding box center [631, 290] width 315 height 344
type textarea "x"
type textarea "I like to change the habit is ,habit is"
type textarea "x"
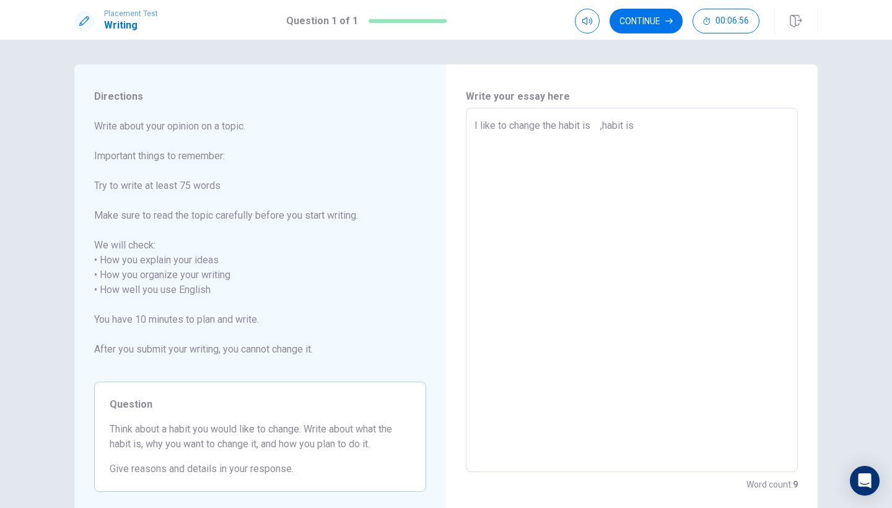
type textarea "I like to change the habit is ,habit is"
drag, startPoint x: 171, startPoint y: 429, endPoint x: 193, endPoint y: 428, distance: 22.3
click at [193, 428] on span "Think about a habit you would like to change. Write about what the habit is, wh…" at bounding box center [260, 437] width 301 height 30
click at [596, 124] on textarea "I like to change the habit is ,habit is" at bounding box center [631, 290] width 315 height 344
type textarea "x"
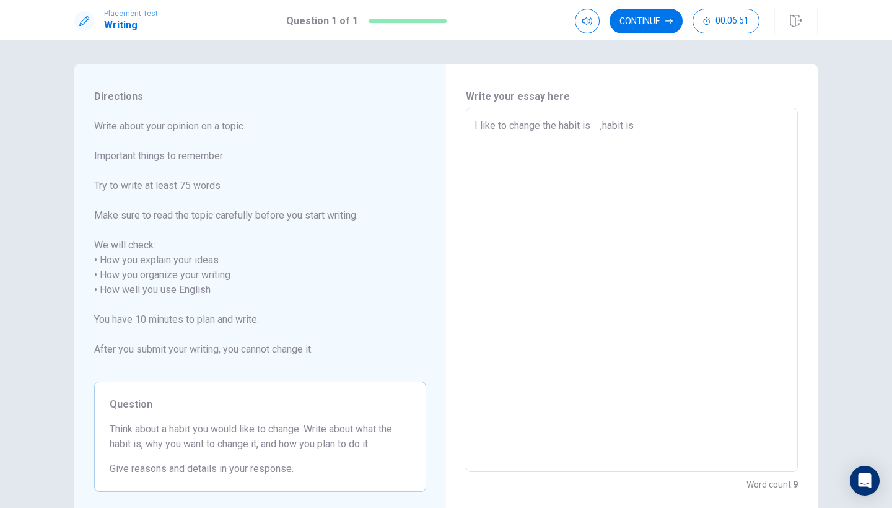
type textarea "I like to change the habit is ,habit is"
type textarea "x"
type textarea "I like to change the habit is ,habit is"
type textarea "x"
type textarea "I like to change the habit is ,habit is"
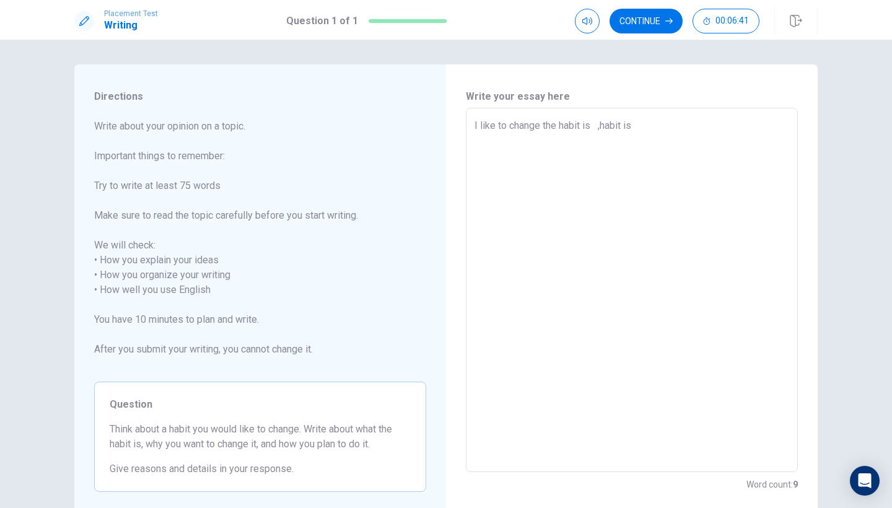
type textarea "x"
type textarea "I like to change the habit is d ,habit is"
type textarea "x"
type textarea "I like to change the habit is dr ,habit is"
type textarea "x"
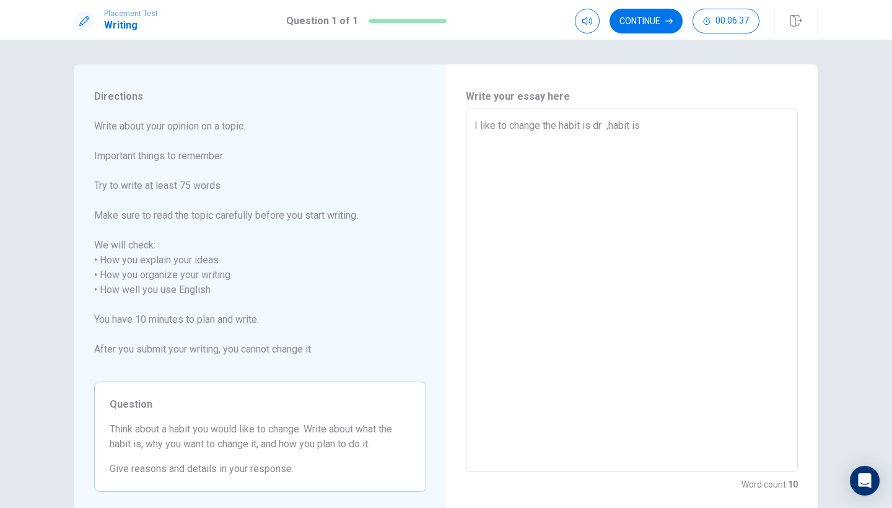
type textarea "I like to change the habit is dre ,habit is"
type textarea "x"
type textarea "I like to change the habit is drew ,habit is"
click at [658, 128] on textarea "I like to change the habit is drew ,habit is" at bounding box center [631, 290] width 315 height 344
type textarea "x"
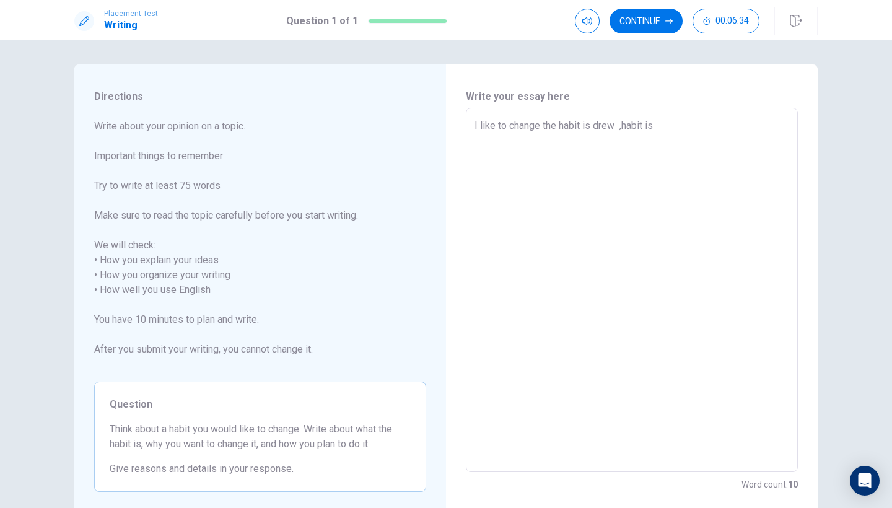
type textarea "I like to change the habit is drew ,habit is"
type textarea "x"
type textarea "I like to change the habit is drew ,habit is a"
type textarea "x"
type textarea "I like to change the habit is drew ,habit is a"
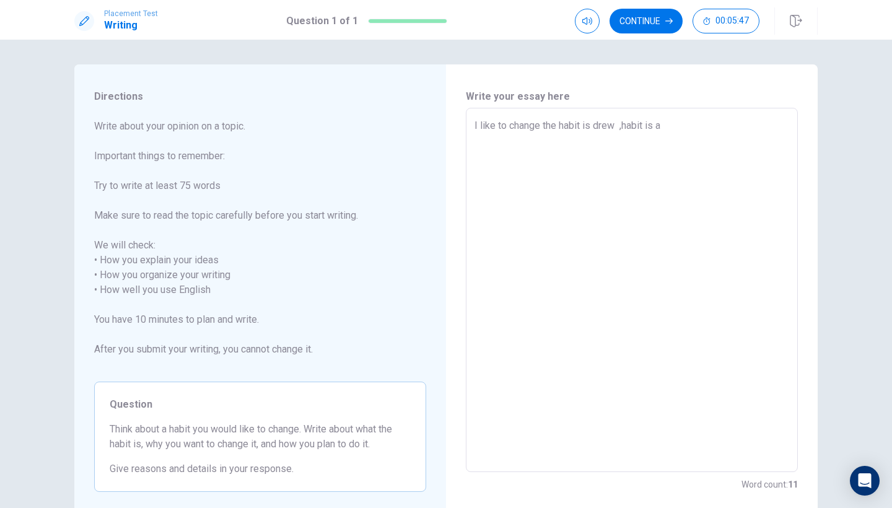
click at [613, 130] on textarea "I like to change the habit is drew ,habit is a" at bounding box center [631, 290] width 315 height 344
click at [674, 133] on textarea "I like to change the habit is drew ,habit is a" at bounding box center [631, 290] width 315 height 344
type textarea "x"
type textarea "I like to change the habit is drew ,habit is a"
type textarea "x"
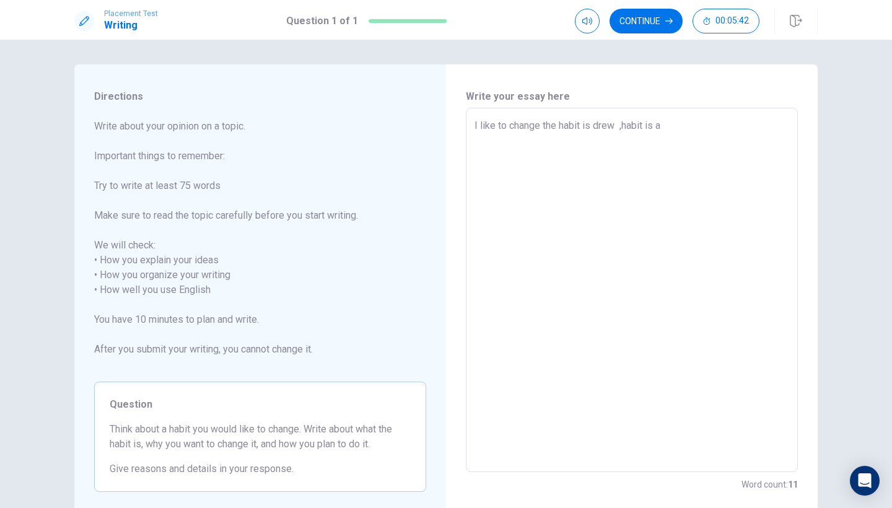
type textarea "I like to change the habit is drew ,habit is a"
type textarea "x"
type textarea "I like to change the habit is drew ,habit is a"
type textarea "x"
type textarea "I like to change the habit is drew ,habit is a ,"
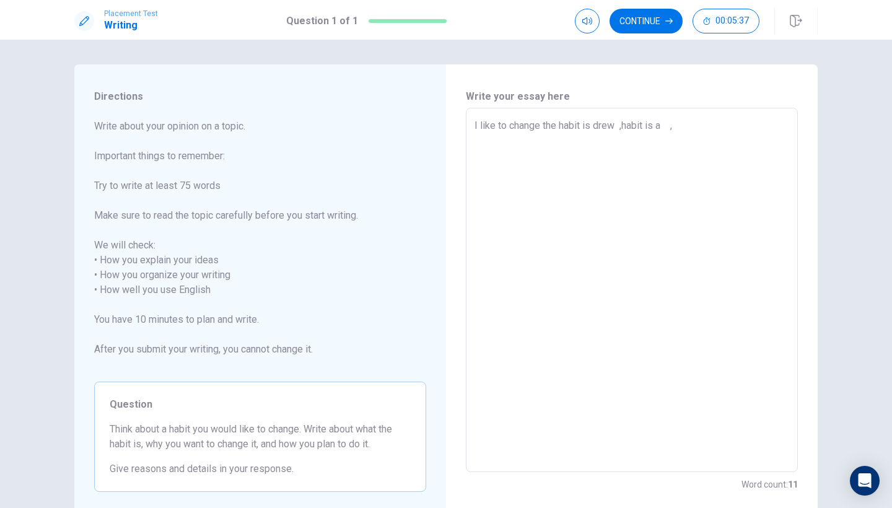
type textarea "x"
type textarea "I like to change the habit is drew ,habit is a ,m"
type textarea "x"
type textarea "I like to change the habit is drew ,habit is a ,my"
type textarea "x"
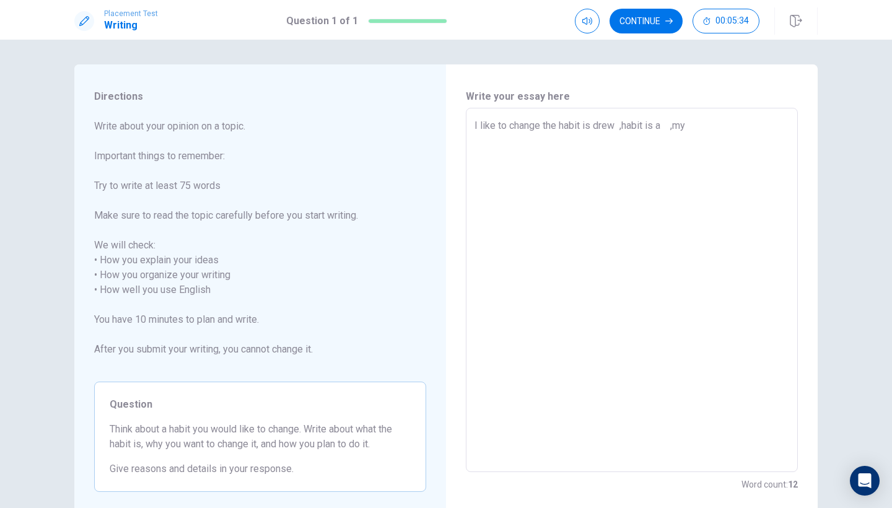
type textarea "I like to change the habit is drew ,habit is a ,my"
type textarea "x"
type textarea "I like to change the habit is drew ,habit is a ,my c"
type textarea "x"
type textarea "I like to change the habit is drew ,habit is a ,my ch"
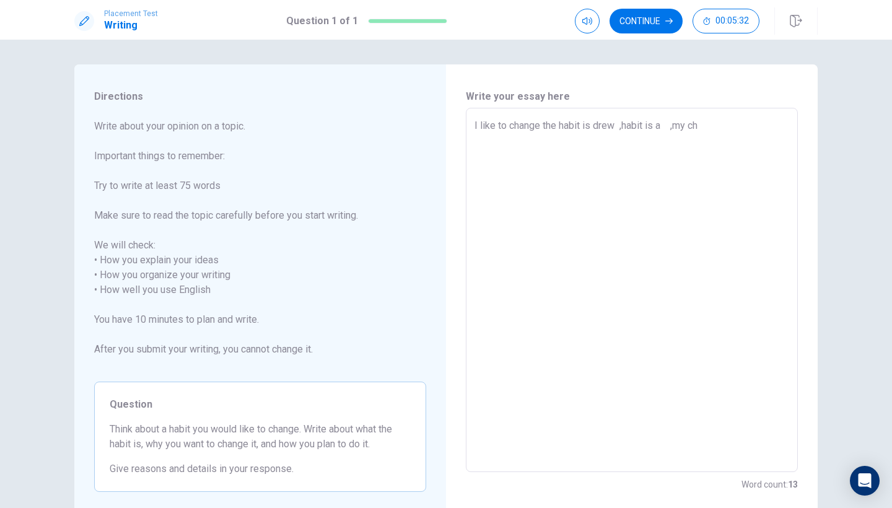
type textarea "x"
type textarea "I like to change the habit is drew ,habit is a ,my cha"
type textarea "x"
type textarea "I like to change the habit is drew ,habit is a ,my chan"
type textarea "x"
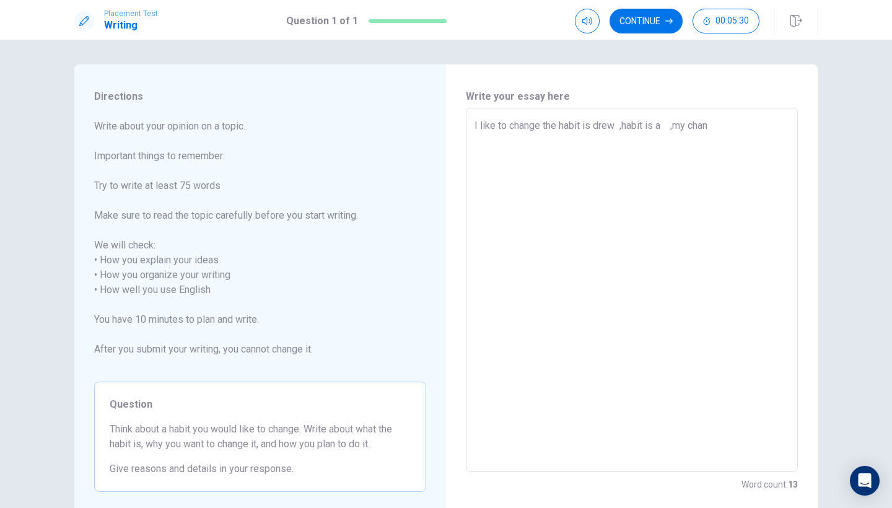
type textarea "I like to change the habit is drew ,habit is a ,my [PERSON_NAME]"
type textarea "x"
type textarea "I like to change the habit is drew ,habit is a ,my change"
type textarea "x"
type textarea "I like to change the habit is drew ,habit is a ,my change"
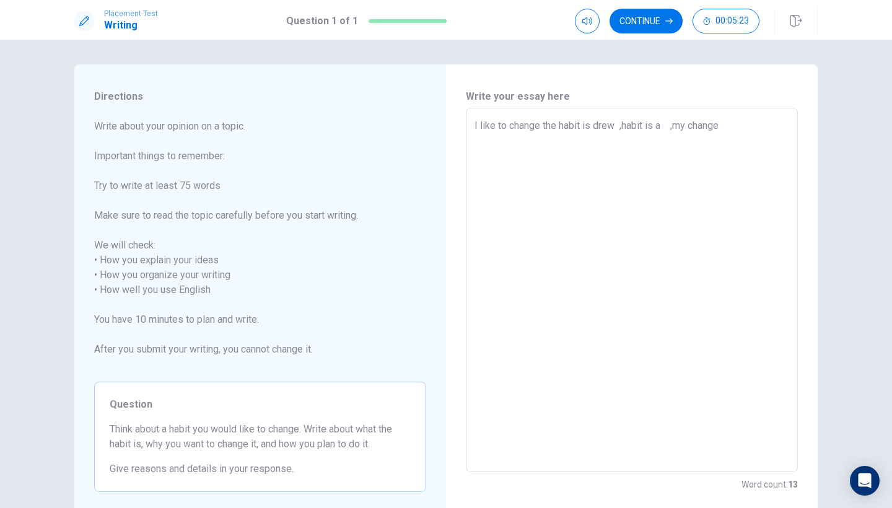
type textarea "x"
type textarea "I like to change the habit is drew ,habit is a ,my change r"
type textarea "x"
type textarea "I like to change the habit is drew ,habit is a ,my change re"
type textarea "x"
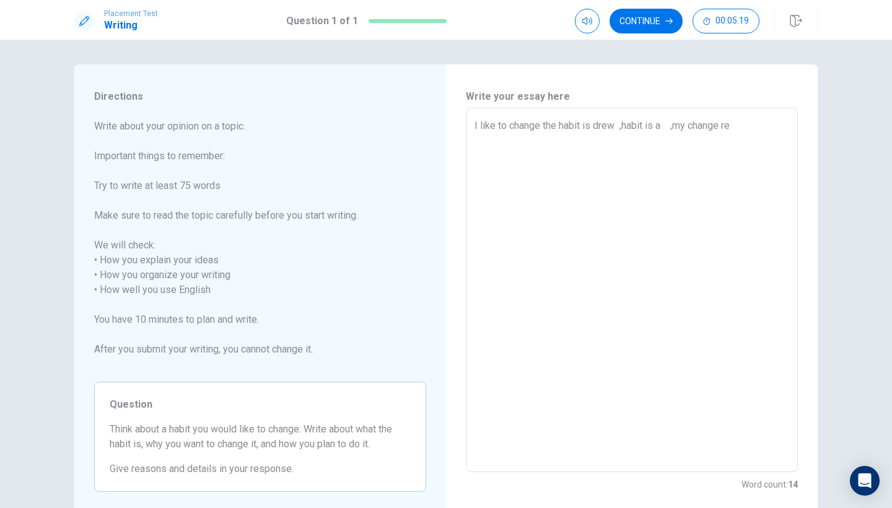
type textarea "I like to change the habit is drew ,habit is a ,my change rea"
type textarea "x"
type textarea "I like to change the habit is drew ,habit is a ,my change reas"
type textarea "x"
type textarea "I like to change the habit is drew ,habit is a ,my change reaso"
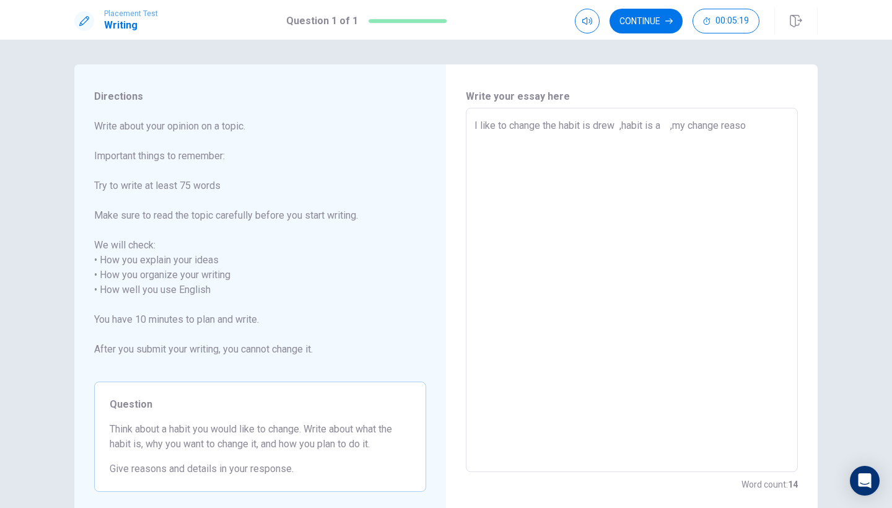
type textarea "x"
type textarea "I like to change the habit is drew ,habit is a ,my change reason"
type textarea "x"
type textarea "I like to change the habit is drew ,habit is a ,my change reasons"
type textarea "x"
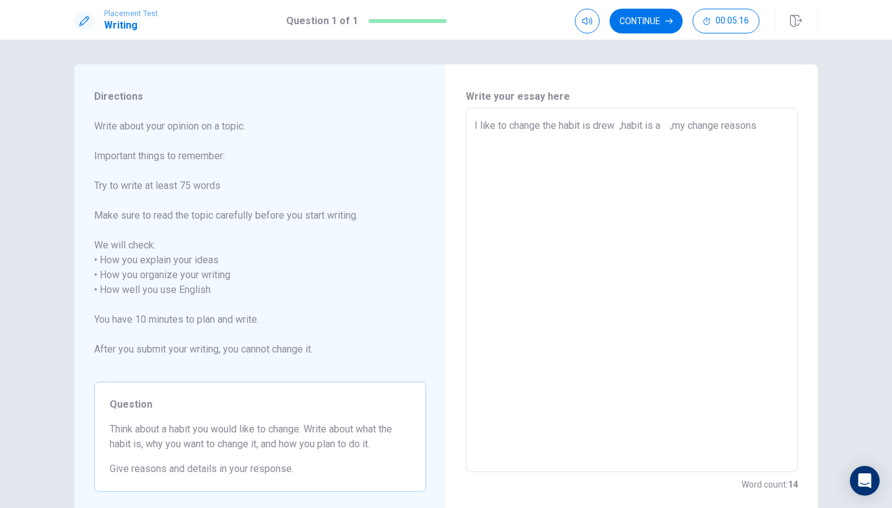
type textarea "I like to change the habit is drew ,habit is a ,my change reasons"
type textarea "x"
type textarea "I like to change the habit is drew ,habit is a ,my change reasons s"
type textarea "x"
type textarea "I like to change the habit is drew ,habit is a ,my change reasons"
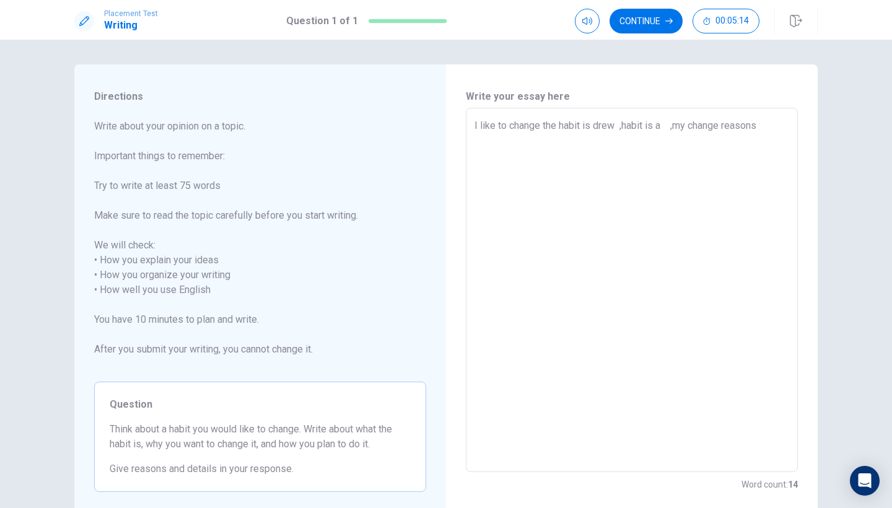
type textarea "x"
type textarea "I like to change the habit is drew ,habit is a ,my change reasons i"
type textarea "x"
type textarea "I like to change the habit is drew ,habit is a ,my change reasons is"
type textarea "x"
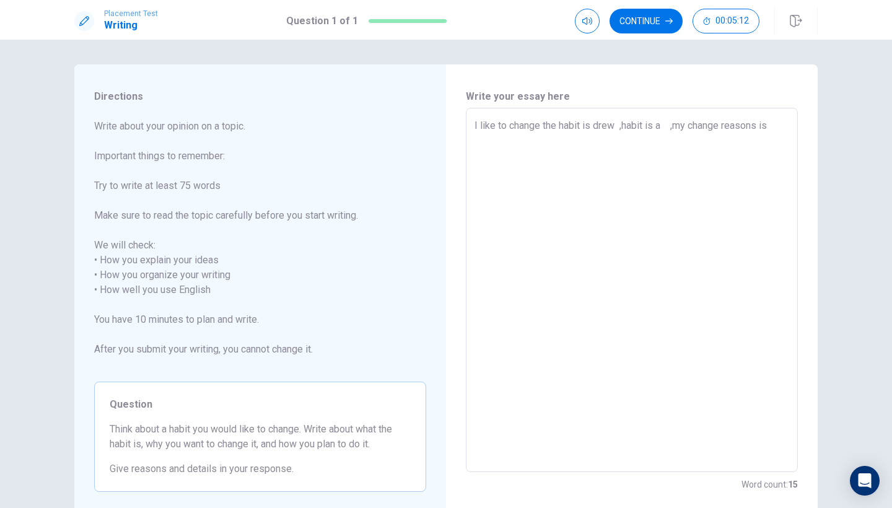
type textarea "I like to change the habit is drew ,habit is a ,my change reasons is"
click at [615, 126] on textarea "I like to change the habit is drew ,habit is a ,my change reasons is" at bounding box center [631, 290] width 315 height 344
type textarea "x"
drag, startPoint x: 619, startPoint y: 123, endPoint x: 595, endPoint y: 123, distance: 23.5
click at [595, 123] on textarea "I like to change the habit is drew ,habit is a ,my change reasons is" at bounding box center [631, 290] width 315 height 344
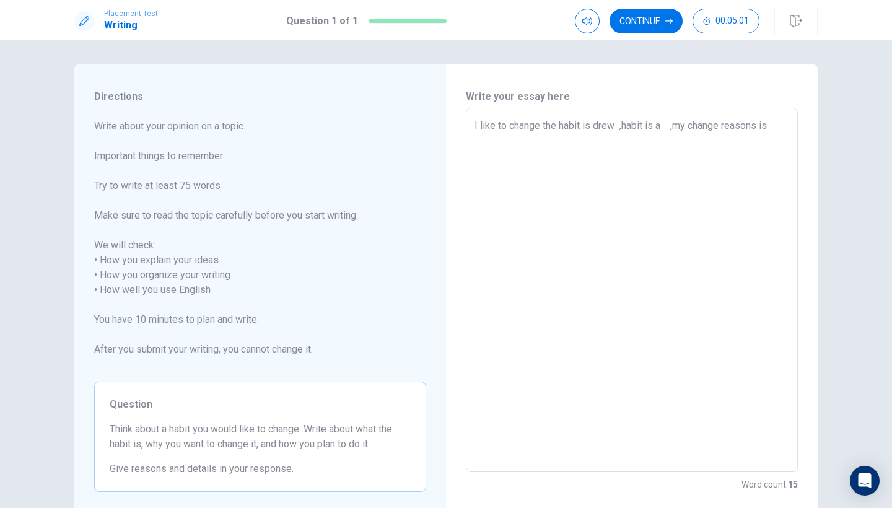
type textarea "I like to change the habit is ,habit is a ,my change reasons is"
type textarea "x"
type textarea "I like to change the habit is c,habit is a ,my change reasons is"
type textarea "x"
type textarea "I like to change the habit is co,habit is a ,my change reasons is"
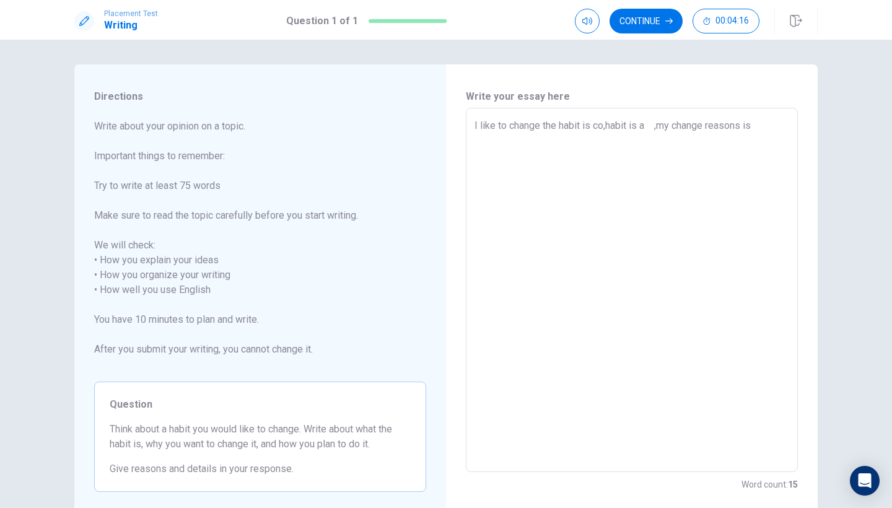
type textarea "x"
type textarea "I like to change the habit is coo,habit is a ,my change reasons is"
type textarea "x"
type textarea "I like to change the habit is cook,habit is a ,my change reasons is"
click at [671, 131] on textarea "I like to change the habit is cooking,habit is a ,my change reasons is" at bounding box center [631, 290] width 315 height 344
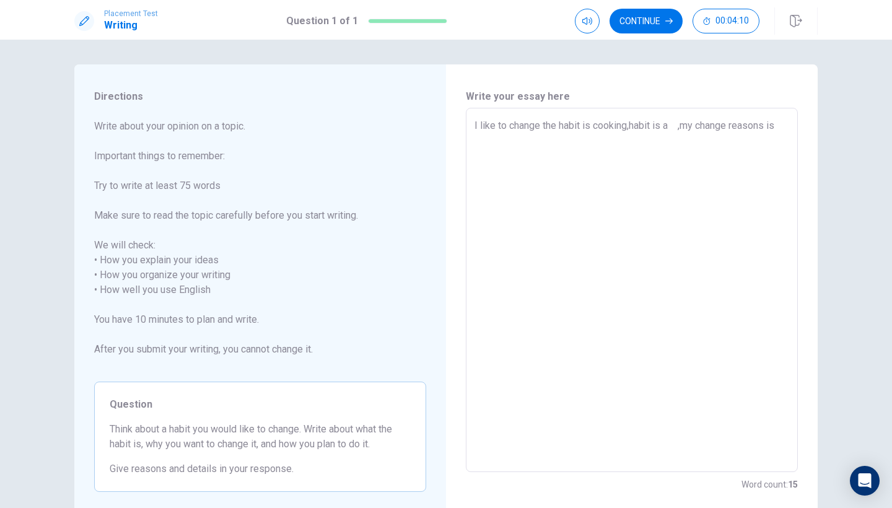
click at [670, 124] on textarea "I like to change the habit is cooking,habit is a ,my change reasons is" at bounding box center [631, 290] width 315 height 344
click at [627, 129] on textarea "I like to change the habit is cooking,habit is a ,my change reasons is" at bounding box center [631, 290] width 315 height 344
click at [672, 128] on textarea "I like to change the habit is cooking,habit is a ,my change reasons is" at bounding box center [631, 290] width 315 height 344
click at [778, 125] on textarea "I like to change the habit is cooking,habit is a ,my change reasons is" at bounding box center [631, 290] width 315 height 344
click at [627, 128] on textarea "I like to change the habit is cooking,habit is a ,my change reasons is your" at bounding box center [631, 290] width 315 height 344
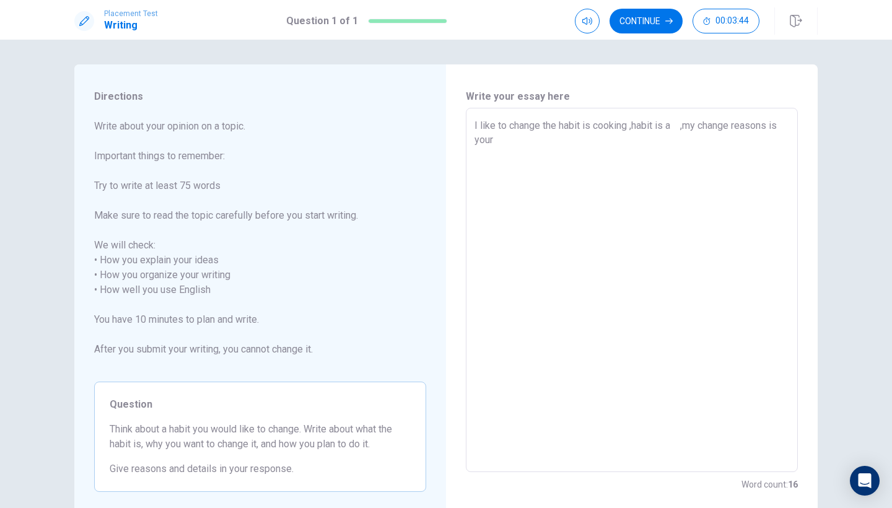
click at [632, 129] on textarea "I like to change the habit is cooking ,habit is a ,my change reasons is your" at bounding box center [631, 290] width 315 height 344
click at [515, 147] on textarea "I like to change the habit is cooking , habit is a ,my change reasons is your" at bounding box center [631, 290] width 315 height 344
click at [626, 131] on textarea "I like to change the habit is cooking , habit is a ,my change reasons is" at bounding box center [631, 290] width 315 height 344
click at [680, 129] on textarea "I like to change the habit is speaking , habit is a ,my change reasons is" at bounding box center [631, 290] width 315 height 344
click at [553, 144] on textarea "I like to change the habit is speaking , habit is a you ,my change reasons is" at bounding box center [631, 290] width 315 height 344
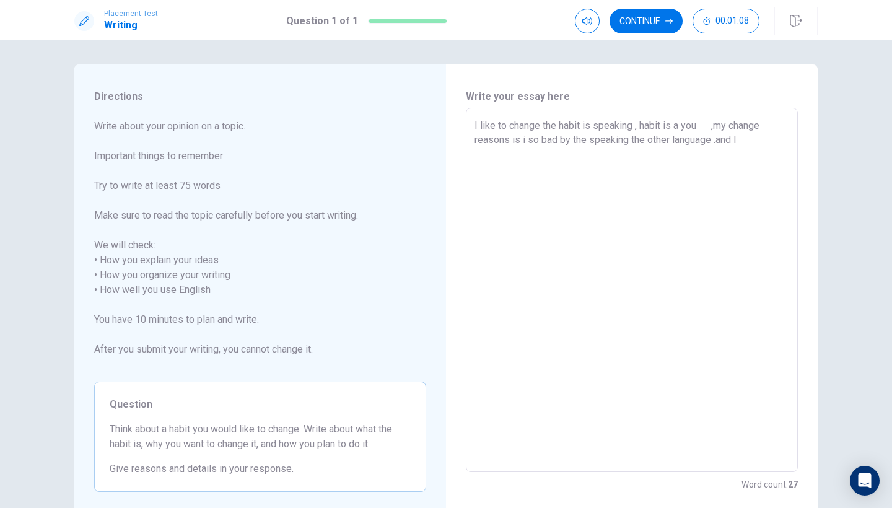
click at [524, 144] on textarea "I like to change the habit is speaking , habit is a you ,my change reasons is i…" at bounding box center [631, 290] width 315 height 344
click at [757, 142] on textarea "I like to change the habit is speaking , habit is a you ,my change reasons is I…" at bounding box center [631, 290] width 315 height 344
click at [696, 126] on textarea "I like to change the habit is speaking , habit is a you ,my change reasons is I…" at bounding box center [631, 290] width 315 height 344
click at [725, 160] on textarea "I like to change the habit is speaking , habit is a you bad in sturdy ,my chang…" at bounding box center [631, 290] width 315 height 344
click at [481, 155] on textarea "I like to change the habit is speaking , habit is a you bad in sturdy ,my chang…" at bounding box center [631, 290] width 315 height 344
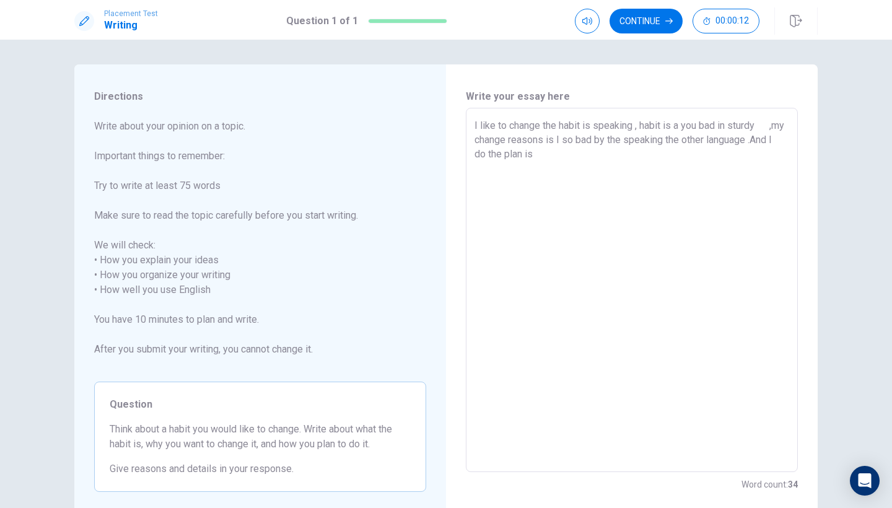
click at [570, 158] on textarea "I like to change the habit is speaking , habit is a you bad in sturdy ,my chang…" at bounding box center [631, 290] width 315 height 344
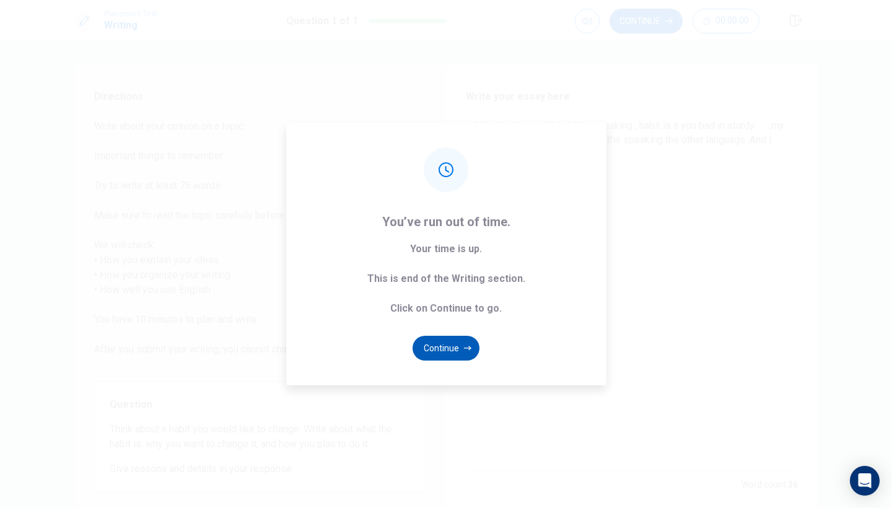
click at [440, 352] on button "Continue" at bounding box center [445, 348] width 67 height 25
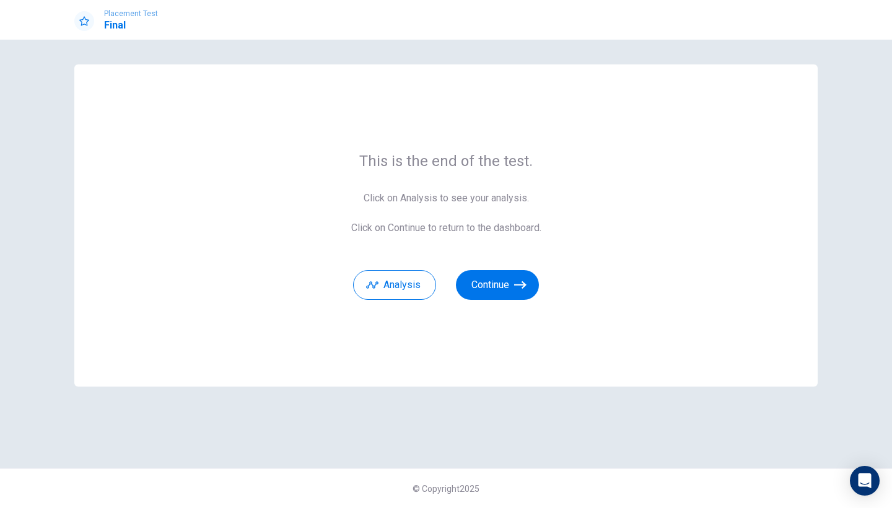
click at [453, 343] on div "This is the end of the test. Click on Analysis to see your analysis. Click on C…" at bounding box center [445, 225] width 743 height 322
click at [514, 281] on icon "button" at bounding box center [520, 285] width 12 height 12
